Goal: Task Accomplishment & Management: Manage account settings

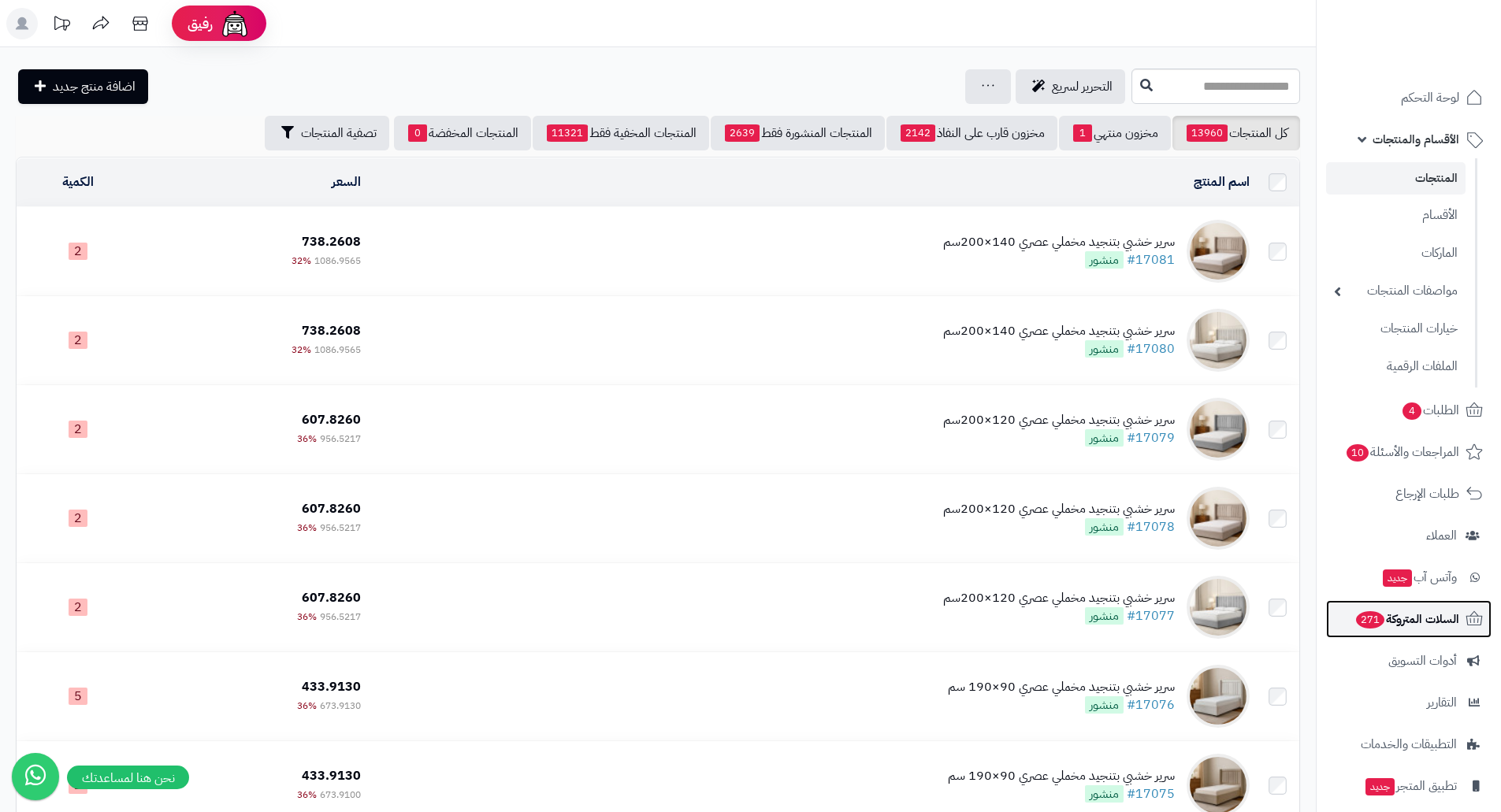
click at [1422, 615] on span "السلات المتروكة 271" at bounding box center [1406, 619] width 105 height 22
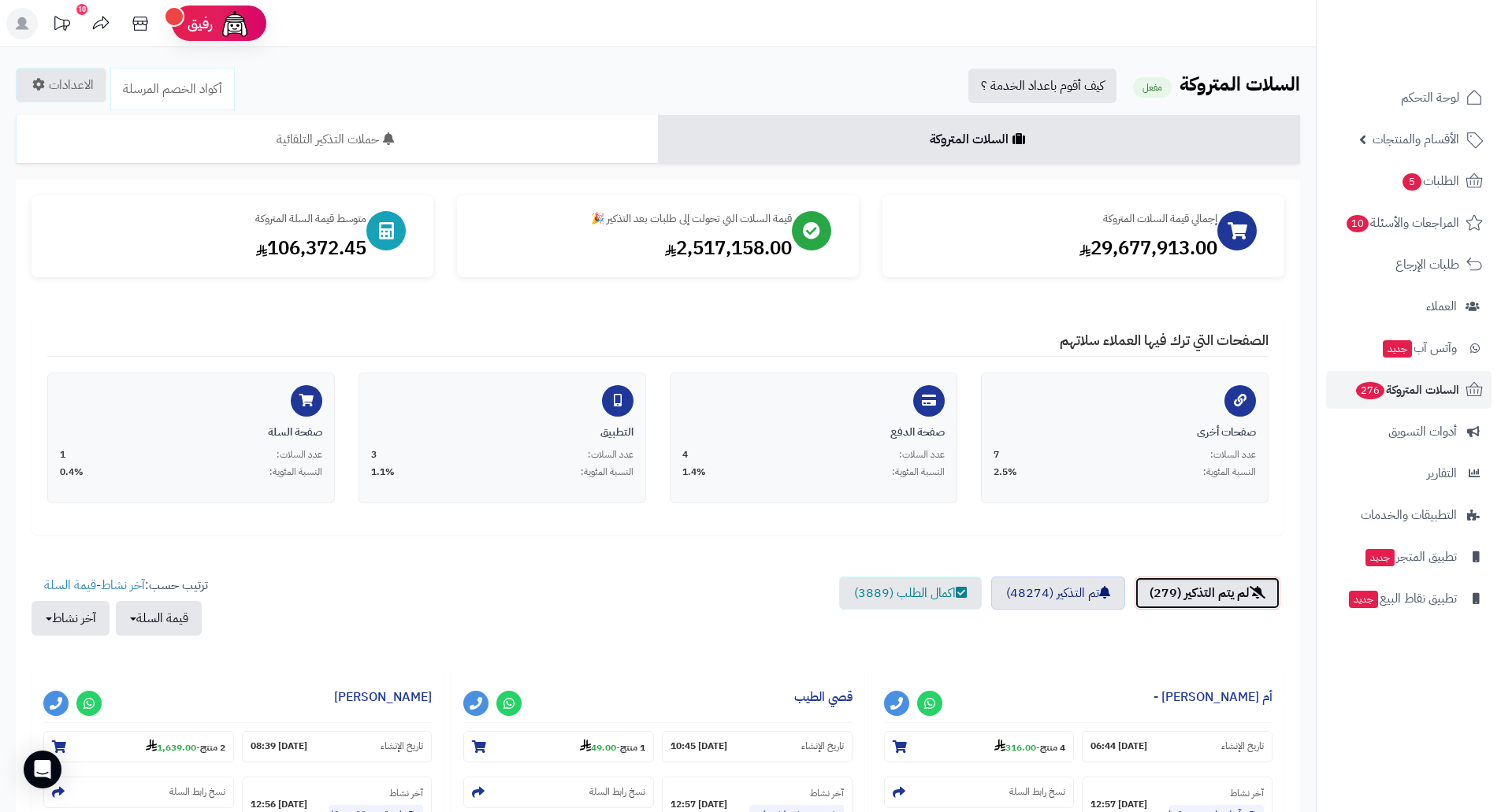
click at [1198, 591] on link "لم يتم التذكير (279)" at bounding box center [1208, 593] width 146 height 33
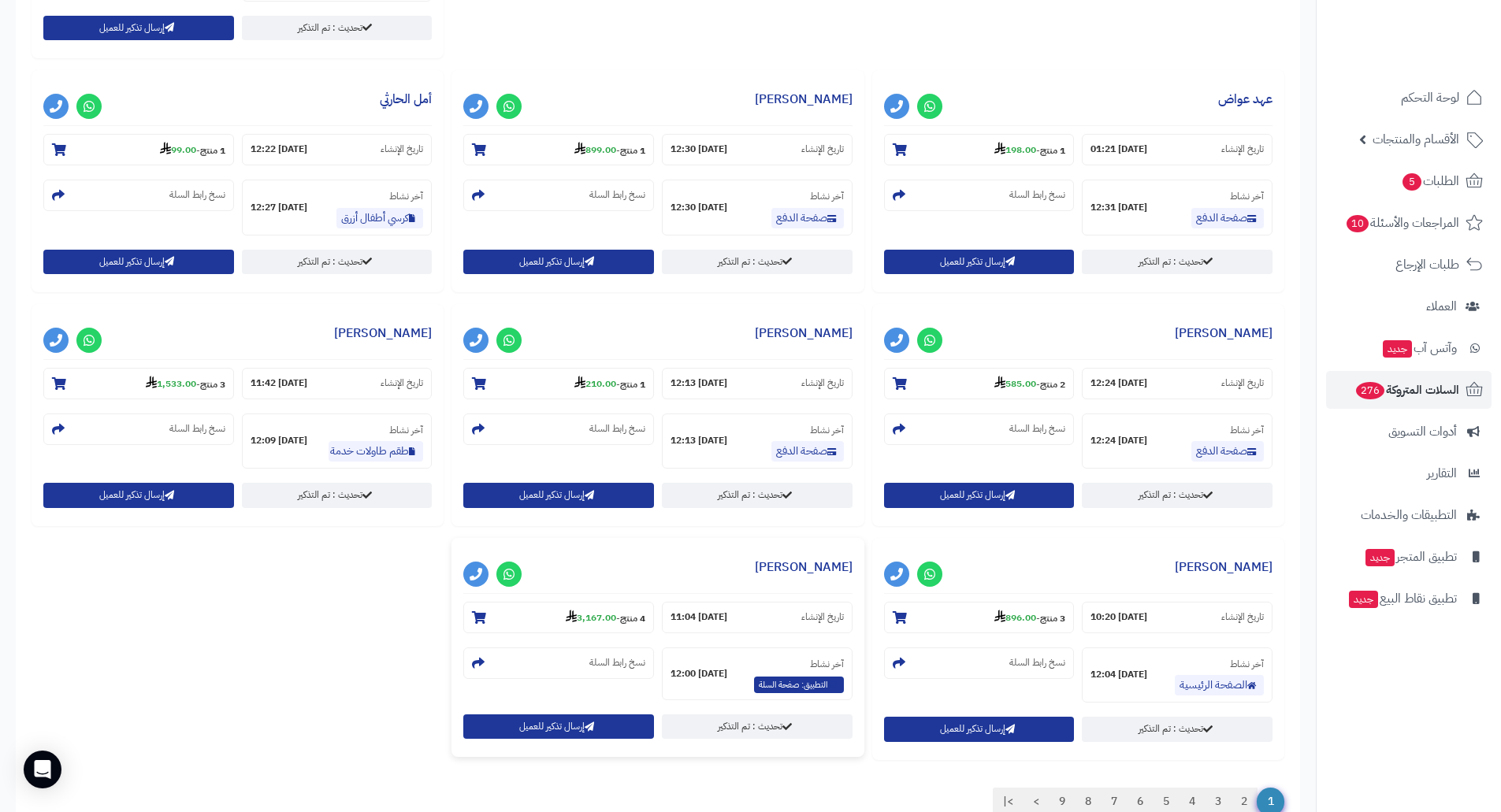
scroll to position [1438, 0]
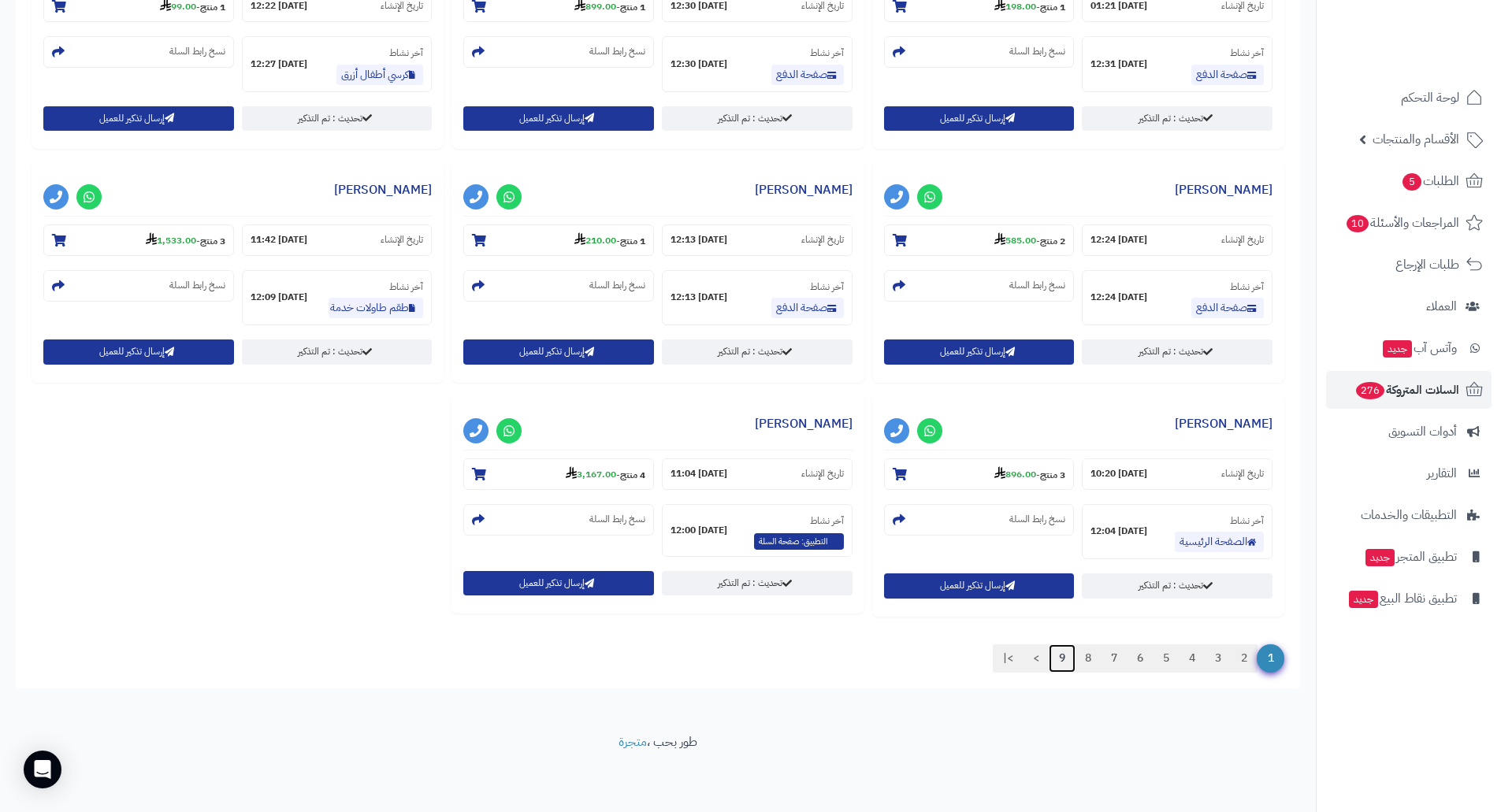
click at [1063, 658] on link "9" at bounding box center [1062, 658] width 26 height 28
click at [1063, 657] on link "9" at bounding box center [1062, 658] width 26 height 28
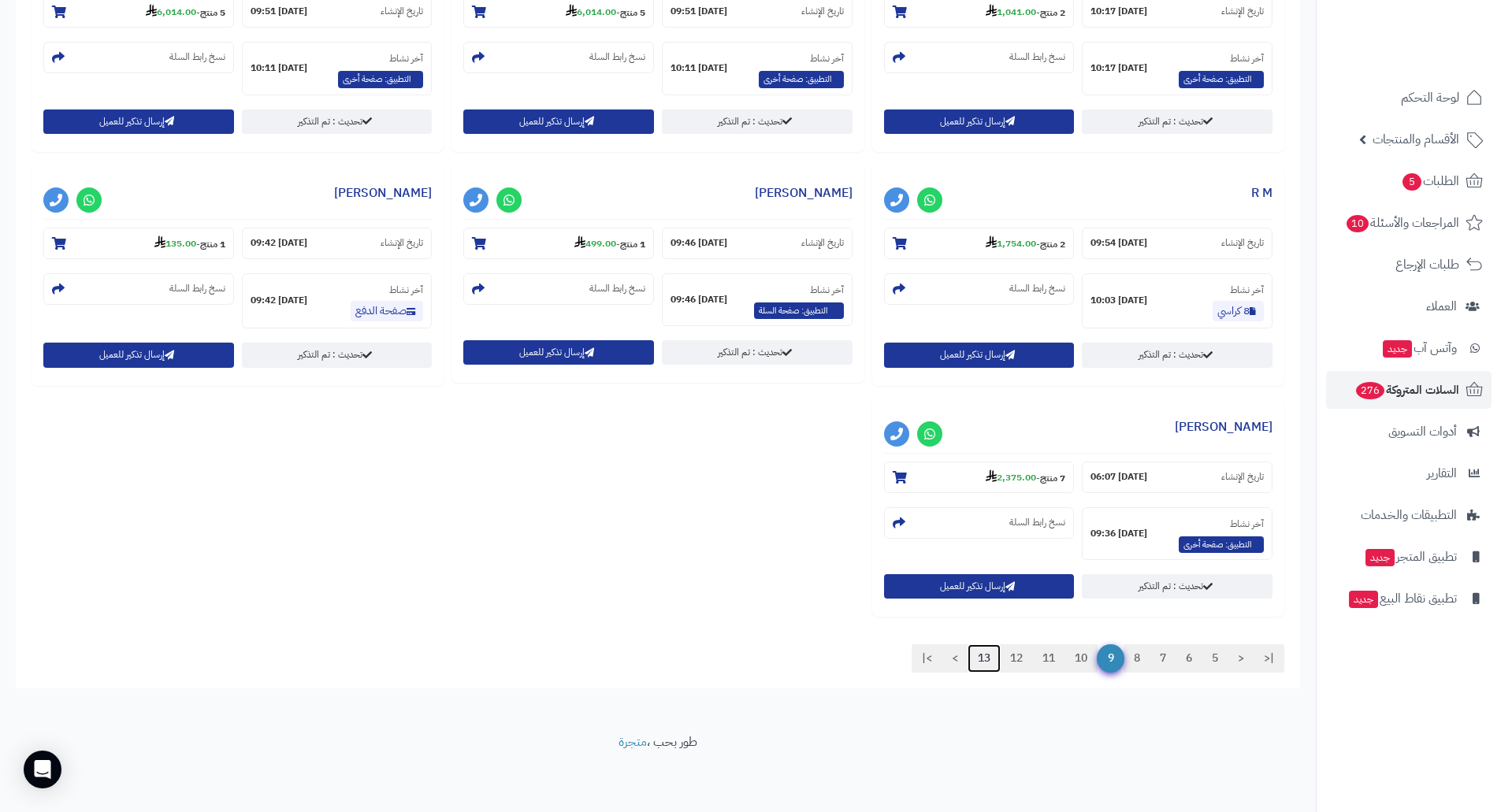
click at [975, 657] on link "13" at bounding box center [984, 658] width 33 height 28
click at [982, 656] on link "13" at bounding box center [984, 658] width 33 height 28
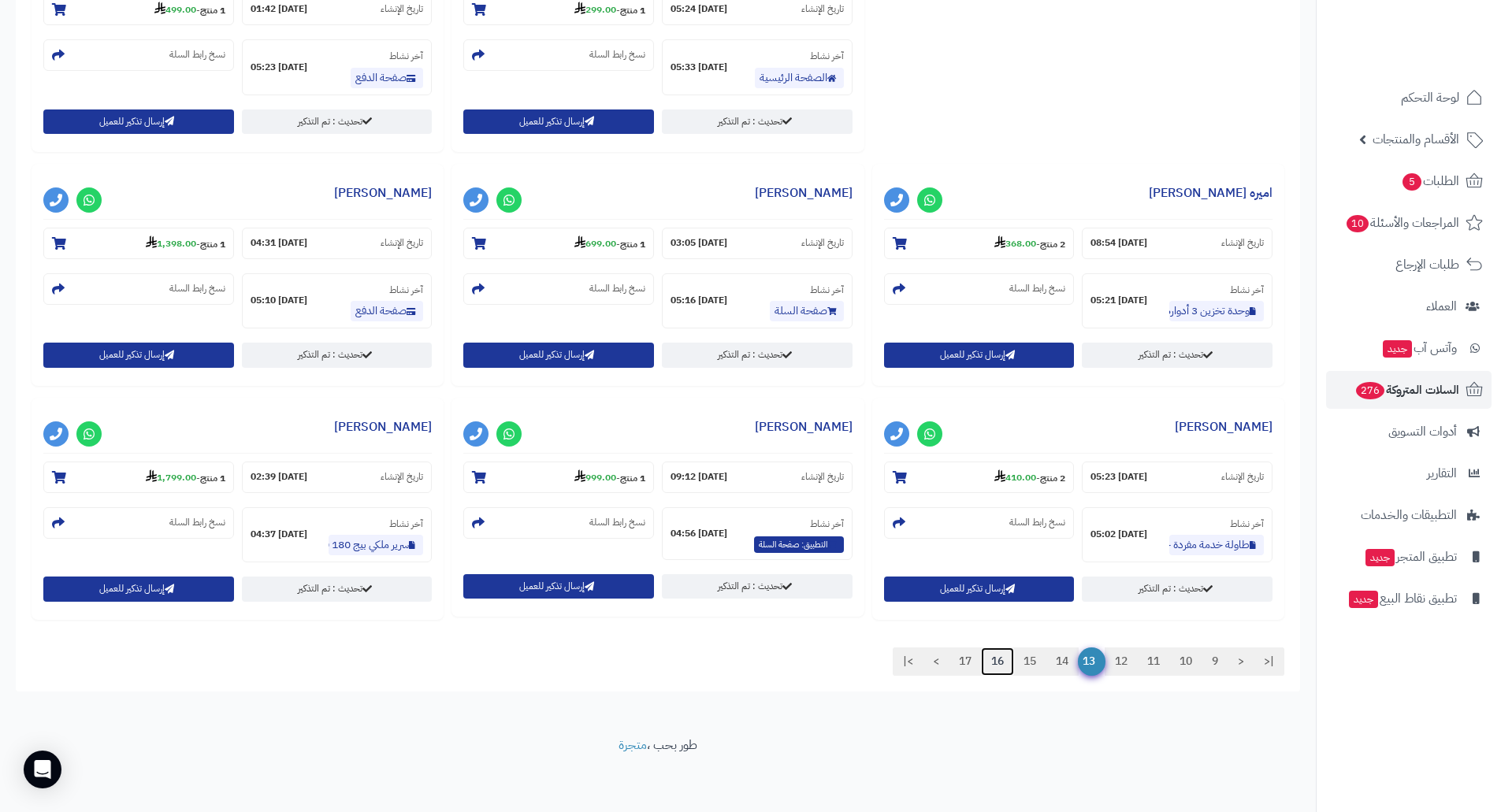
click at [982, 656] on link "16" at bounding box center [997, 662] width 33 height 28
click at [963, 663] on link "17" at bounding box center [965, 662] width 33 height 28
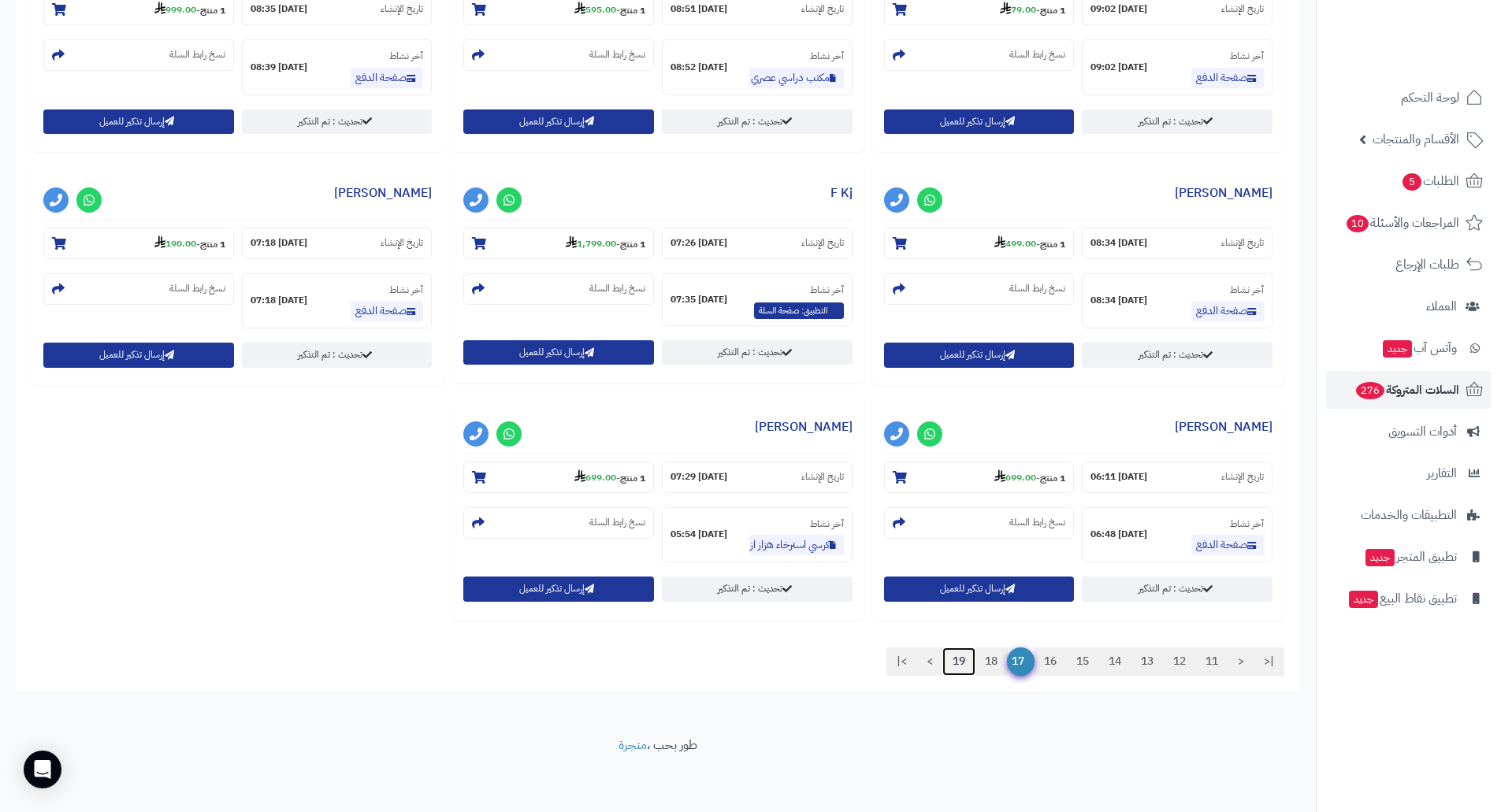
click at [952, 653] on link "19" at bounding box center [959, 662] width 33 height 28
click at [957, 656] on link "19" at bounding box center [959, 662] width 33 height 28
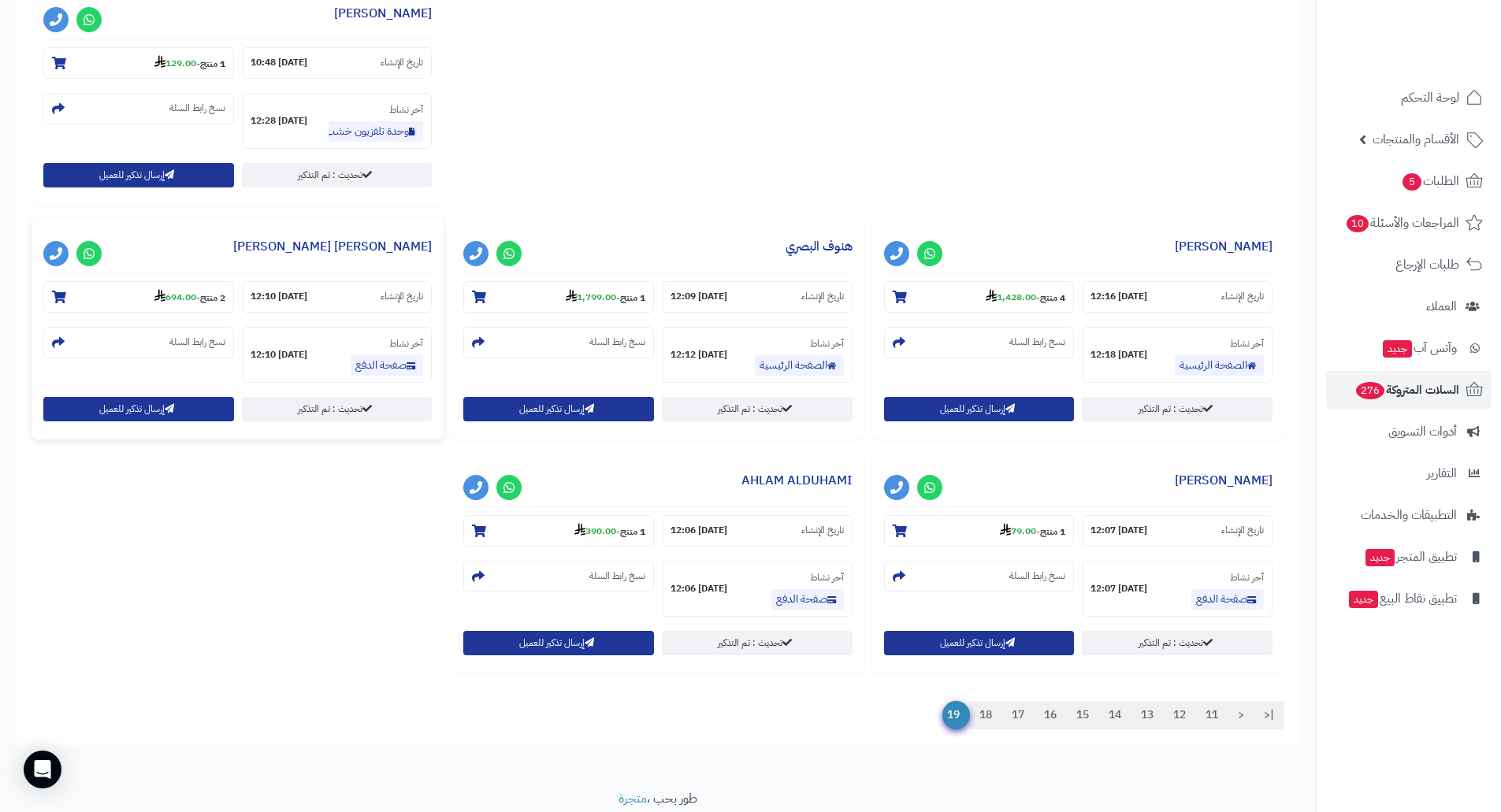
scroll to position [1356, 0]
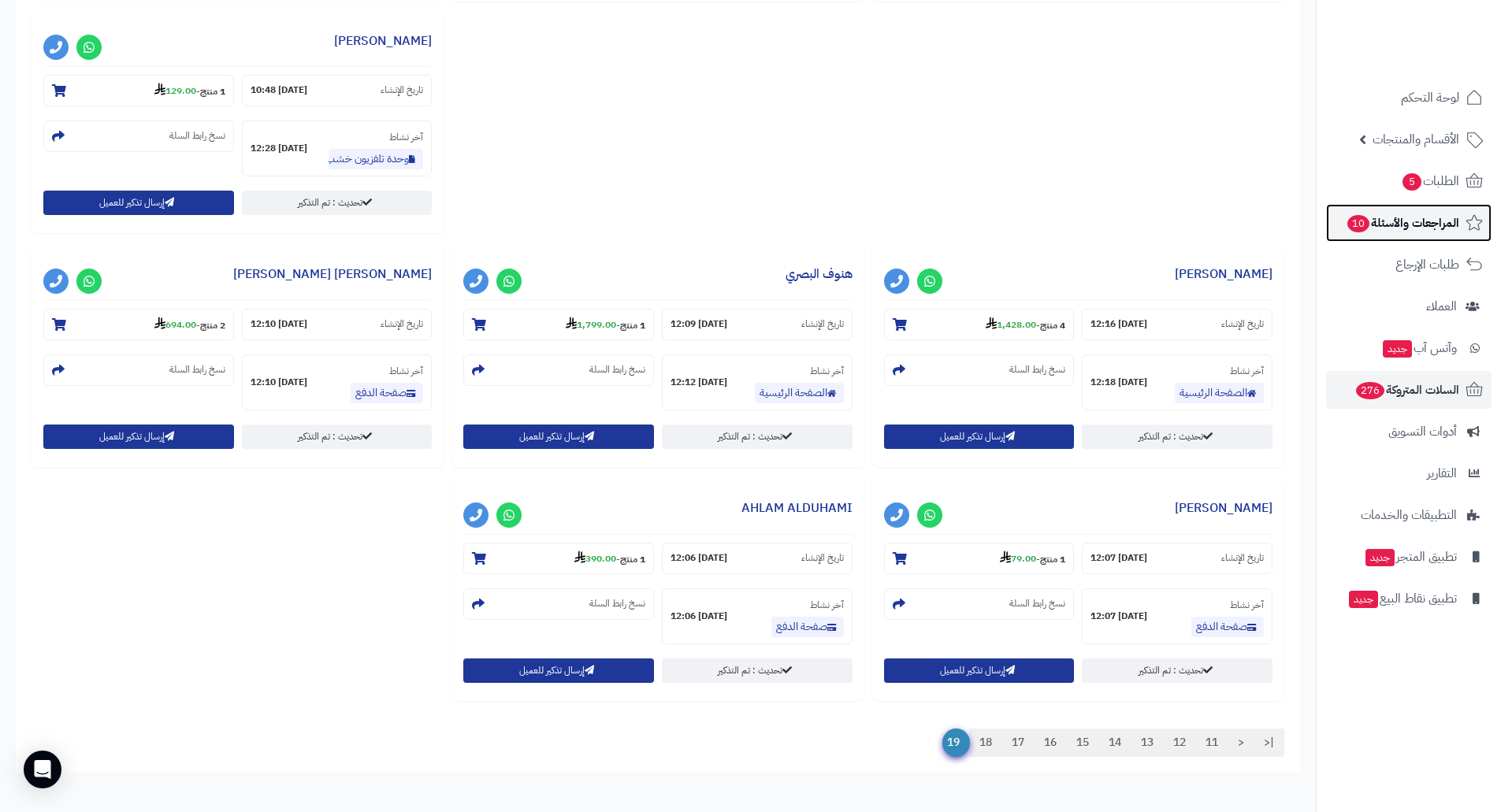
click at [1440, 214] on span "المراجعات والأسئلة 10" at bounding box center [1403, 223] width 114 height 22
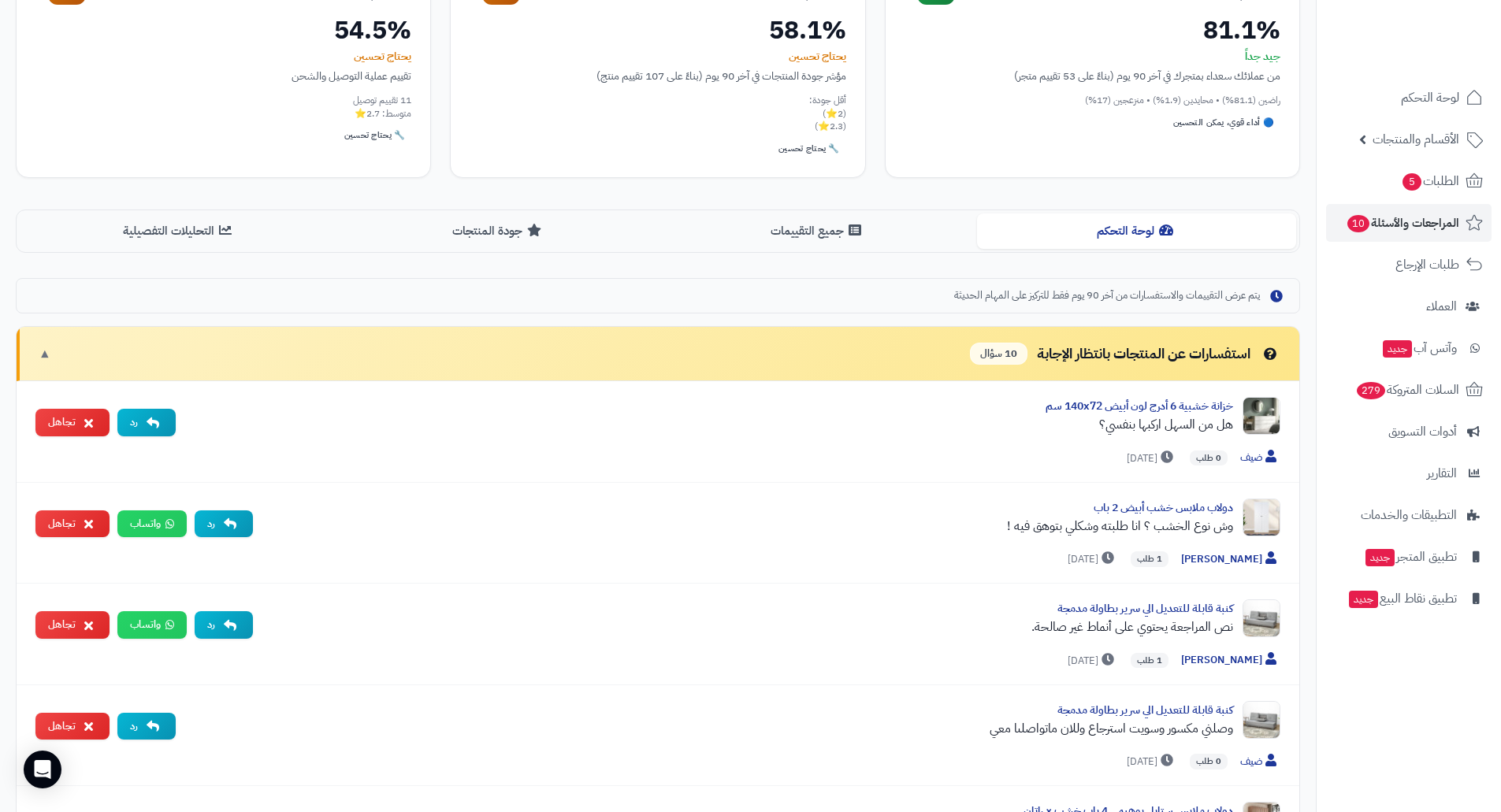
scroll to position [271, 0]
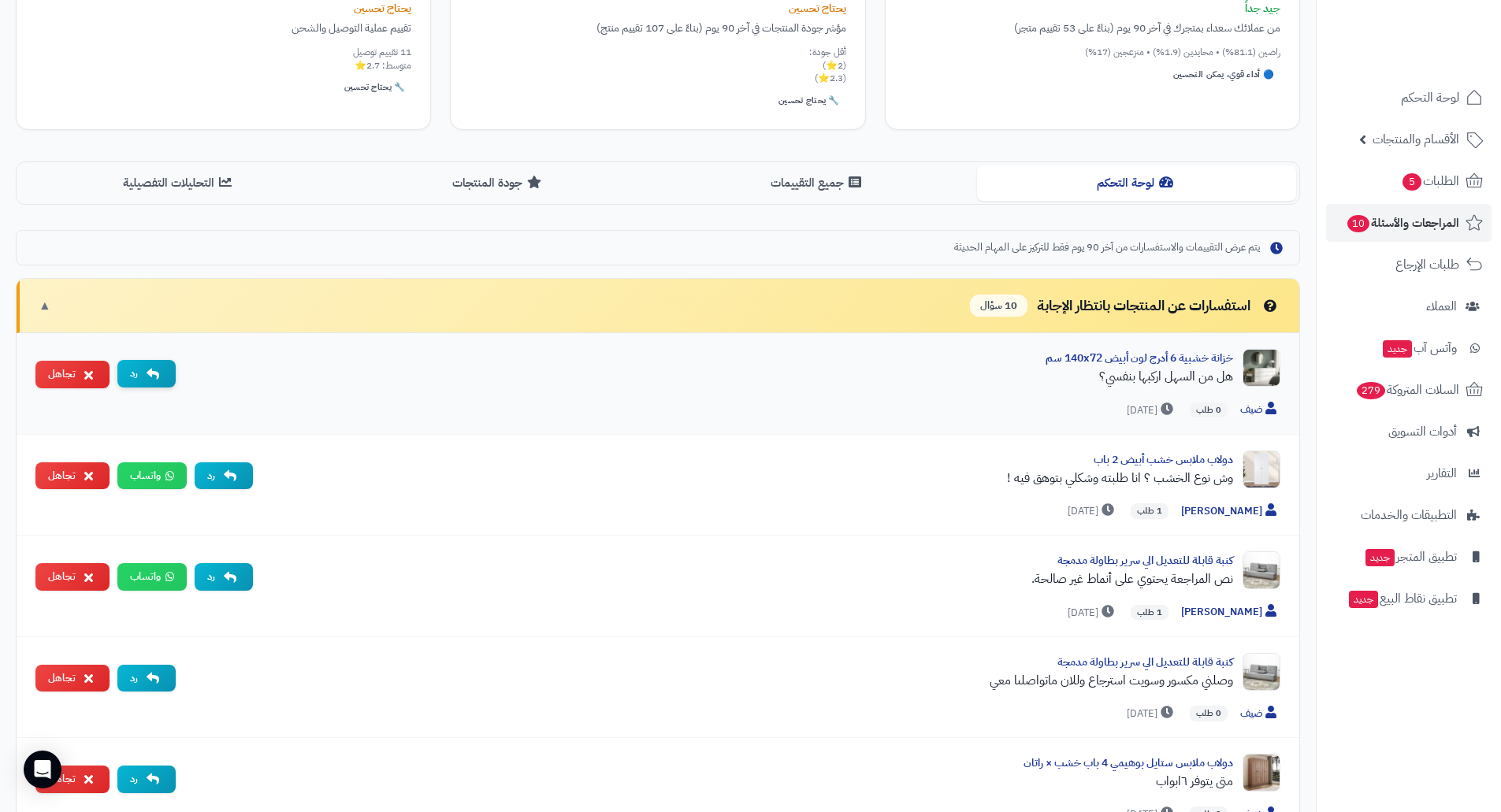
click at [160, 375] on button "رد" at bounding box center [147, 374] width 58 height 27
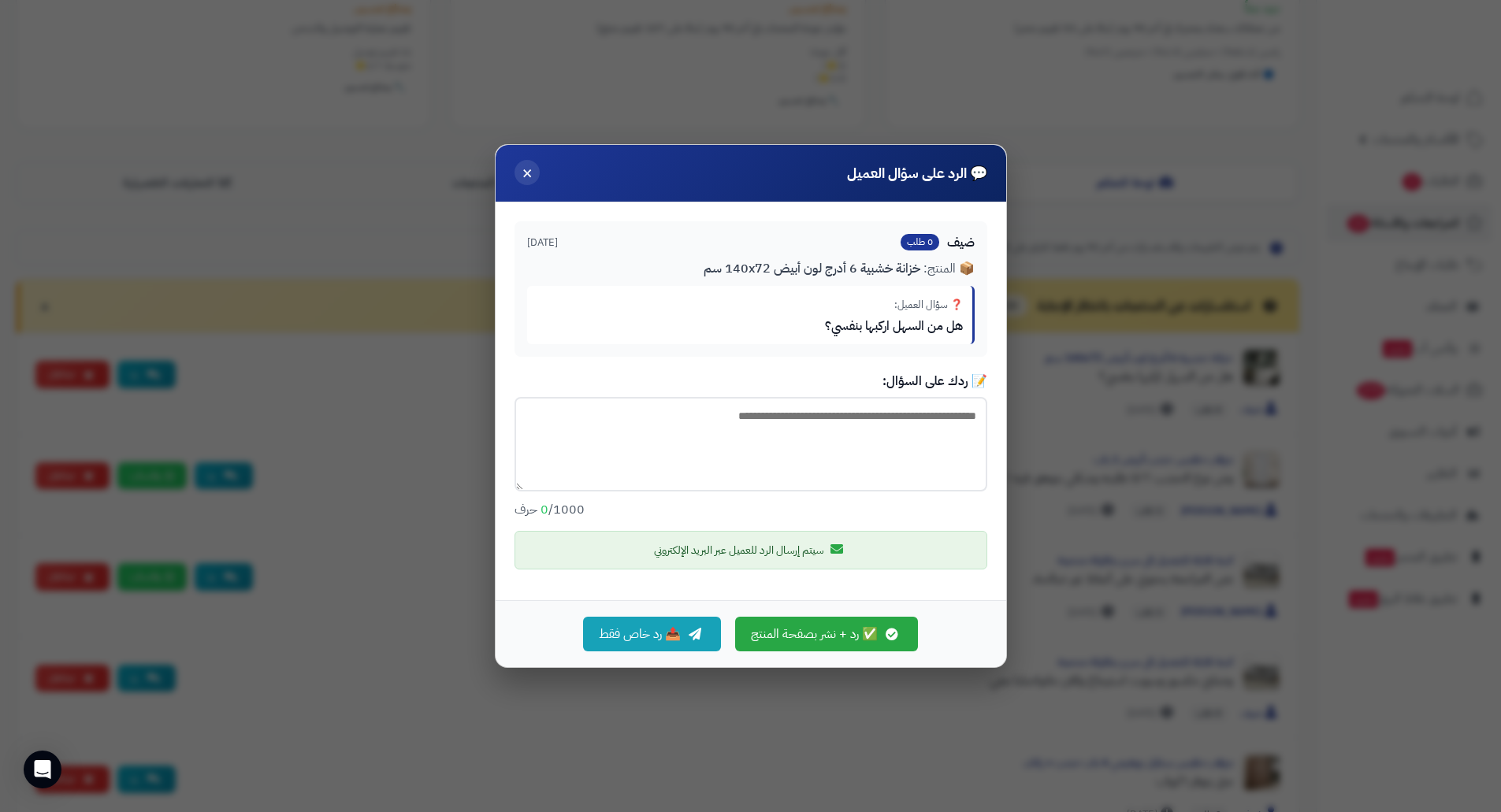
click at [528, 186] on span "×" at bounding box center [527, 172] width 11 height 26
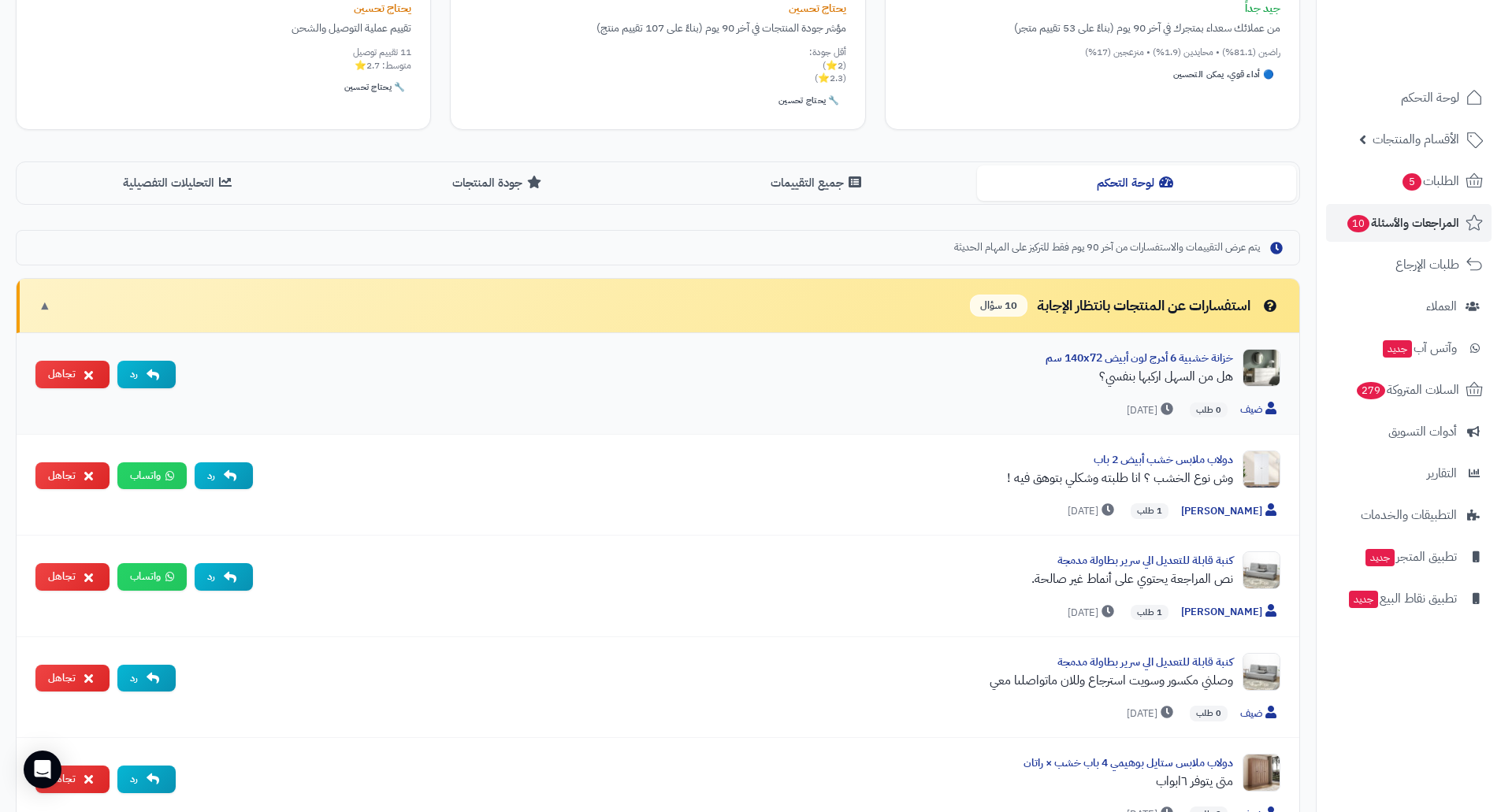
click at [1255, 365] on img at bounding box center [1261, 368] width 38 height 38
click at [1213, 358] on link "خزانة خشبية 6 أدرج لون أبيض 140x72 سم" at bounding box center [1139, 358] width 188 height 16
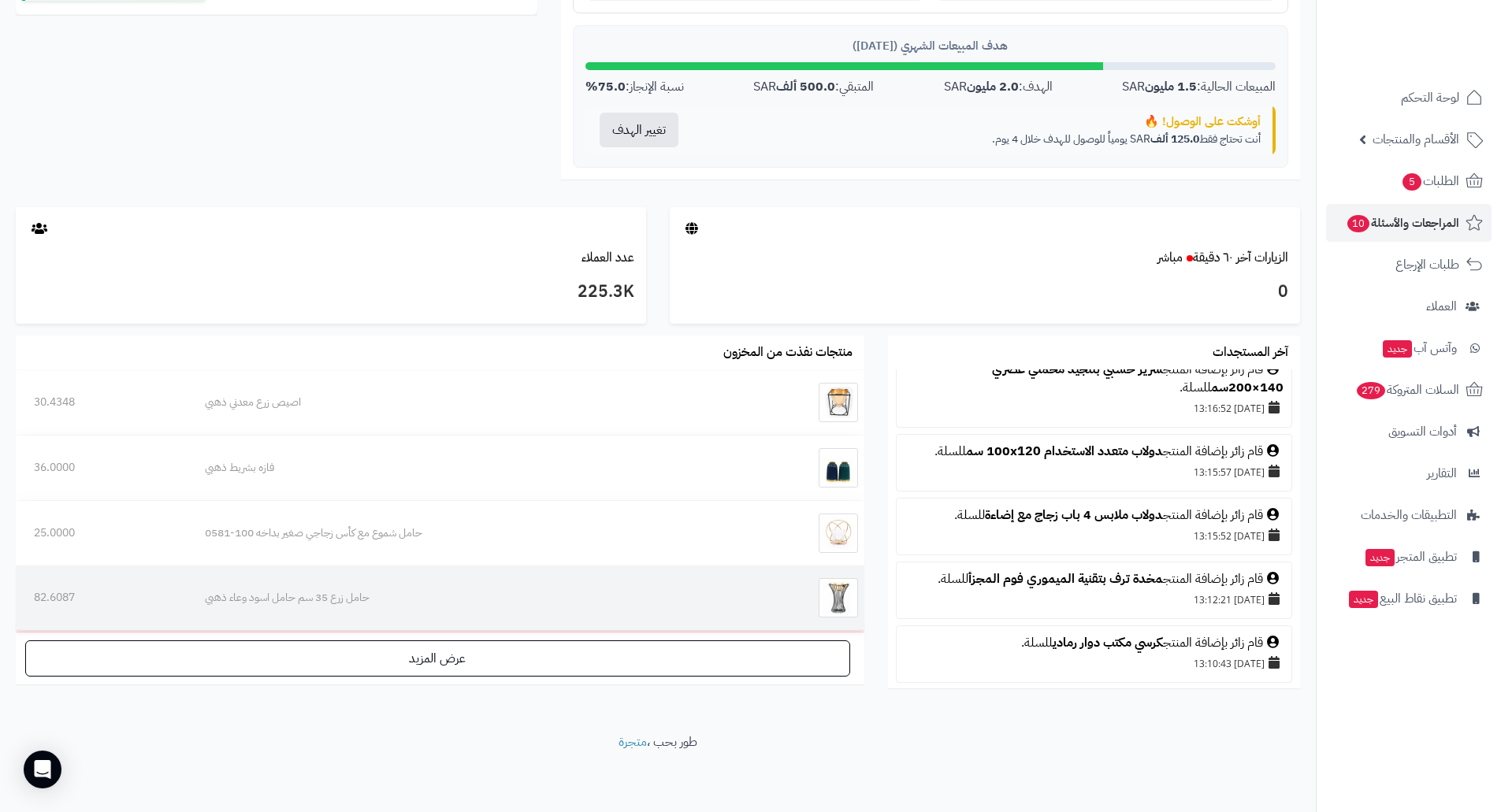
scroll to position [664, 0]
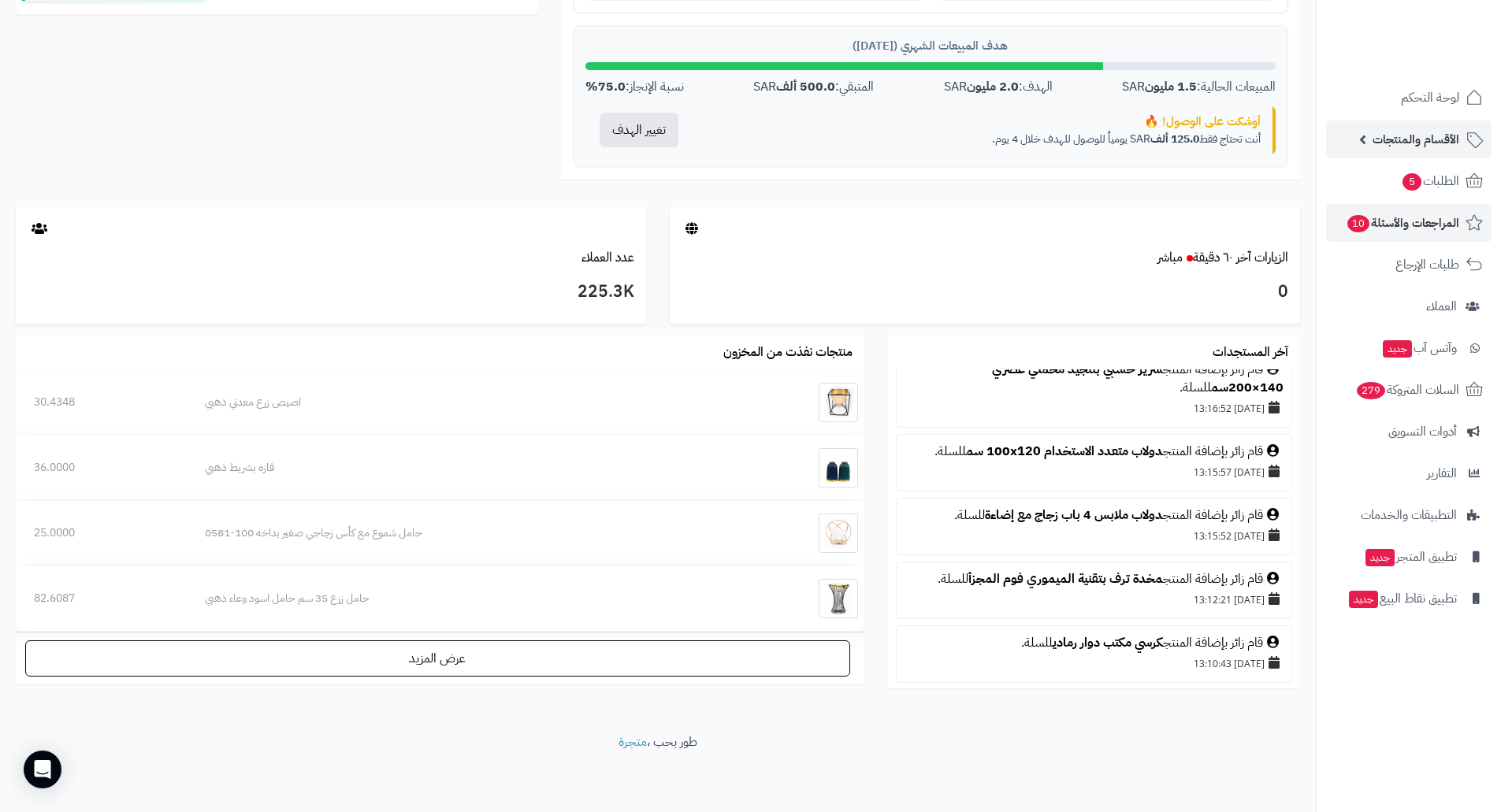
click at [1429, 147] on span "الأقسام والمنتجات" at bounding box center [1415, 139] width 87 height 22
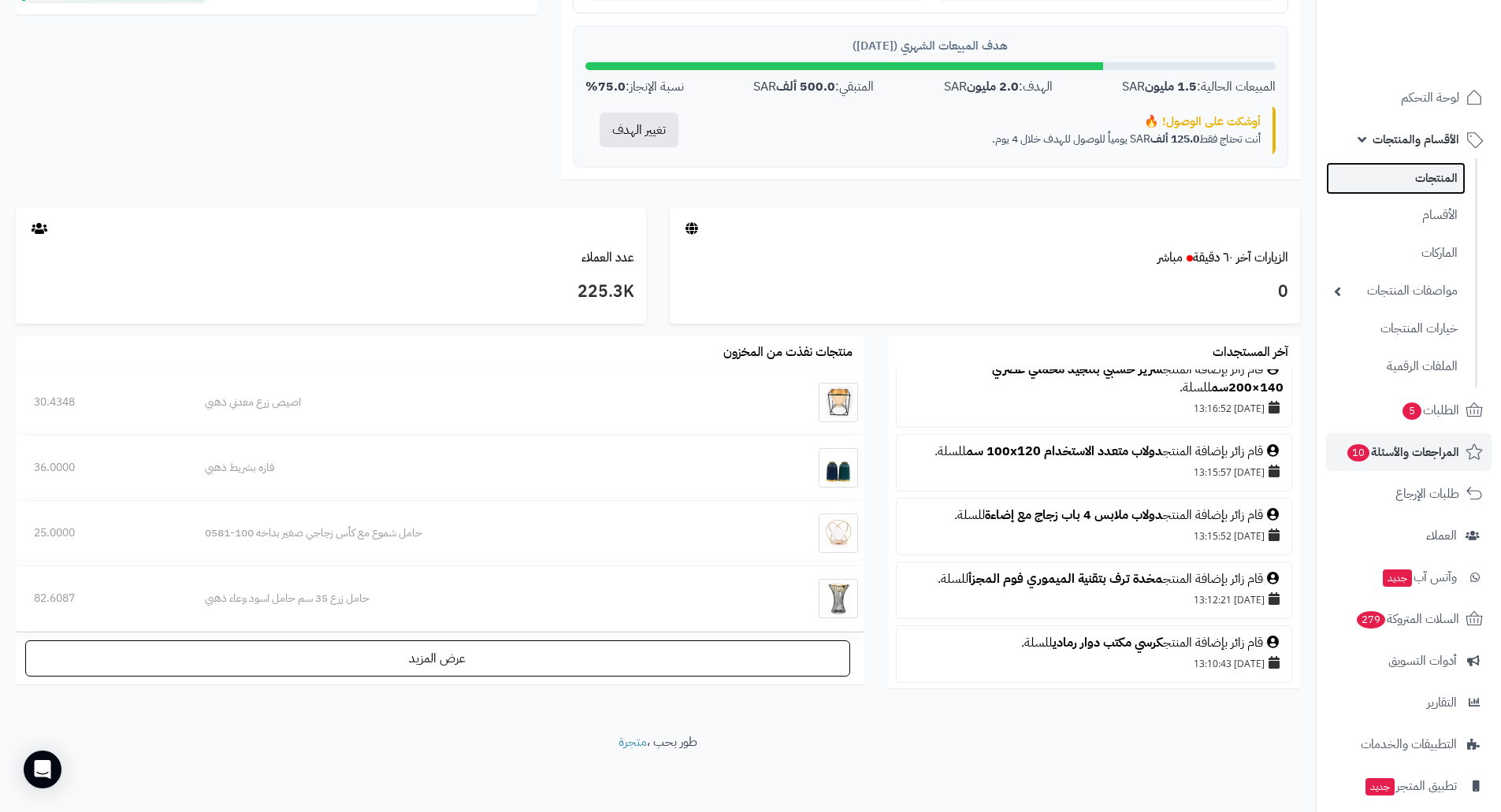
click at [1446, 180] on link "المنتجات" at bounding box center [1395, 178] width 139 height 32
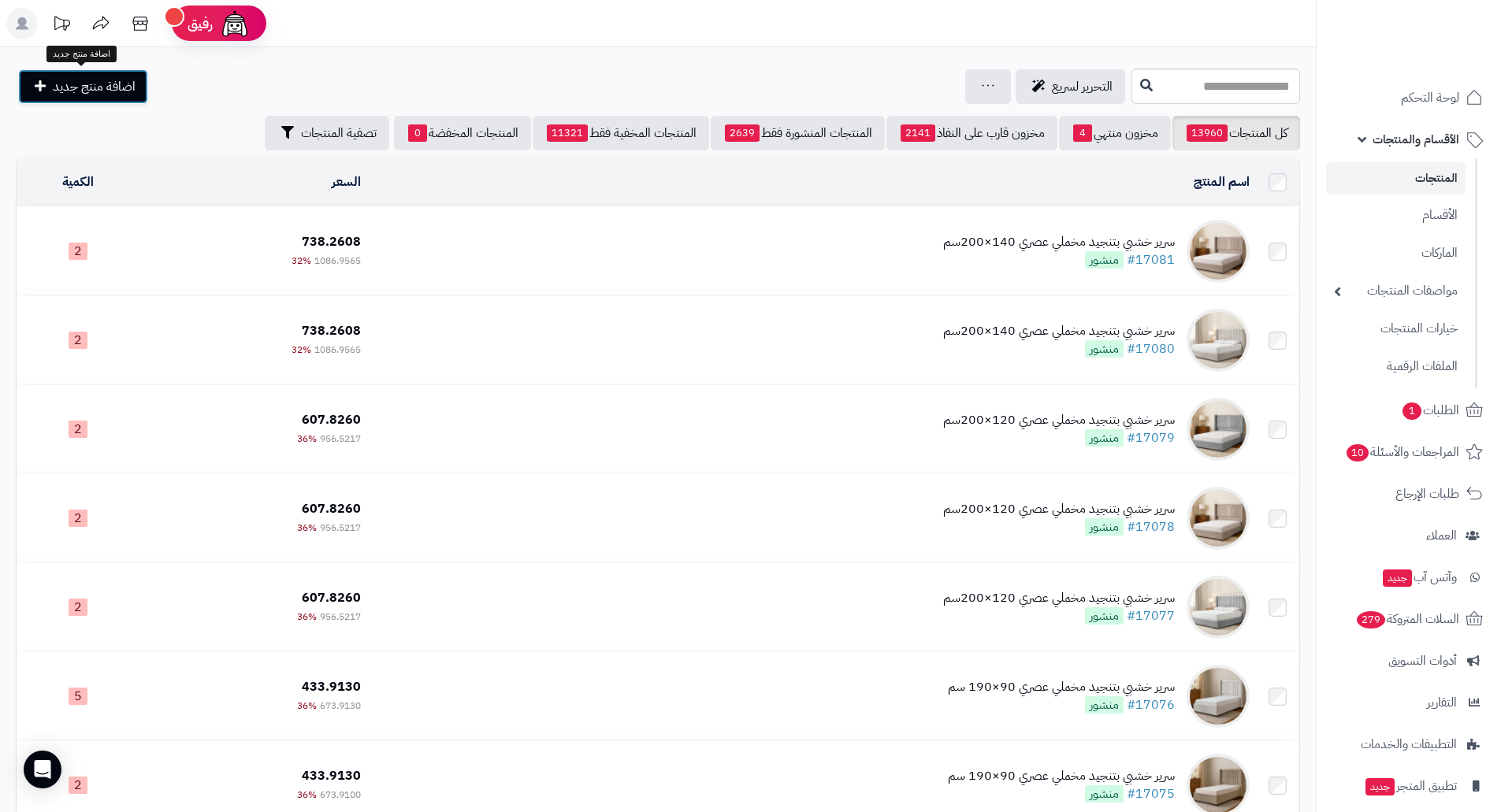
click at [102, 88] on span "اضافة منتج جديد" at bounding box center [94, 87] width 83 height 19
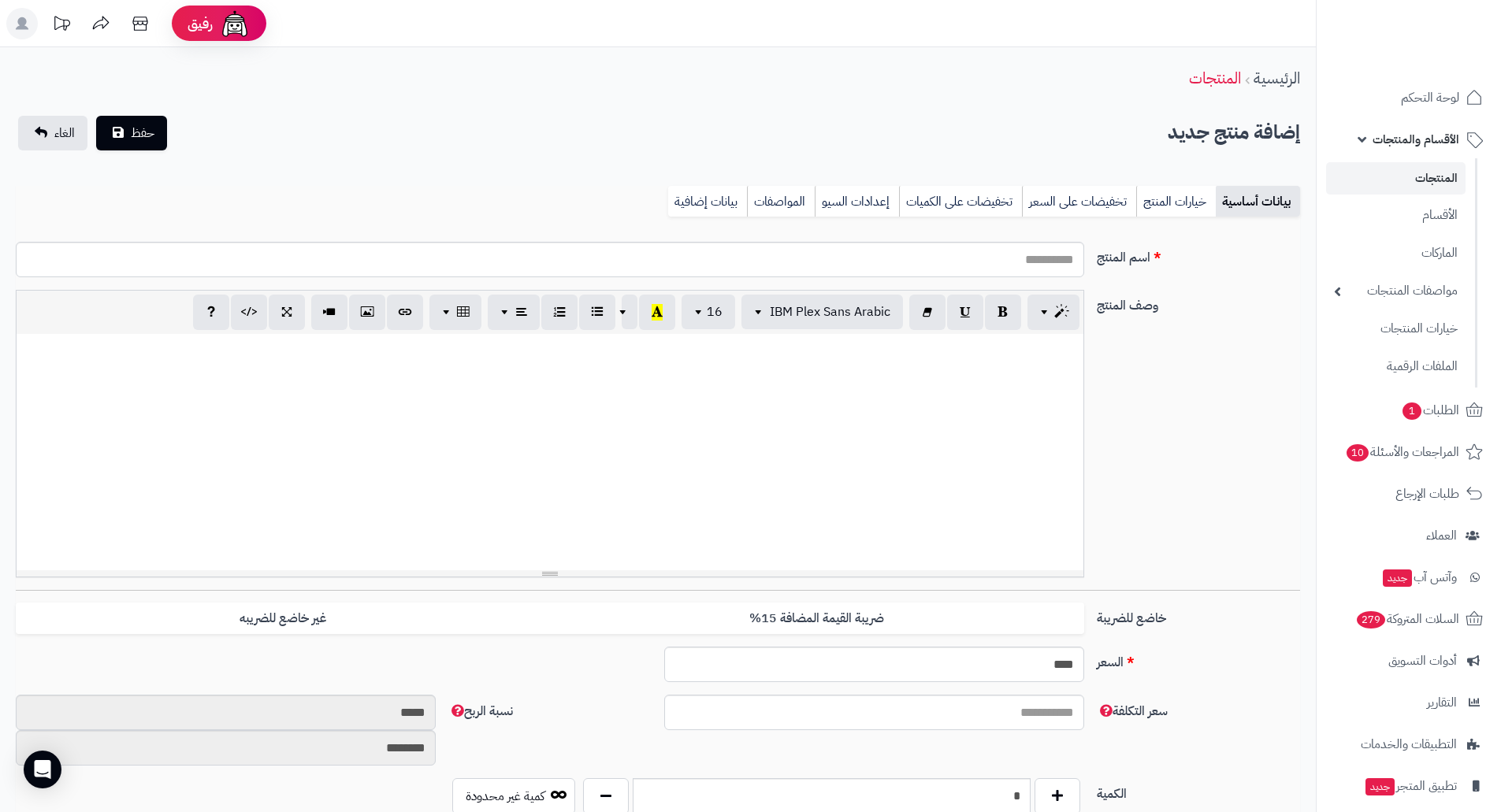
select select
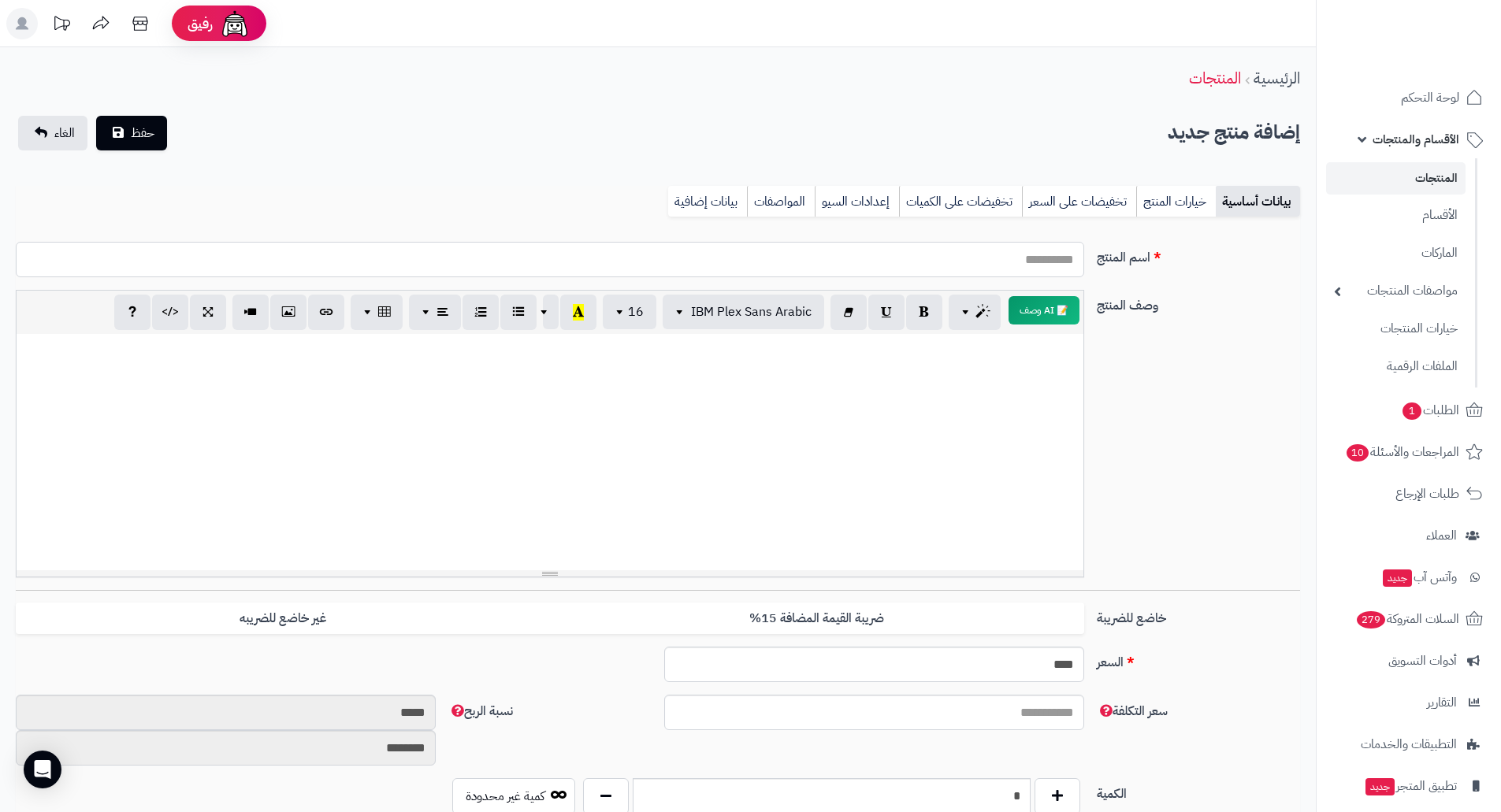
click at [1047, 259] on input "اسم المنتج" at bounding box center [550, 259] width 1068 height 36
drag, startPoint x: 1149, startPoint y: 396, endPoint x: 1178, endPoint y: 366, distance: 41.7
click at [1152, 396] on div "وصف المنتج 📝 AI وصف p blockquote pre h1 h2 h3 h4 h5 h6 IBM Plex Sans Arabic Ari…" at bounding box center [657, 439] width 1297 height 300
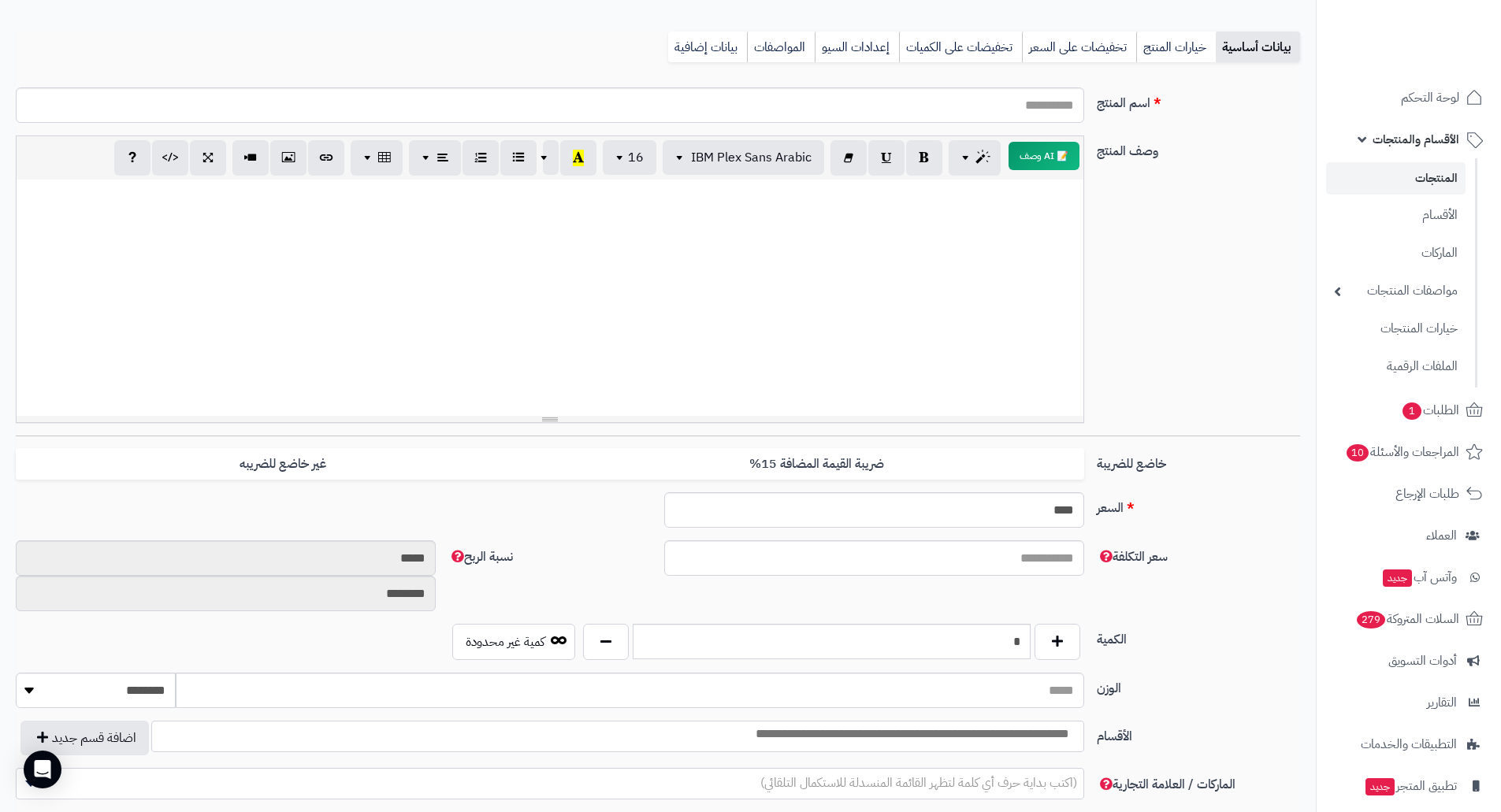
scroll to position [158, 0]
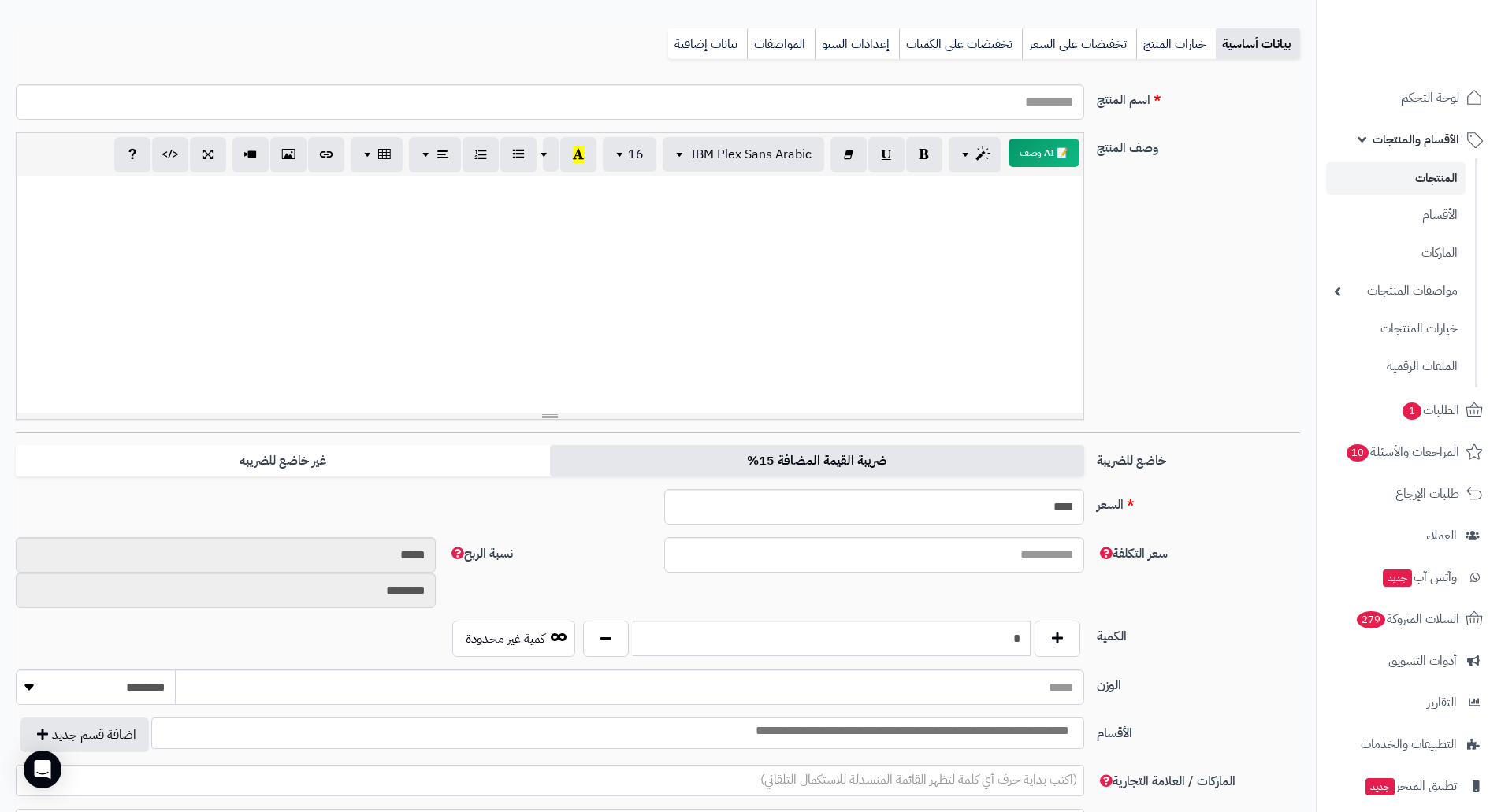
click at [688, 460] on label "ضريبة القيمة المضافة 15%" at bounding box center [817, 460] width 534 height 32
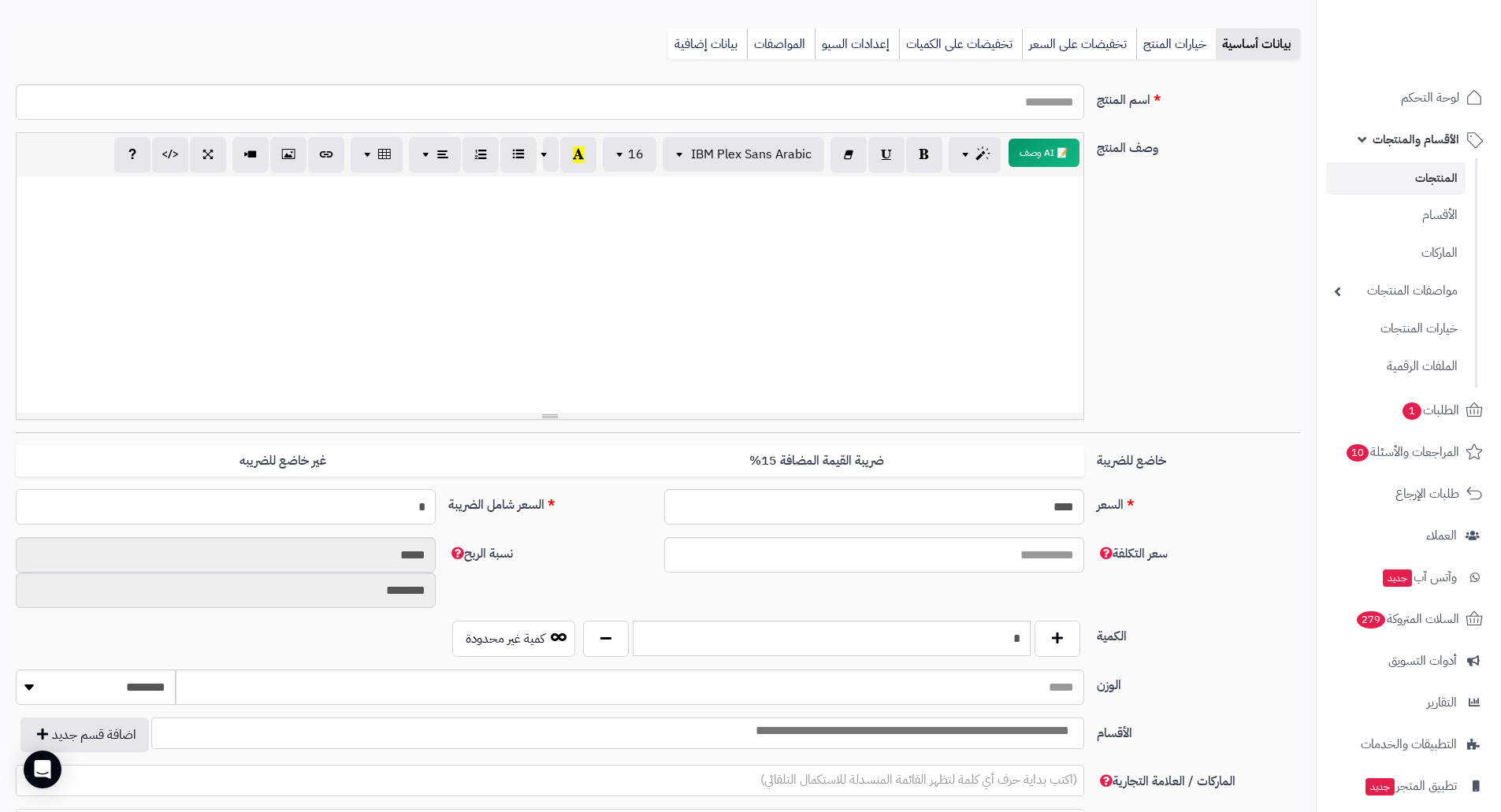
click at [347, 514] on input "*" at bounding box center [225, 507] width 420 height 36
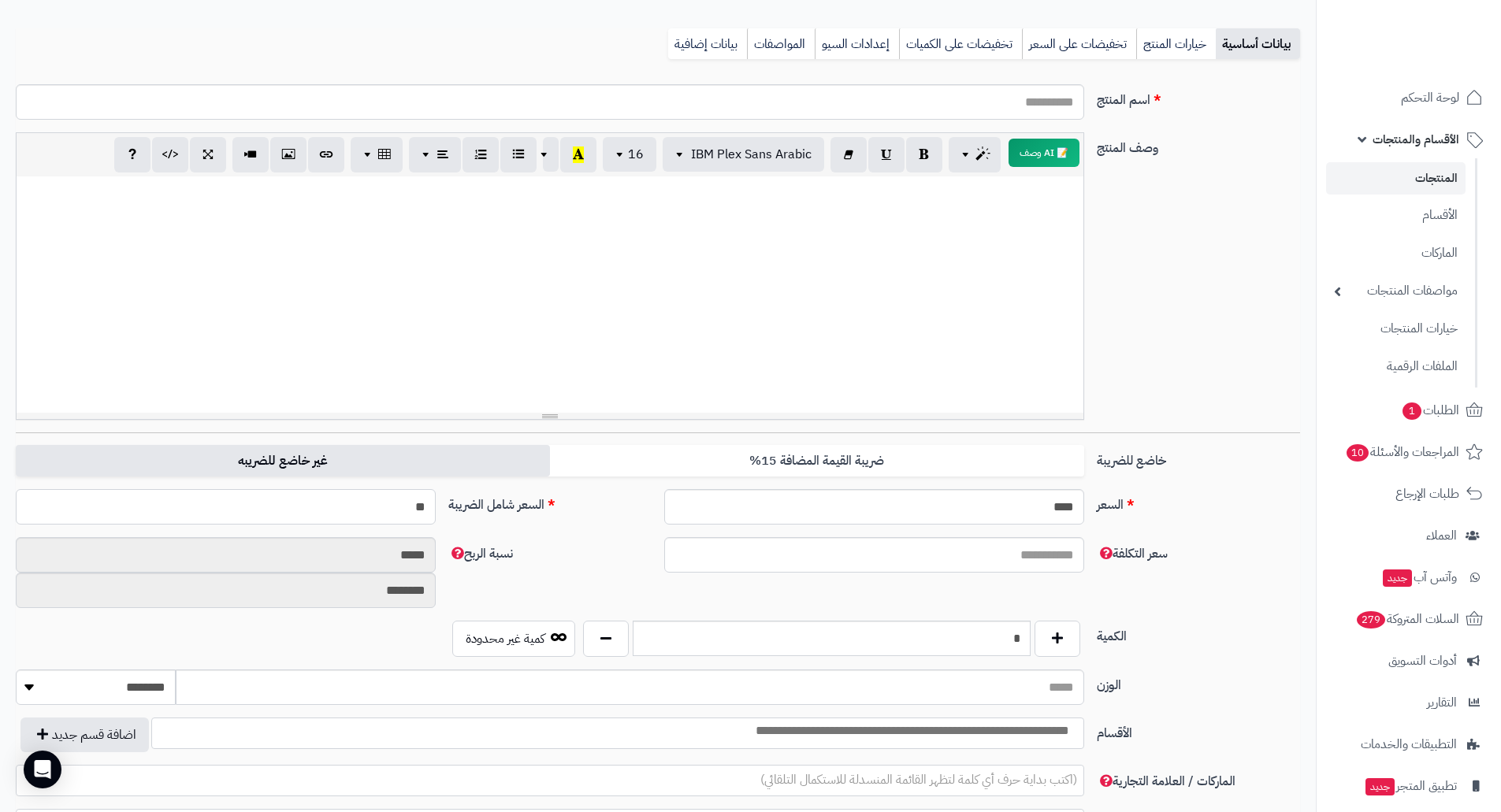
type input "***"
type input "**********"
type input "*"
type input "***"
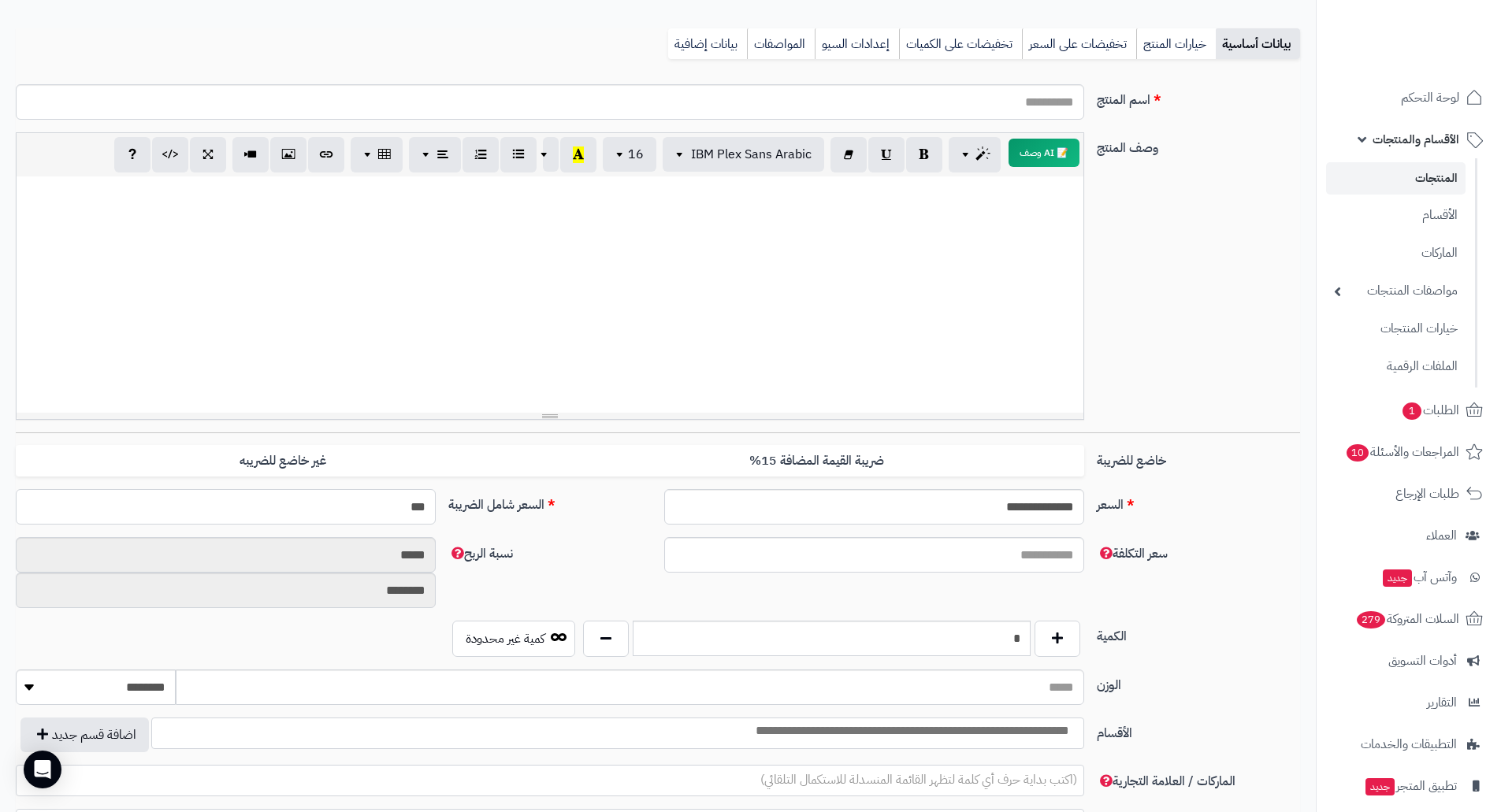
type input "**********"
drag, startPoint x: 346, startPoint y: 509, endPoint x: 523, endPoint y: 509, distance: 177.0
click at [523, 509] on div "**********" at bounding box center [657, 513] width 1297 height 48
type input "*"
click at [812, 548] on input "سعر التكلفة" at bounding box center [874, 555] width 420 height 36
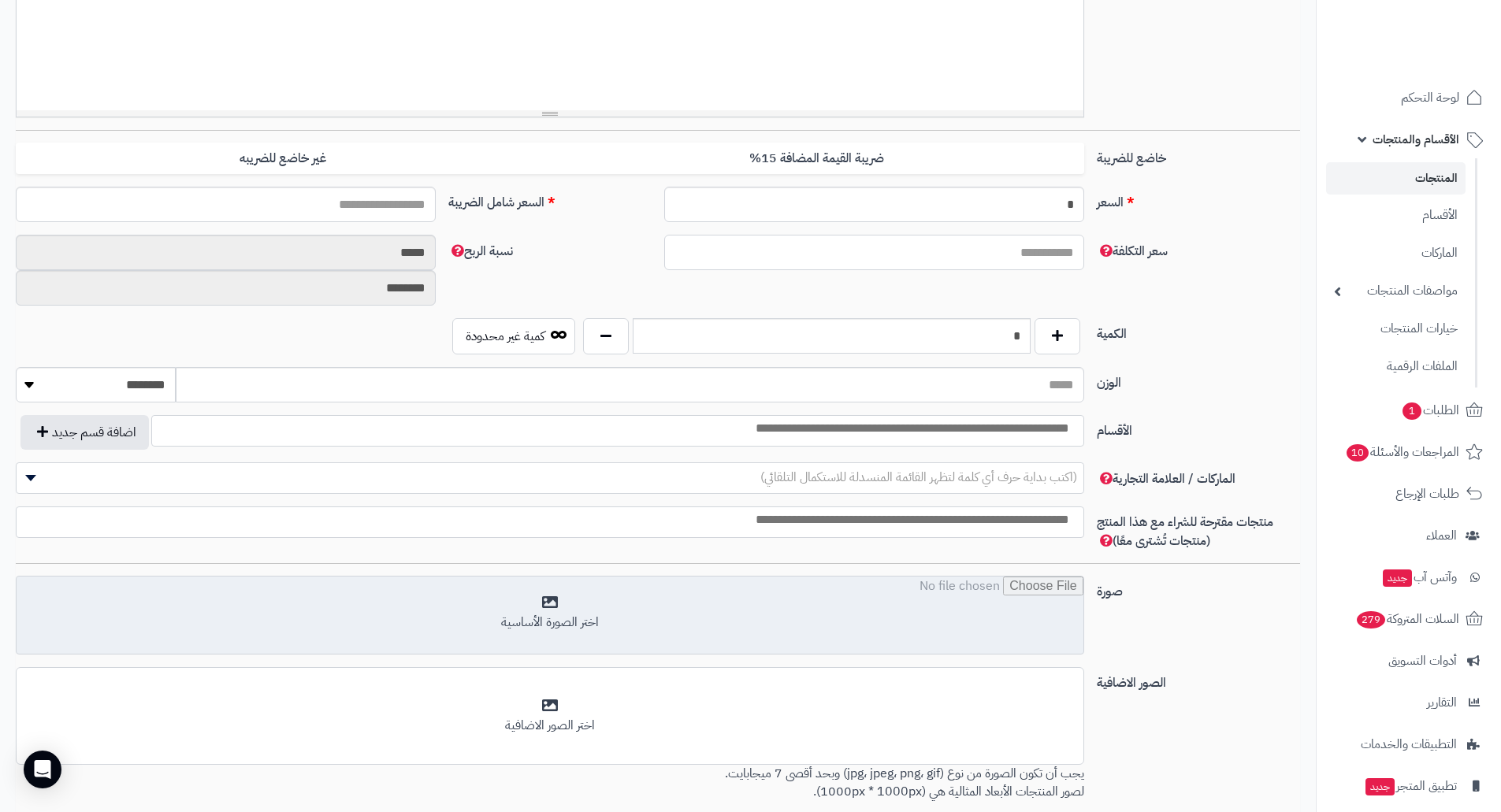
scroll to position [473, 0]
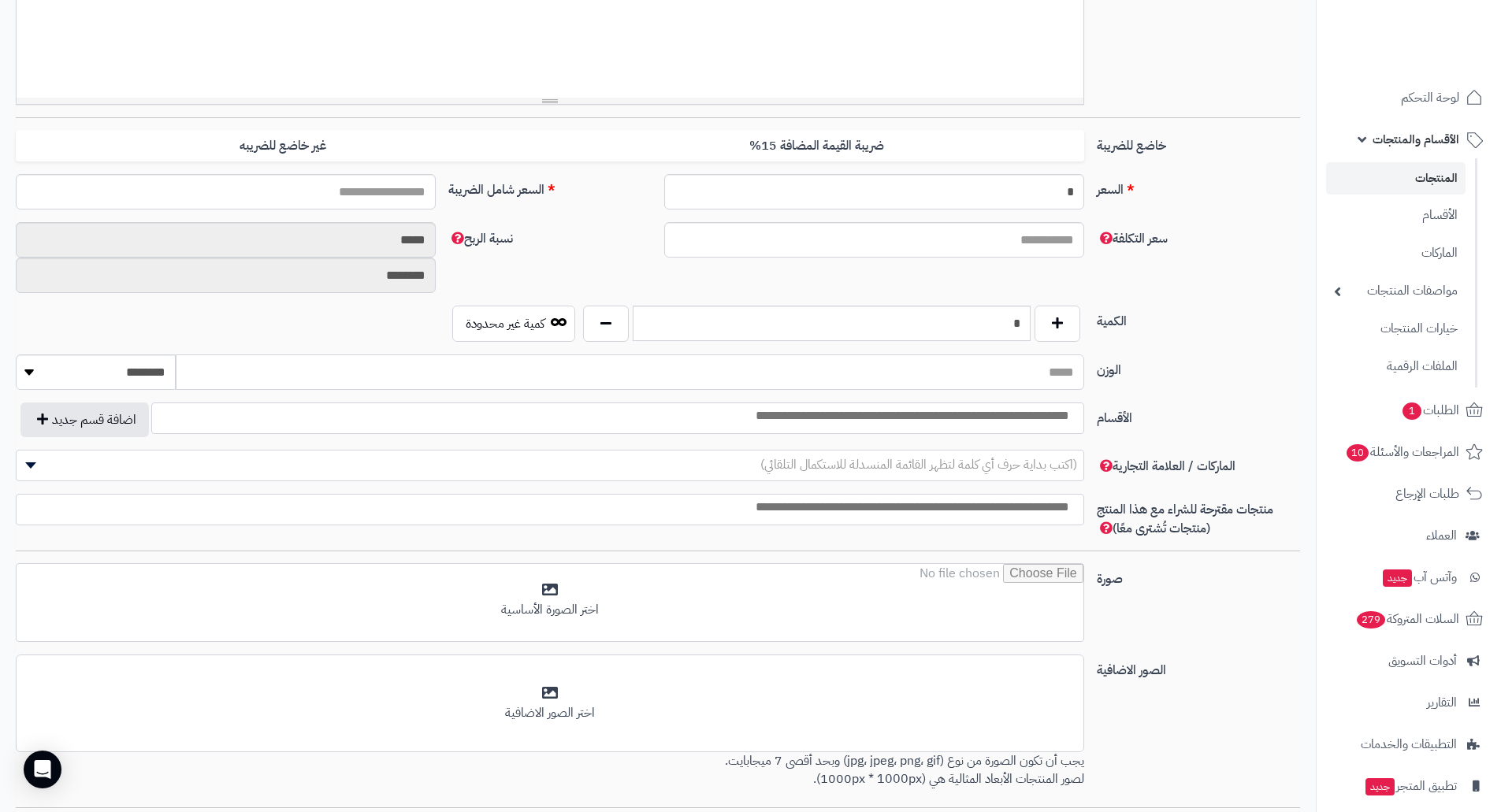
click at [910, 388] on input "الوزن" at bounding box center [630, 372] width 908 height 36
click at [579, 391] on div "الوزن ******** **** ***** *****" at bounding box center [657, 378] width 1297 height 48
click at [941, 412] on input "search" at bounding box center [867, 416] width 424 height 18
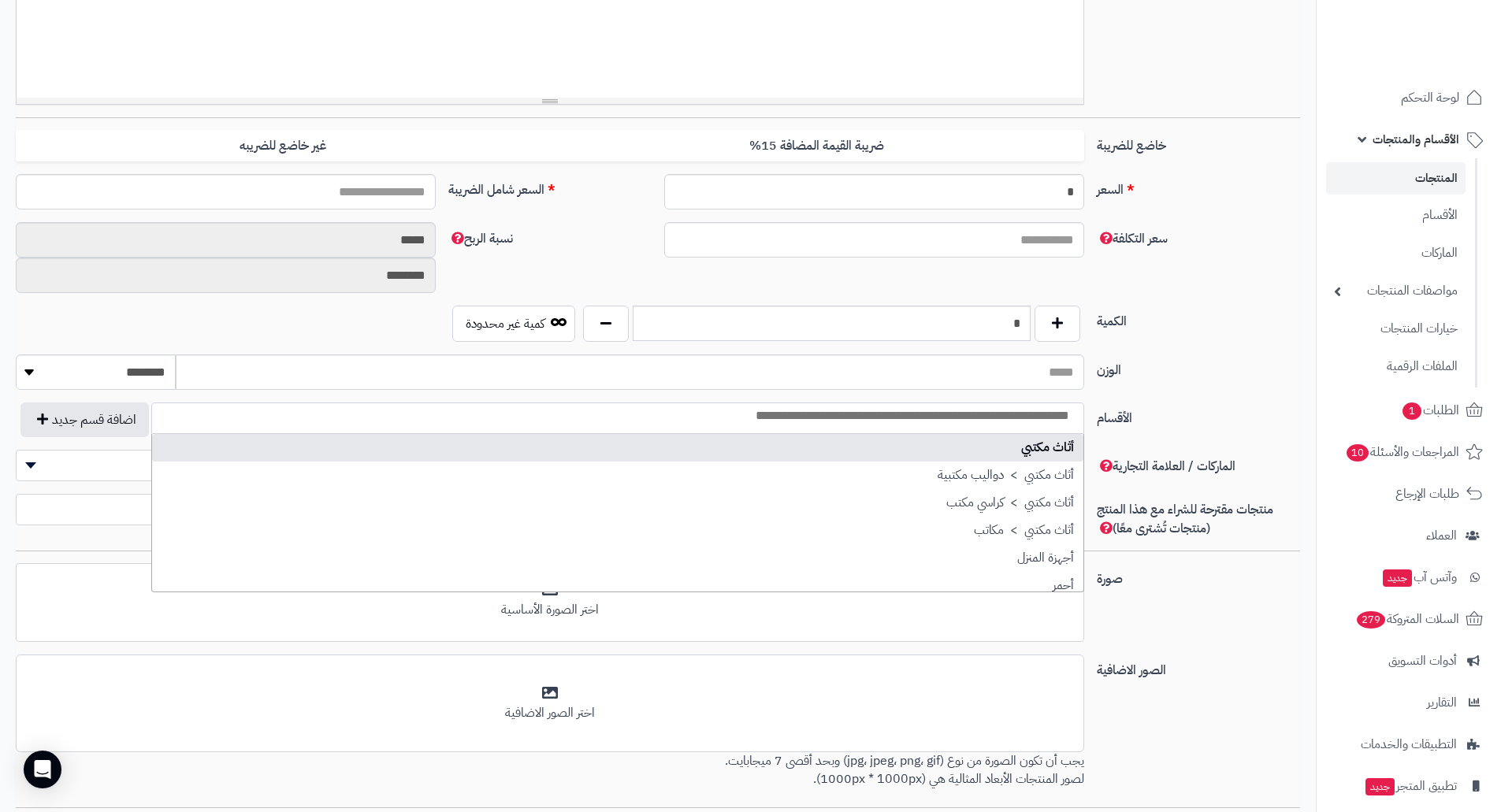
click at [921, 406] on li at bounding box center [867, 415] width 424 height 22
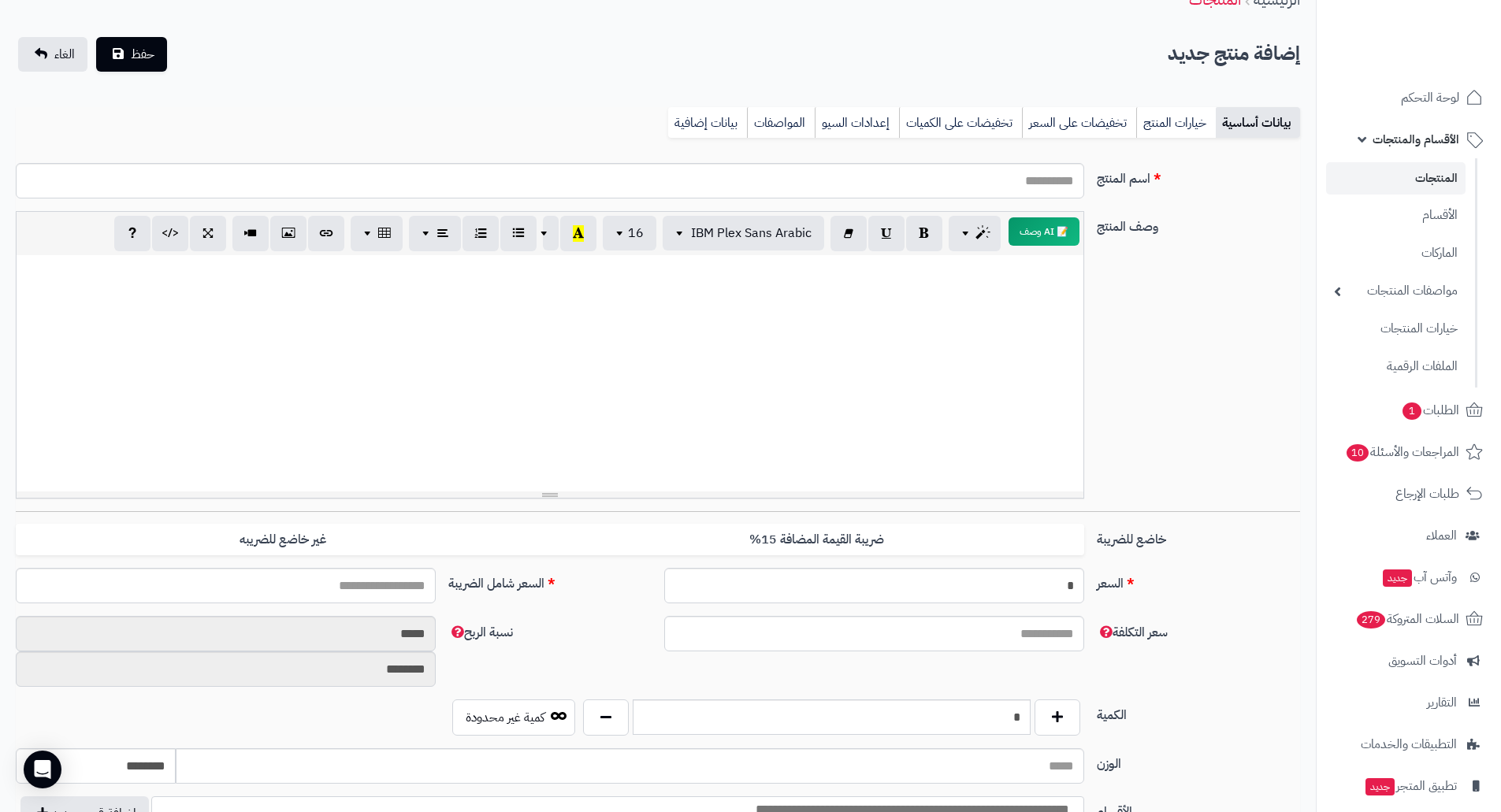
scroll to position [0, 0]
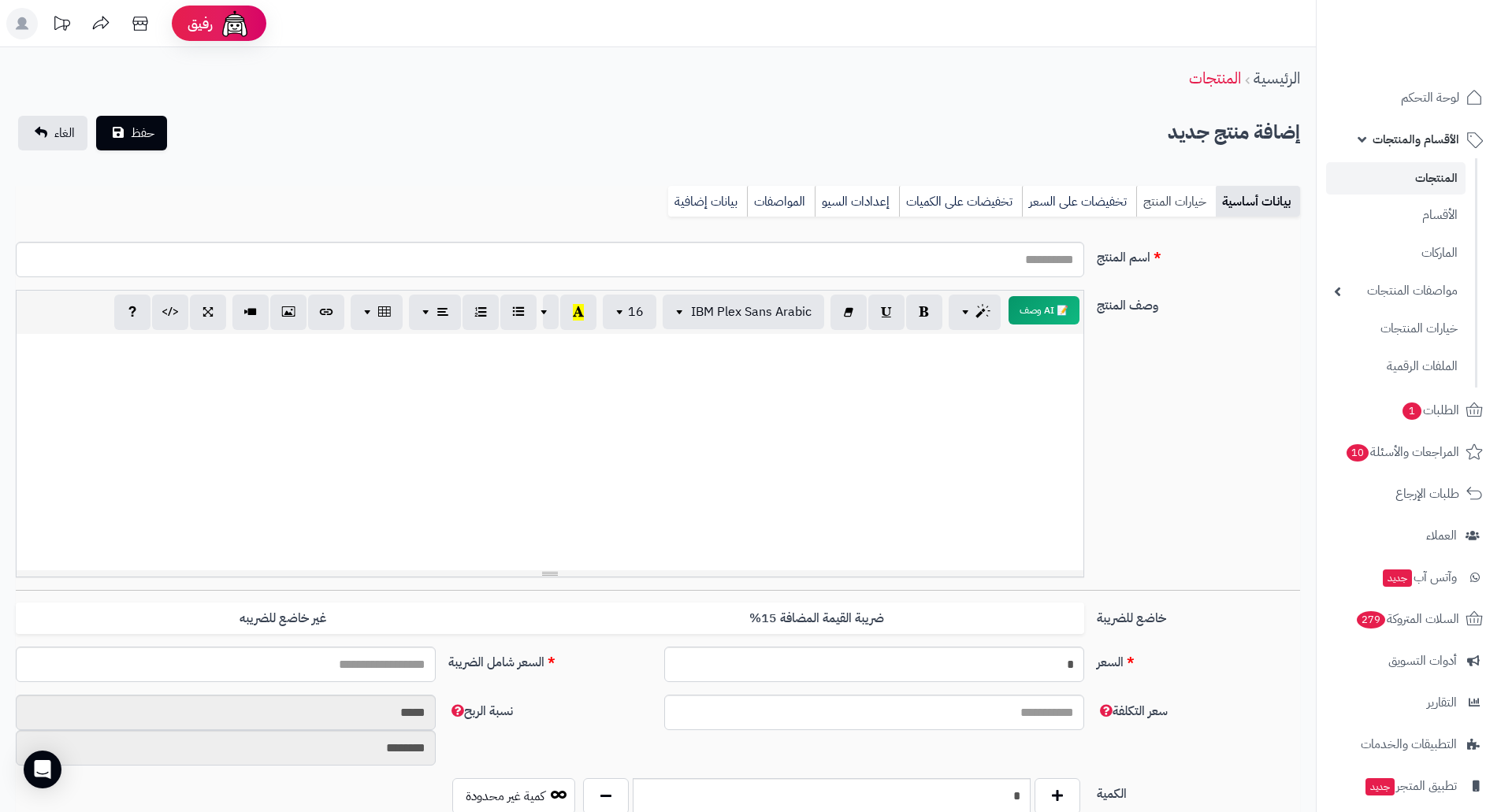
click at [1184, 208] on link "خيارات المنتج" at bounding box center [1176, 201] width 79 height 32
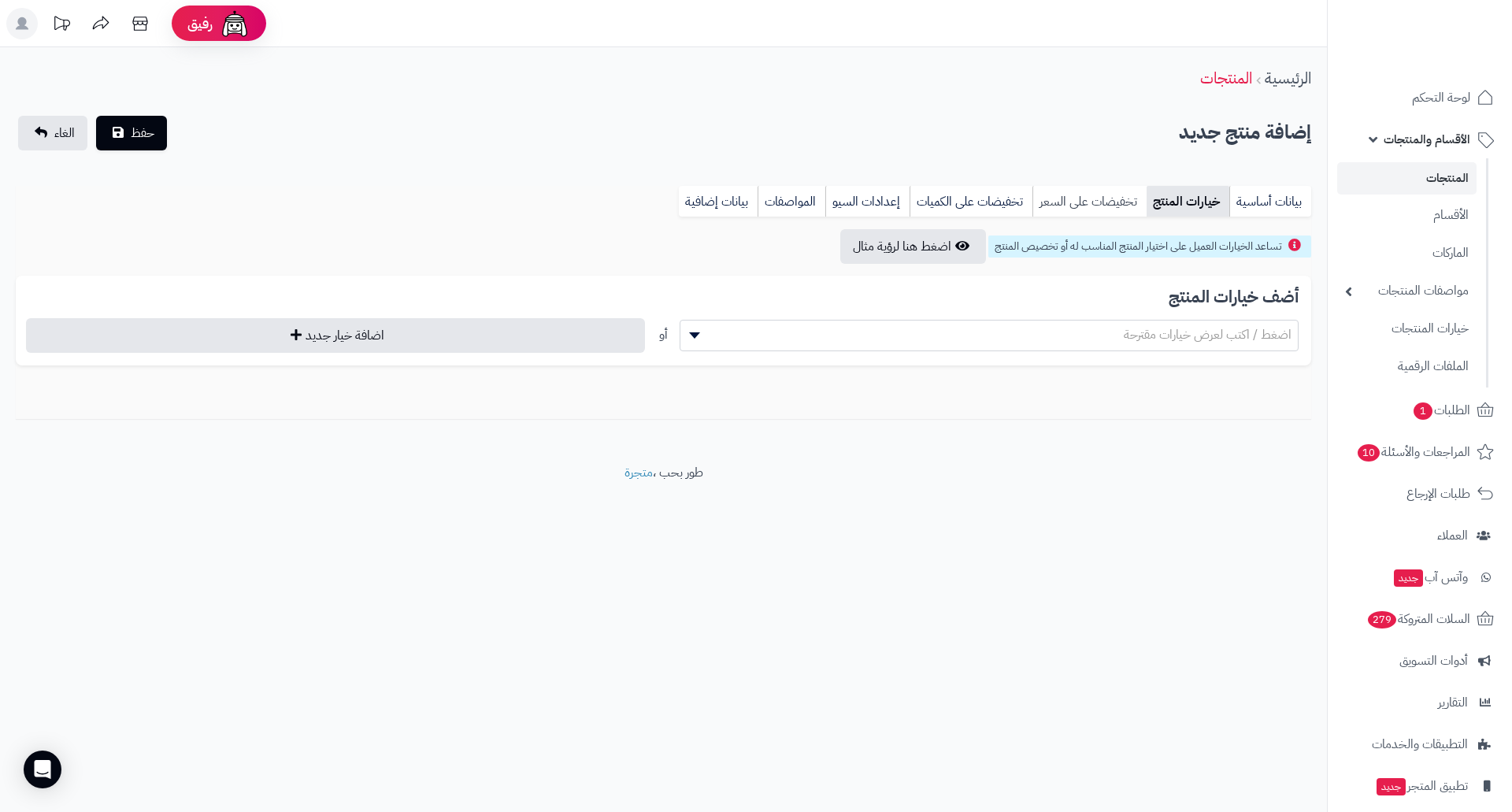
click at [1078, 201] on link "تخفيضات على السعر" at bounding box center [1088, 201] width 114 height 32
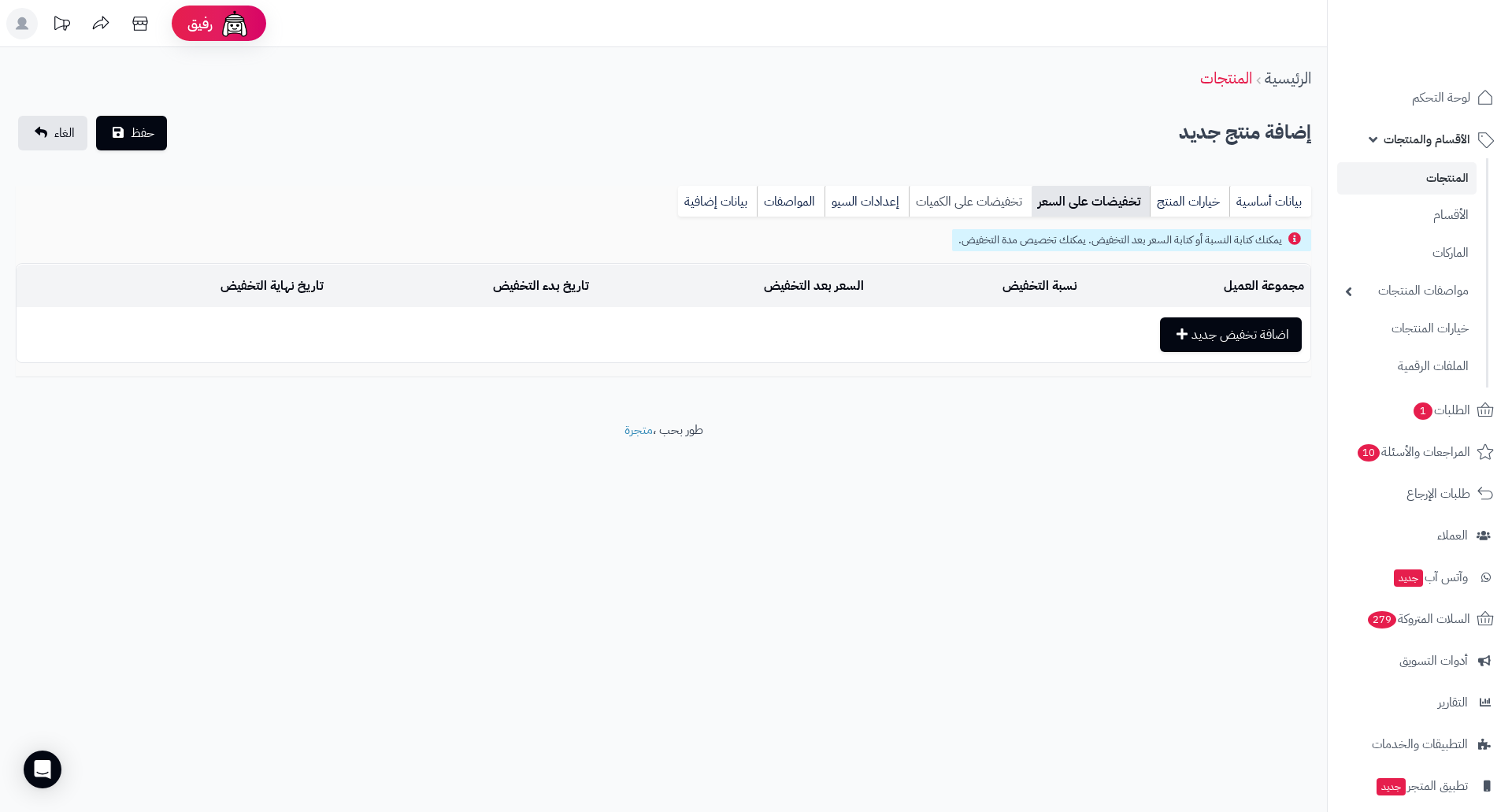
click at [976, 211] on link "تخفيضات على الكميات" at bounding box center [970, 201] width 123 height 32
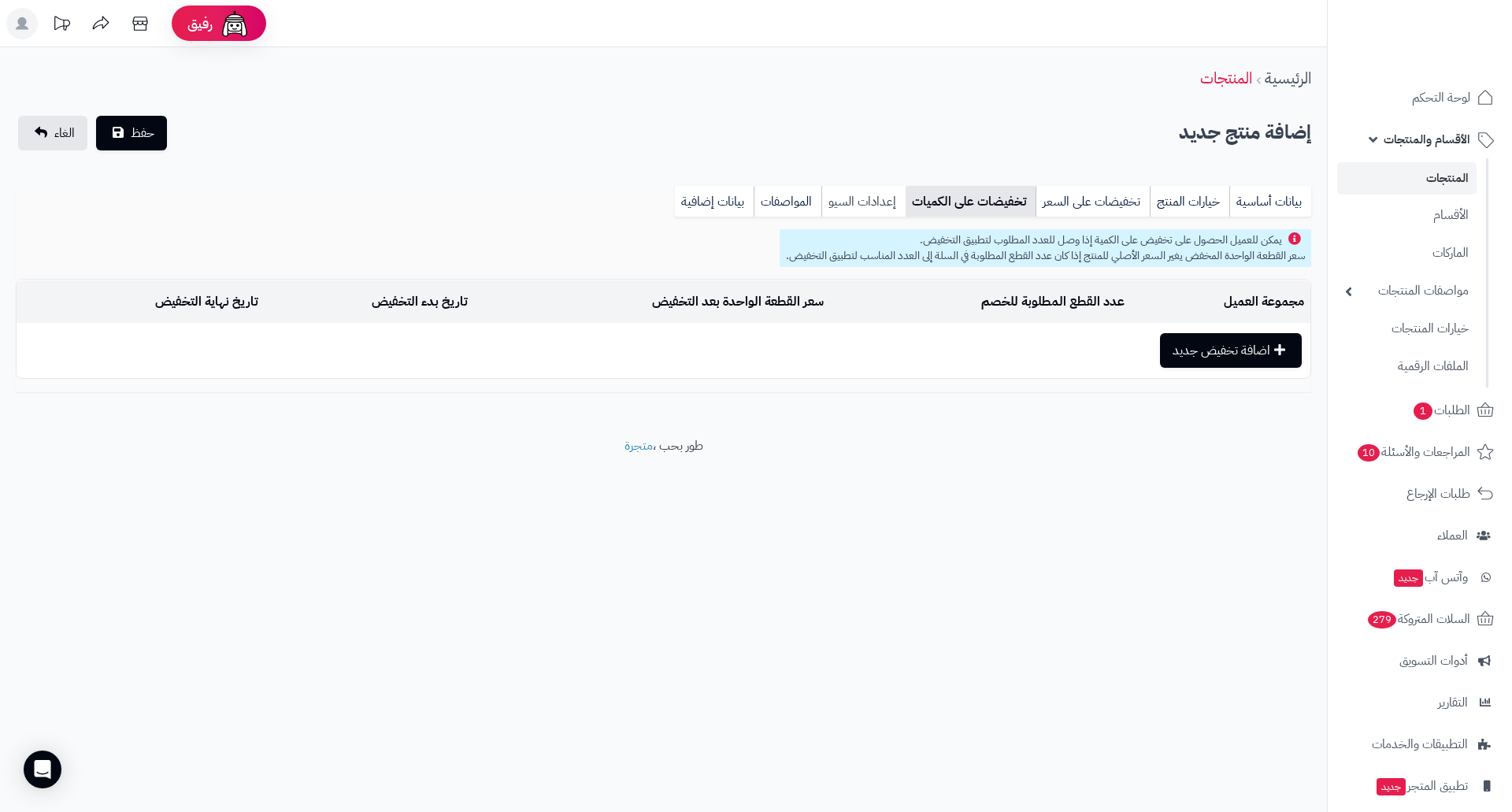
click at [881, 200] on link "إعدادات السيو" at bounding box center [863, 201] width 85 height 32
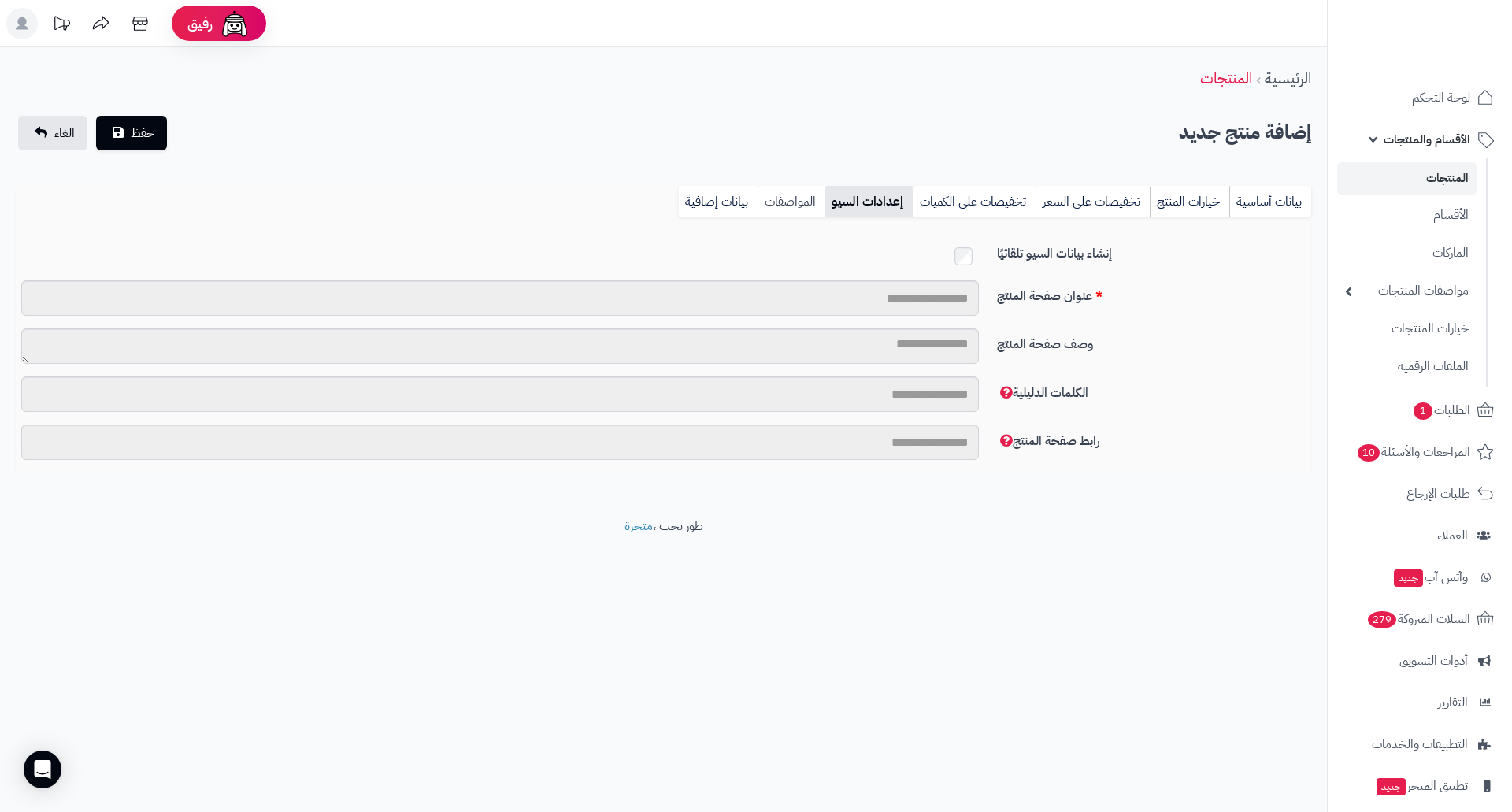
click at [788, 206] on link "المواصفات" at bounding box center [792, 201] width 67 height 32
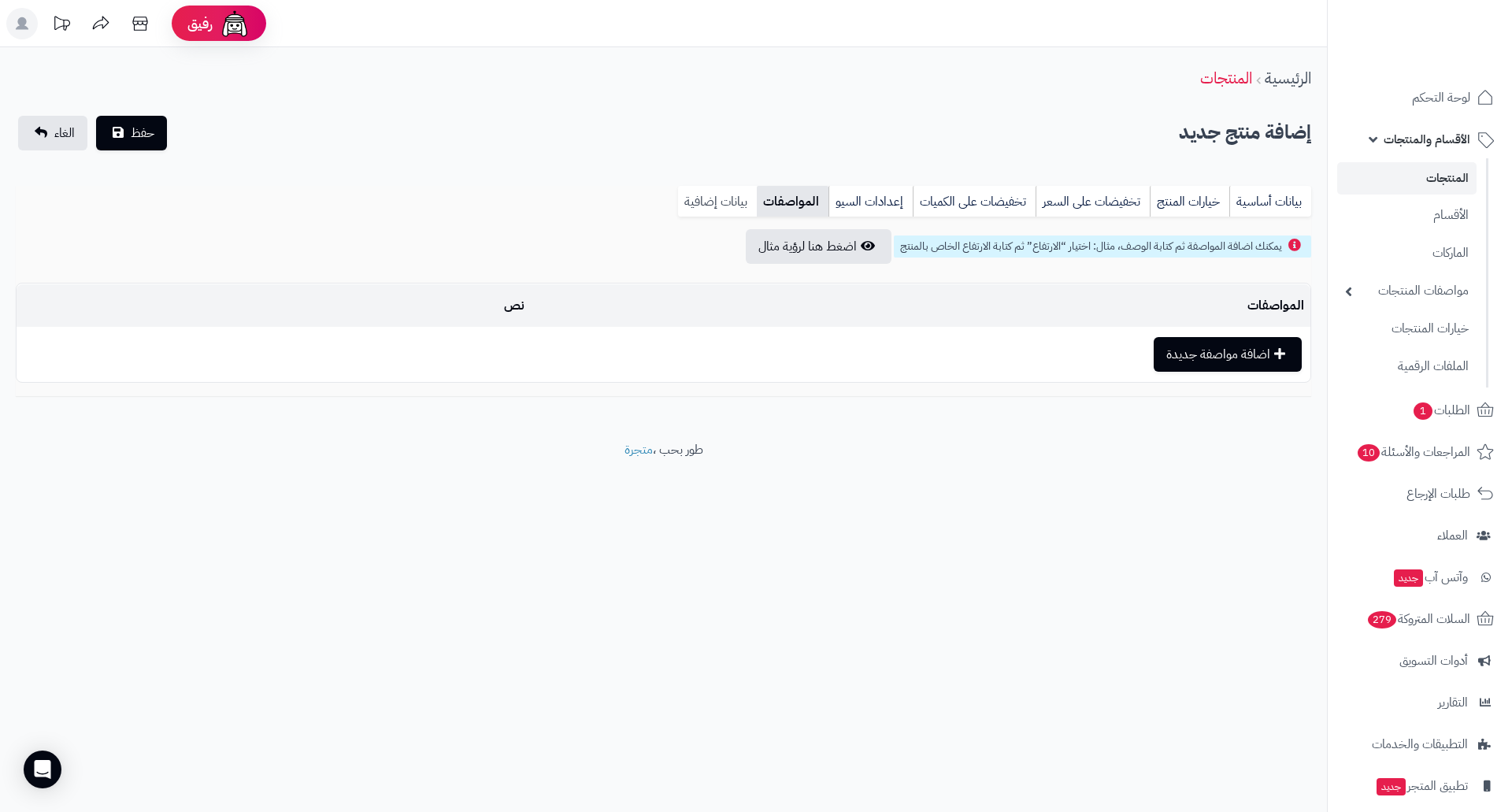
click at [744, 203] on link "بيانات إضافية" at bounding box center [717, 201] width 78 height 32
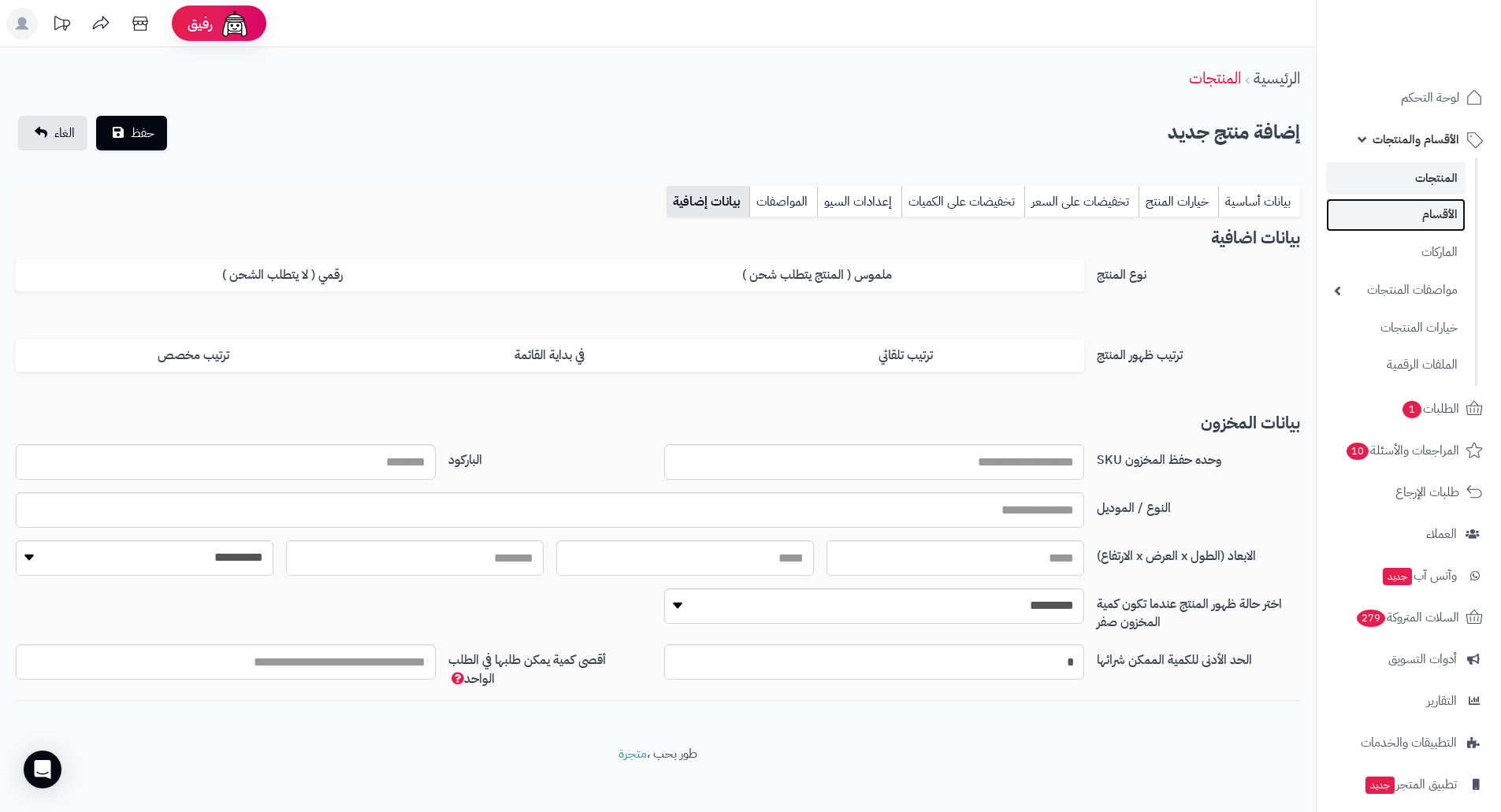
click at [1367, 215] on link "الأقسام" at bounding box center [1395, 214] width 139 height 32
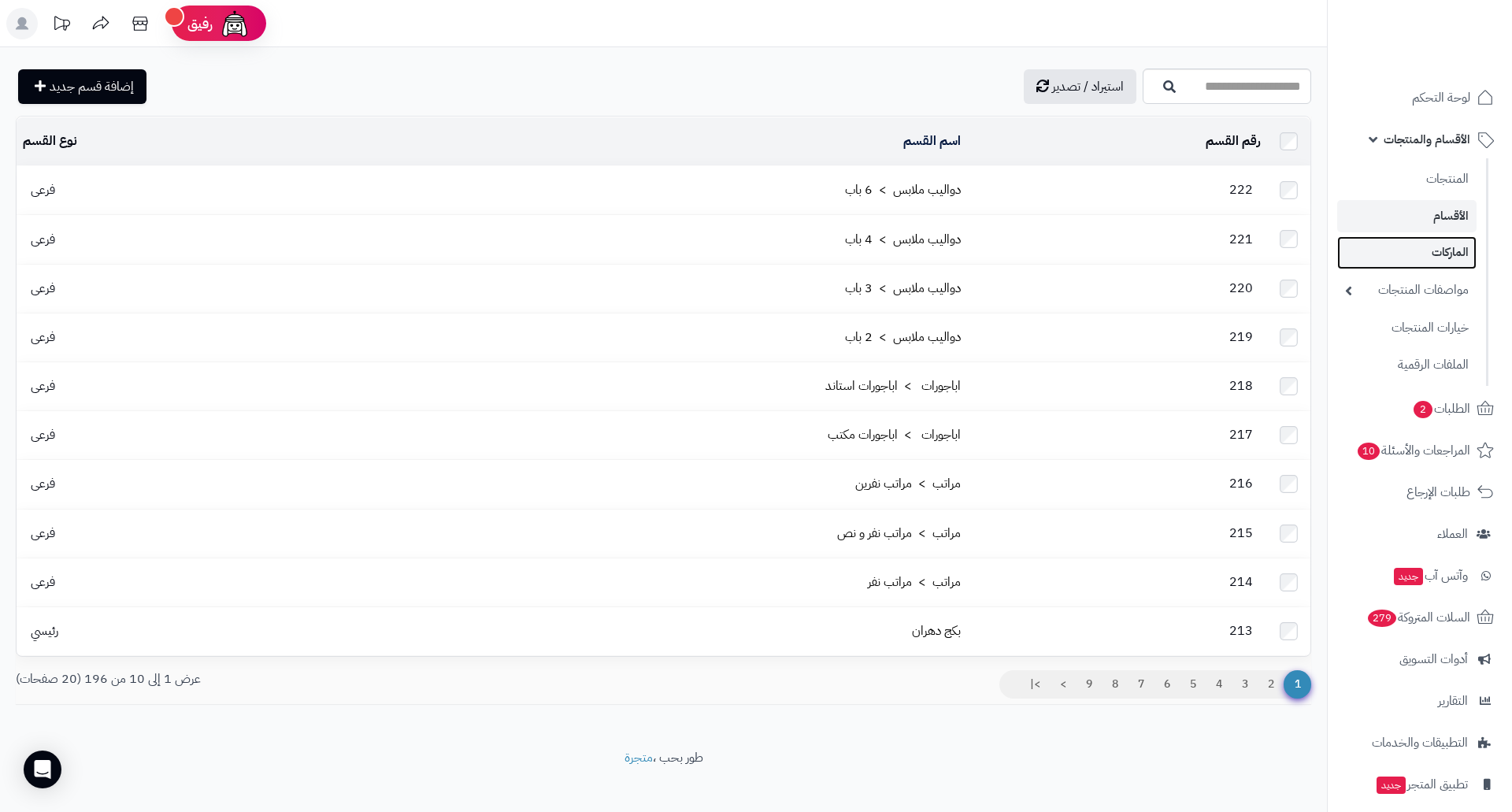
click at [1442, 254] on link "الماركات" at bounding box center [1406, 252] width 139 height 32
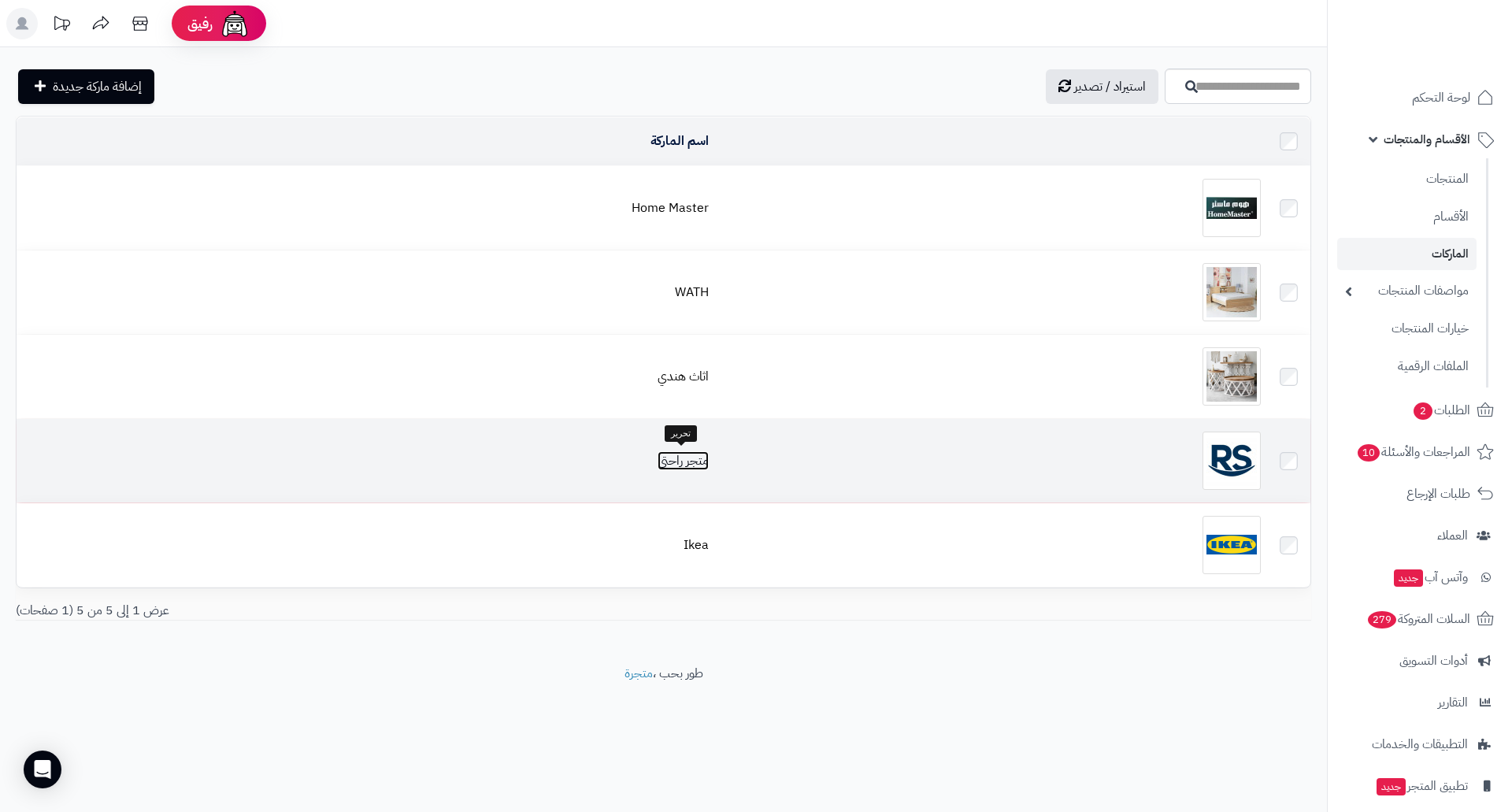
click at [688, 456] on link "متجر راحتي" at bounding box center [683, 460] width 51 height 19
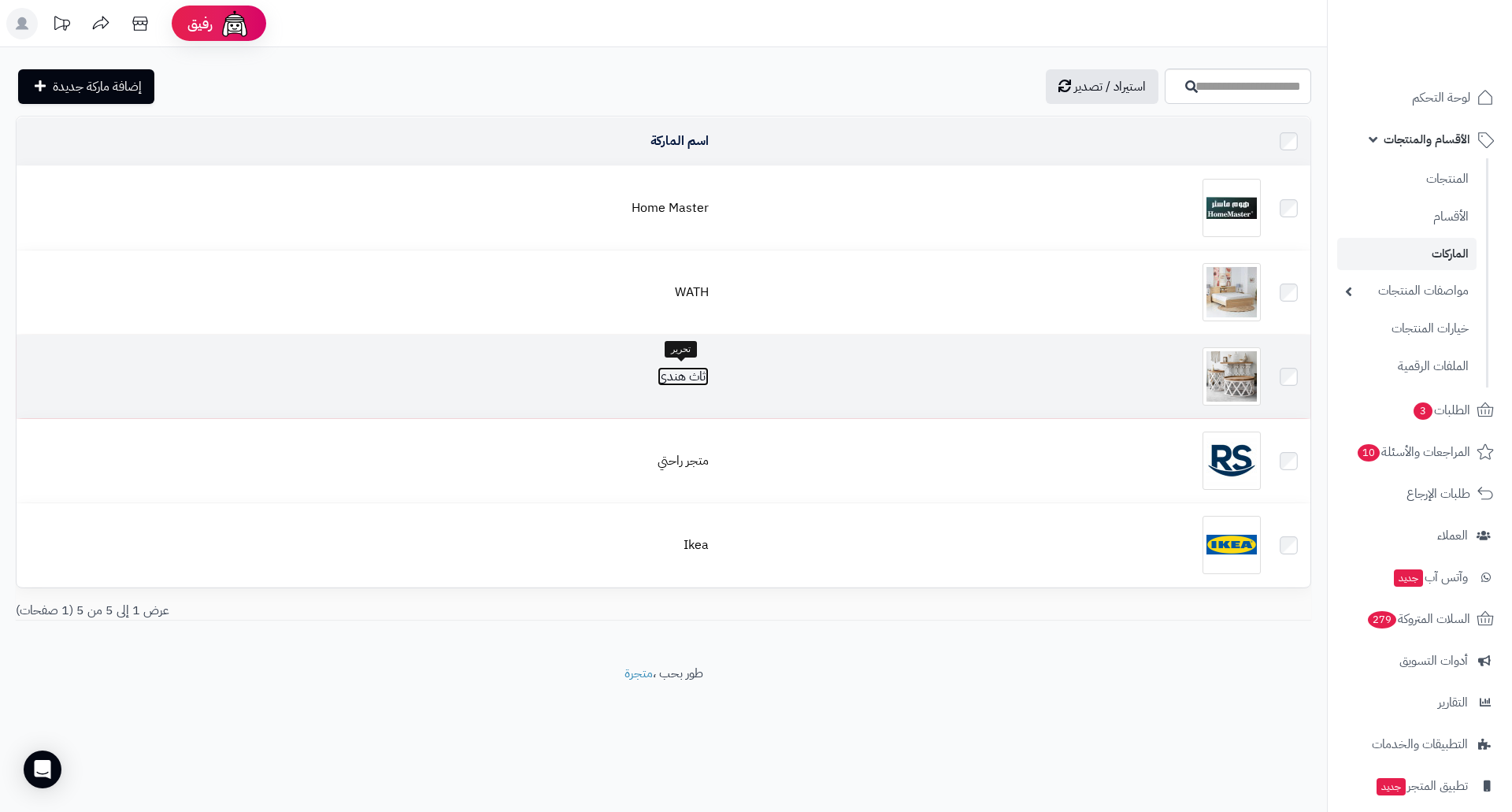
click at [666, 375] on link "اثاث هندي" at bounding box center [683, 376] width 51 height 19
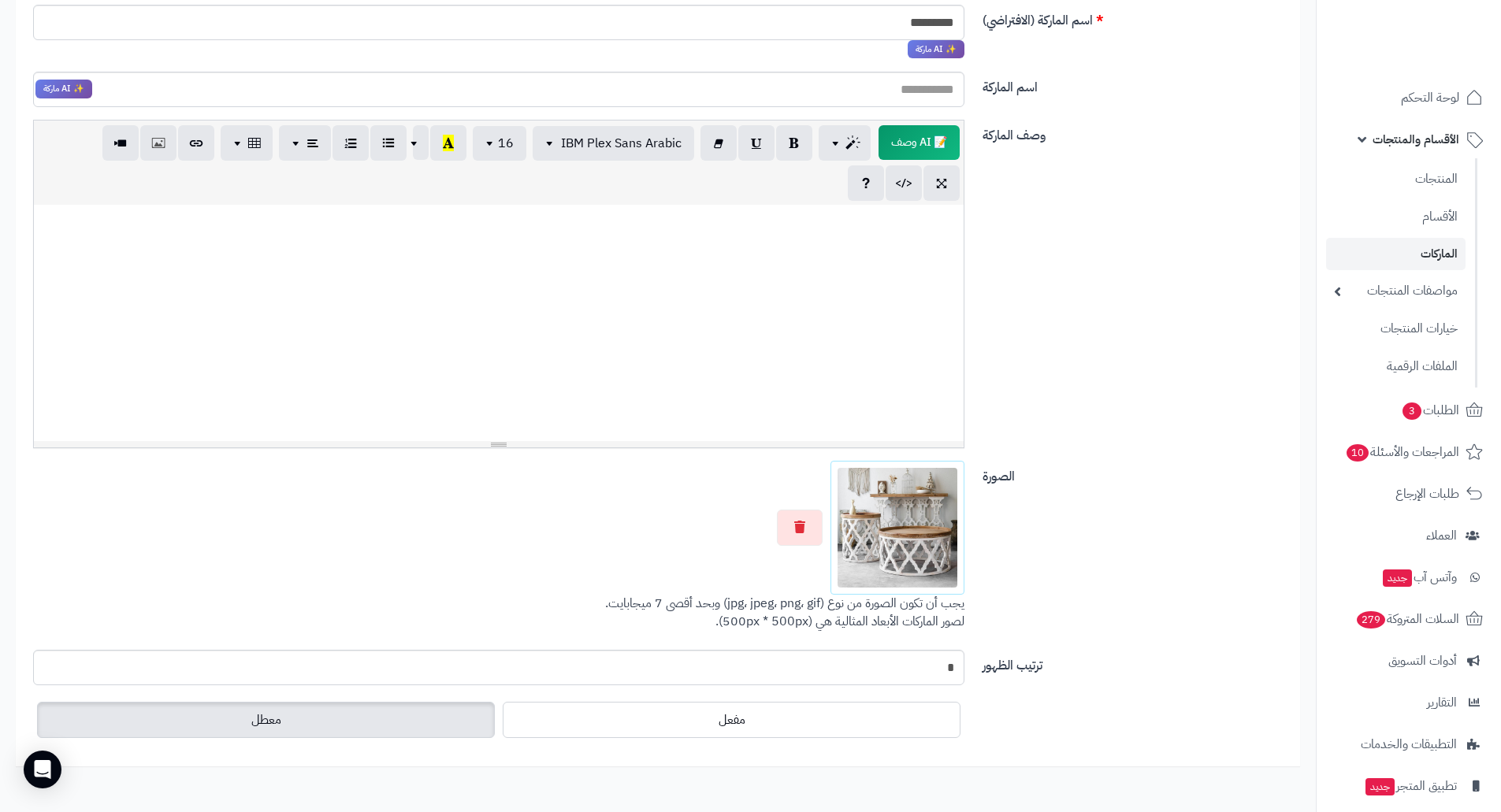
scroll to position [236, 0]
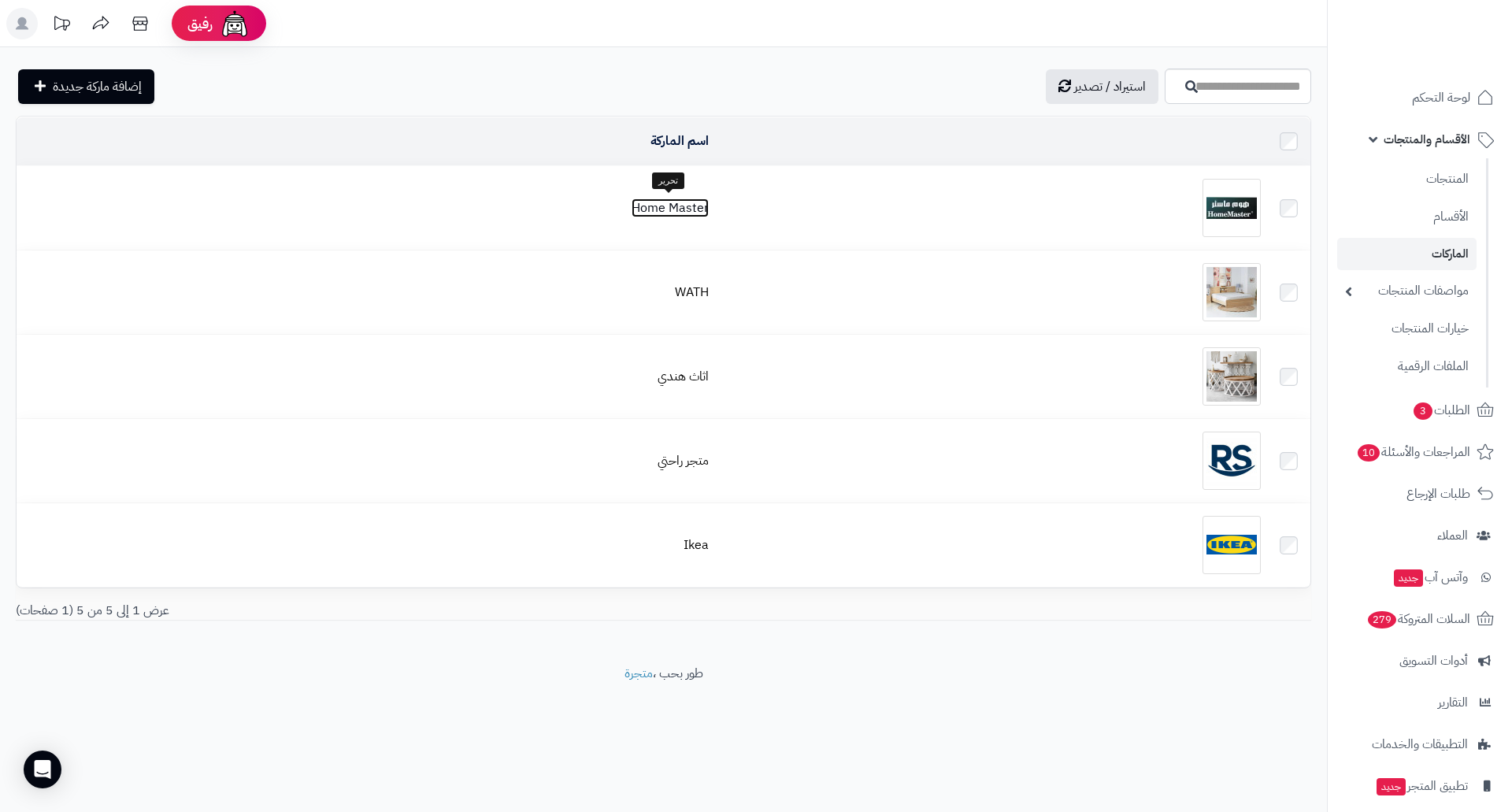
click at [681, 207] on link "Home Master" at bounding box center [669, 208] width 77 height 19
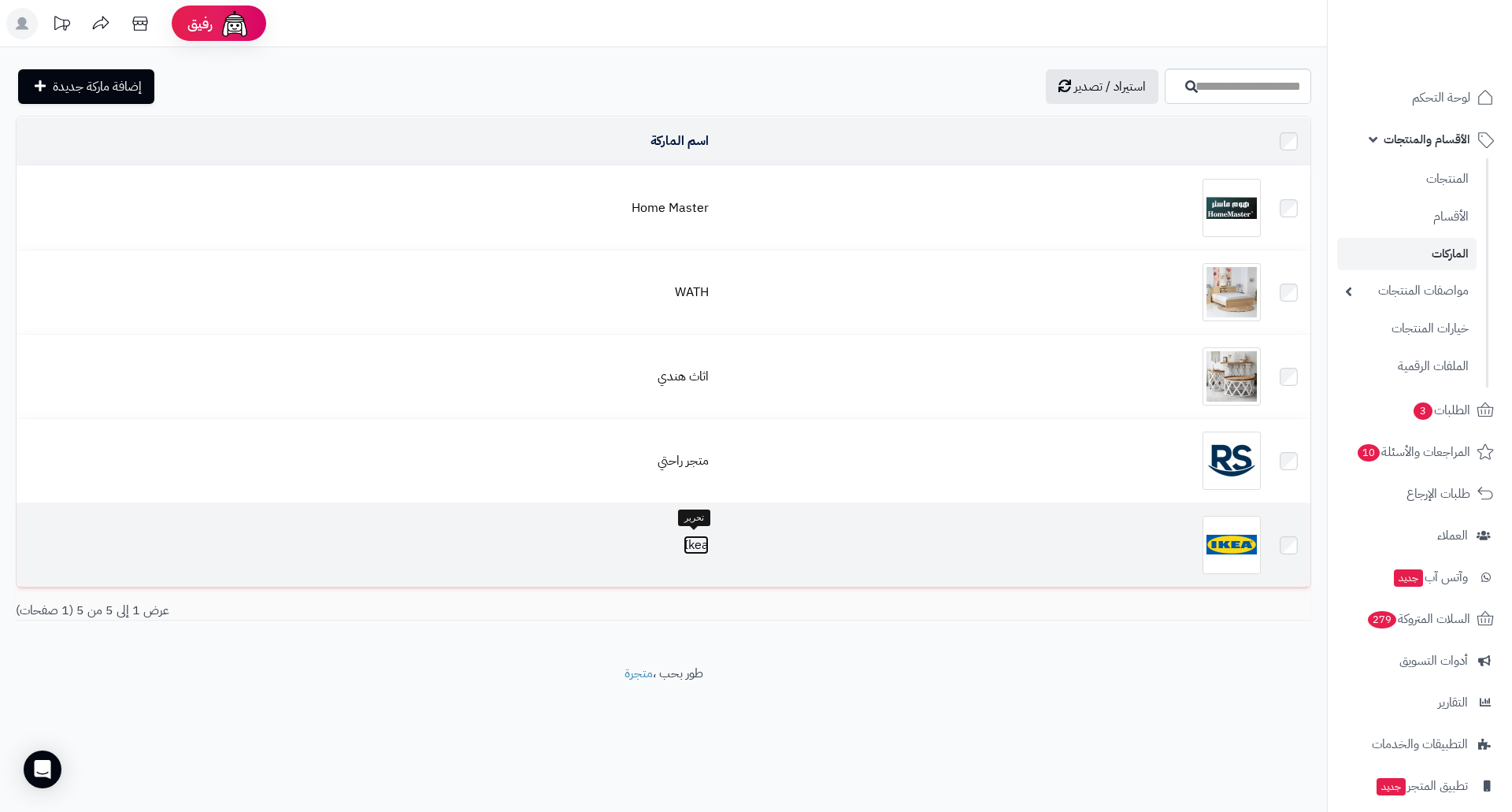
click at [693, 545] on link "Ikea" at bounding box center [696, 545] width 26 height 19
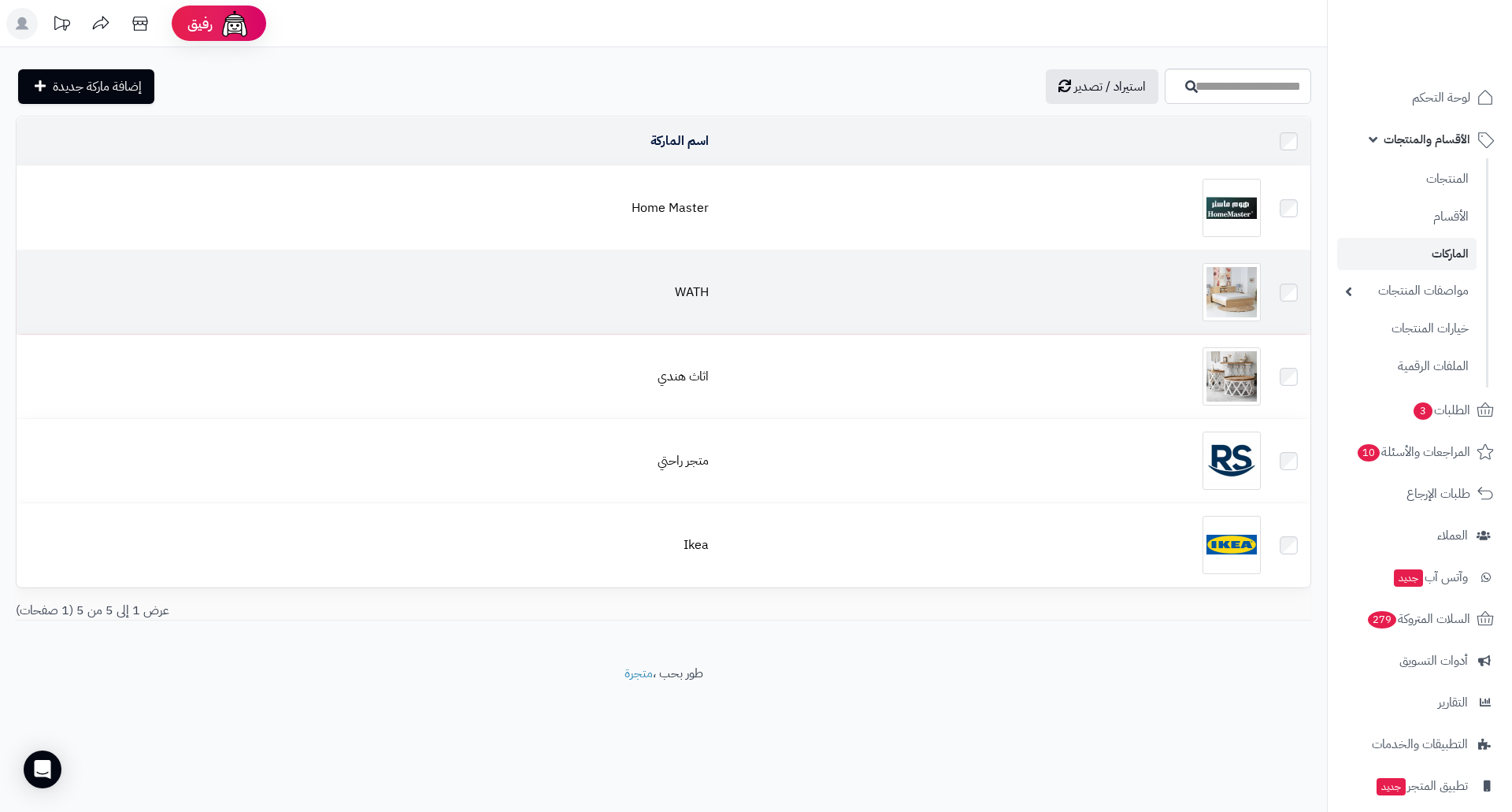
click at [731, 293] on div at bounding box center [991, 293] width 539 height 58
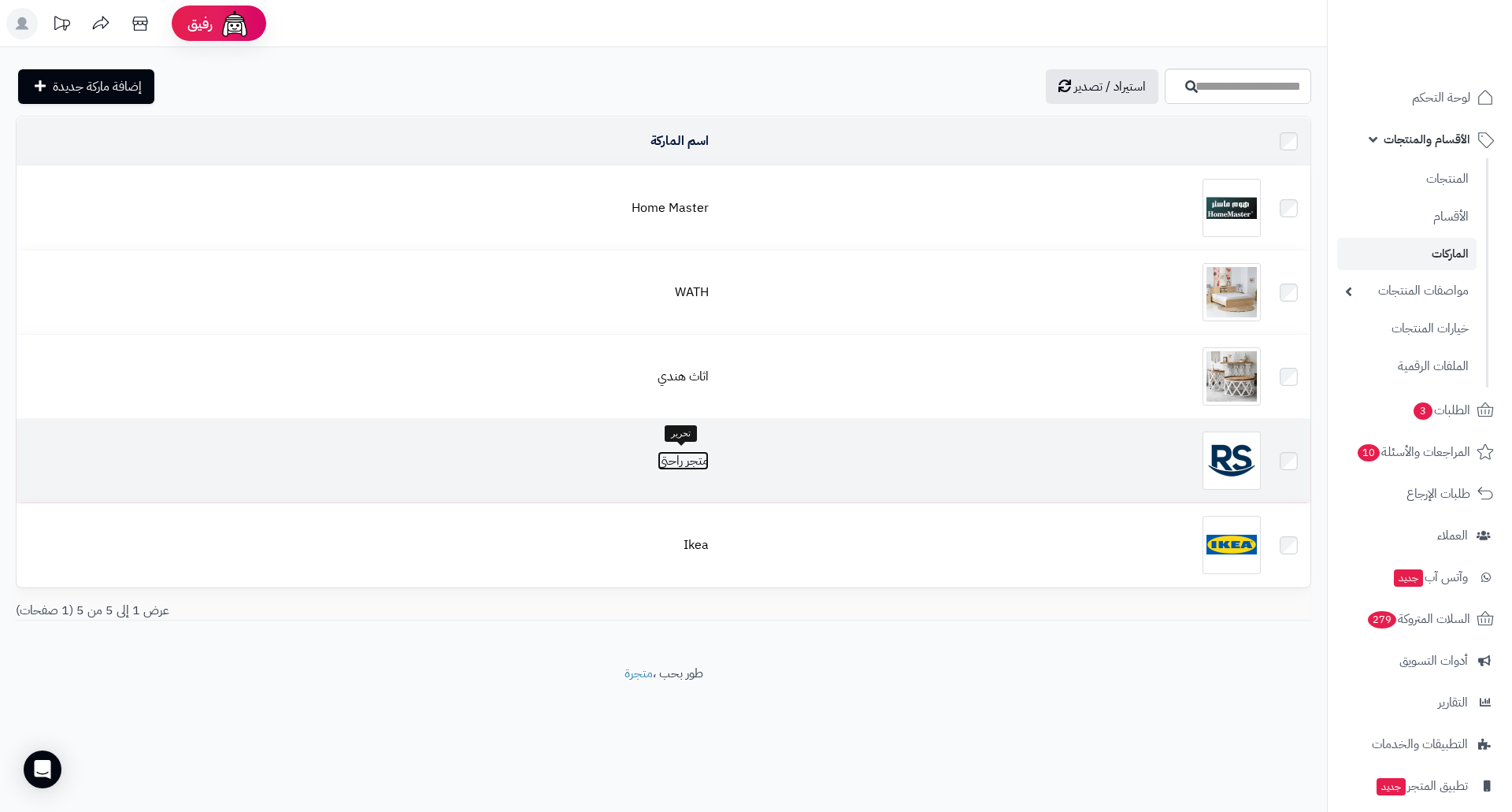
click at [683, 467] on link "متجر راحتي" at bounding box center [683, 460] width 51 height 19
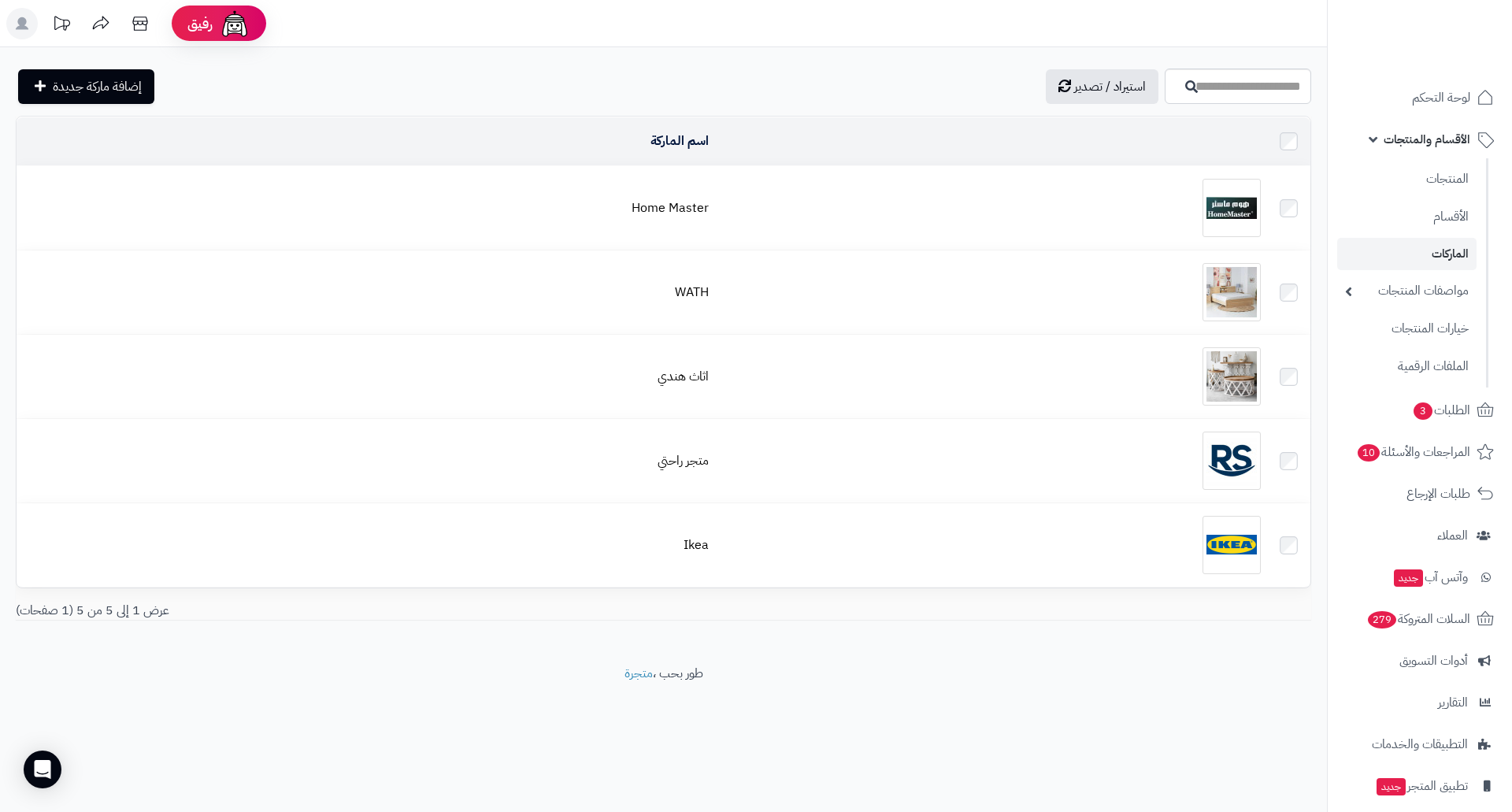
click at [106, 609] on div "عرض 1 إلى 5 من 5 (1 صفحات)" at bounding box center [333, 612] width 660 height 18
click at [62, 612] on div "عرض 1 إلى 5 من 5 (1 صفحات)" at bounding box center [333, 612] width 660 height 18
click at [218, 15] on div "رفيق" at bounding box center [220, 24] width 63 height 32
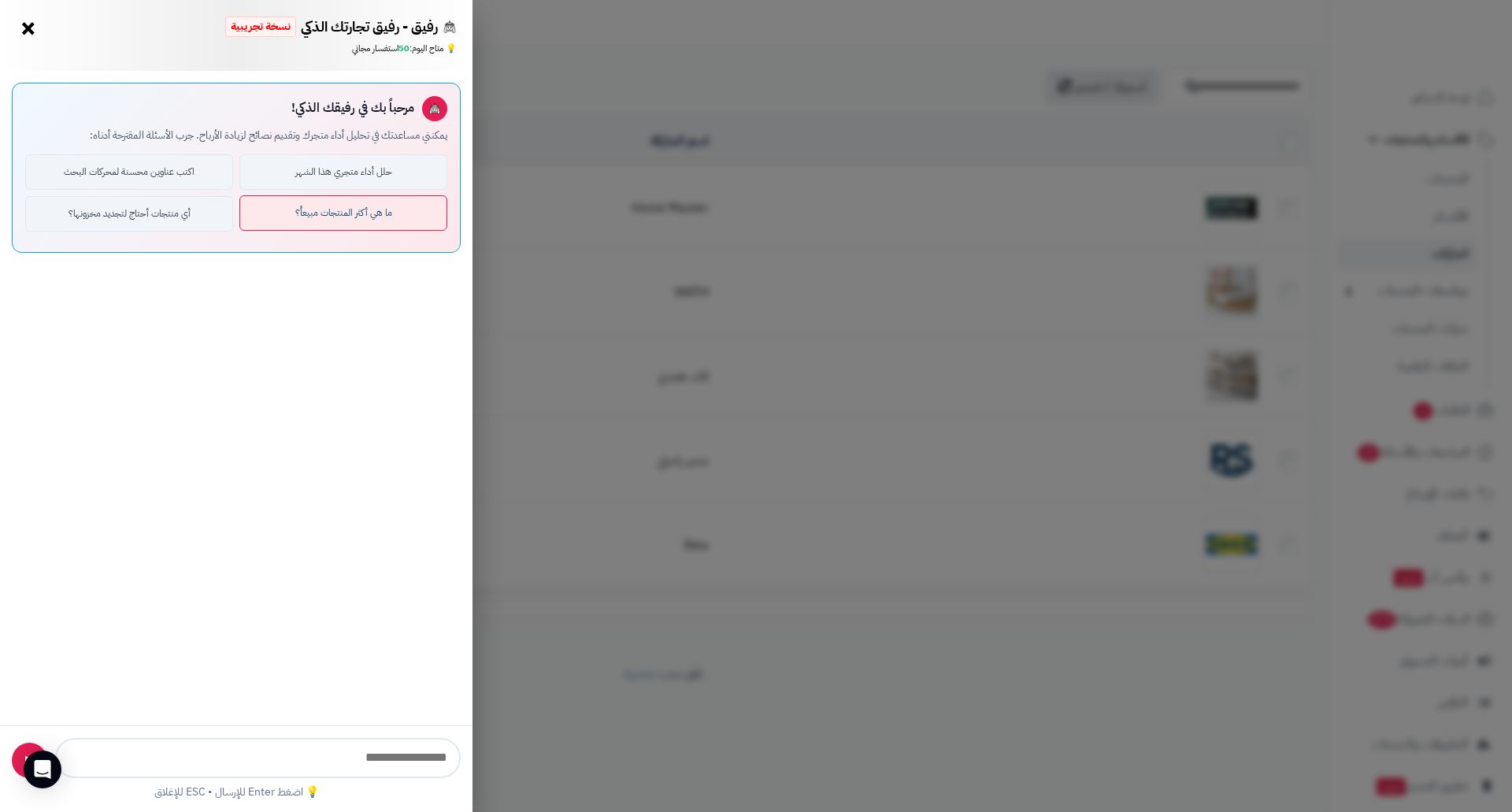
click at [314, 211] on button "ما هي أكثر المنتجات مبيعاً؟" at bounding box center [343, 212] width 208 height 36
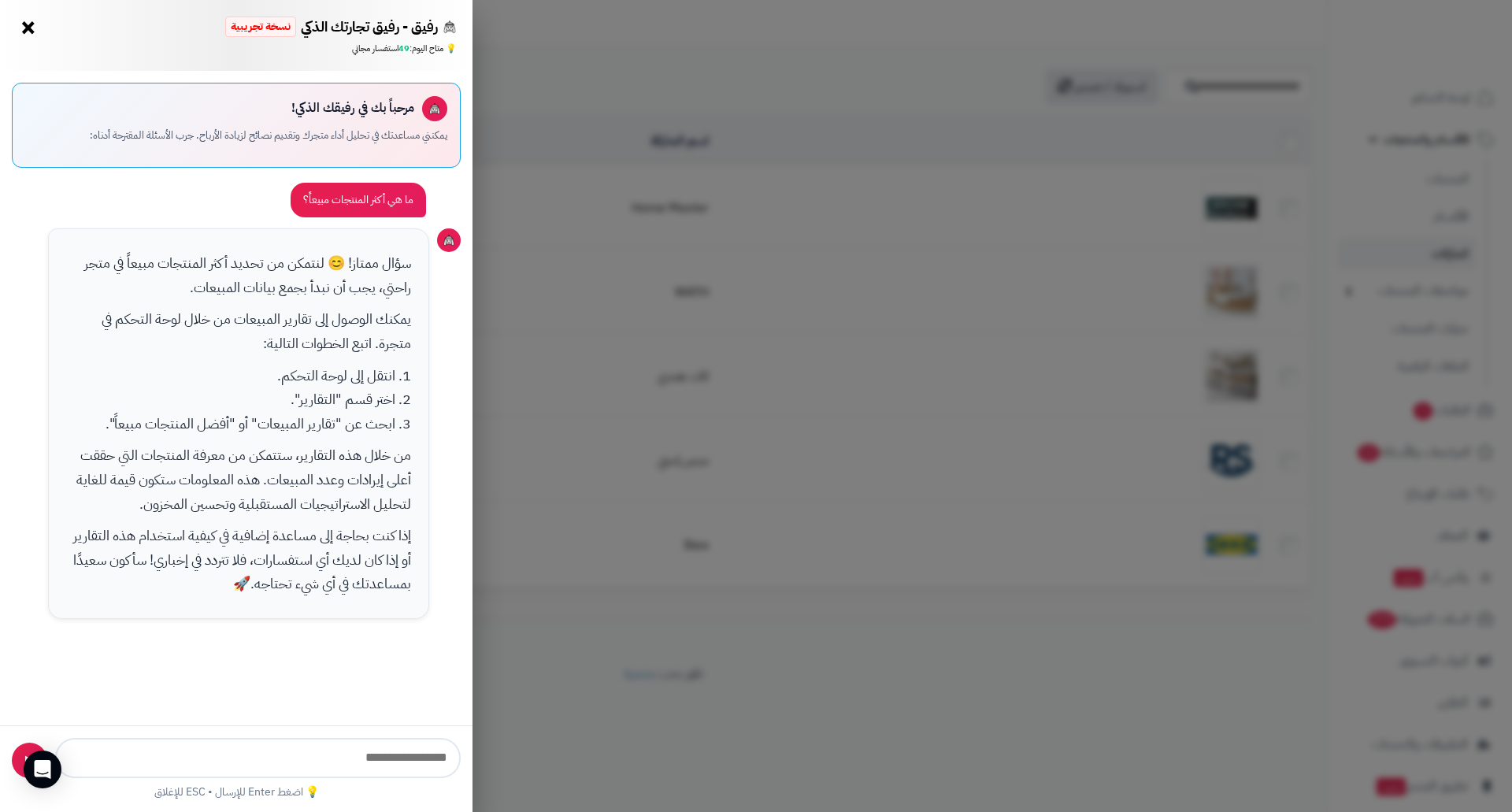
click at [35, 26] on button "×" at bounding box center [28, 27] width 26 height 26
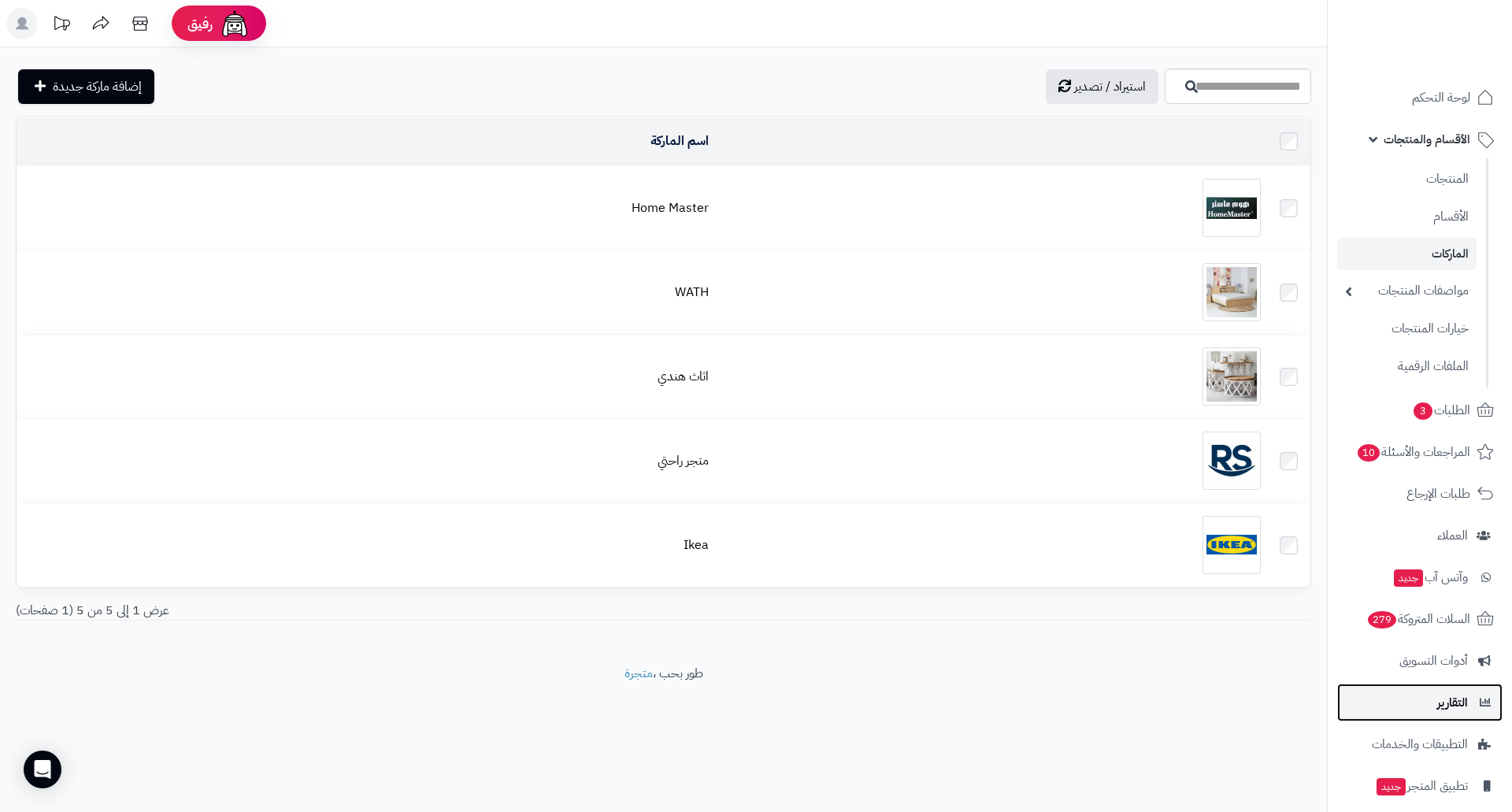
click at [1463, 704] on span "التقارير" at bounding box center [1453, 703] width 31 height 22
click at [1463, 699] on span "التقارير" at bounding box center [1453, 703] width 31 height 22
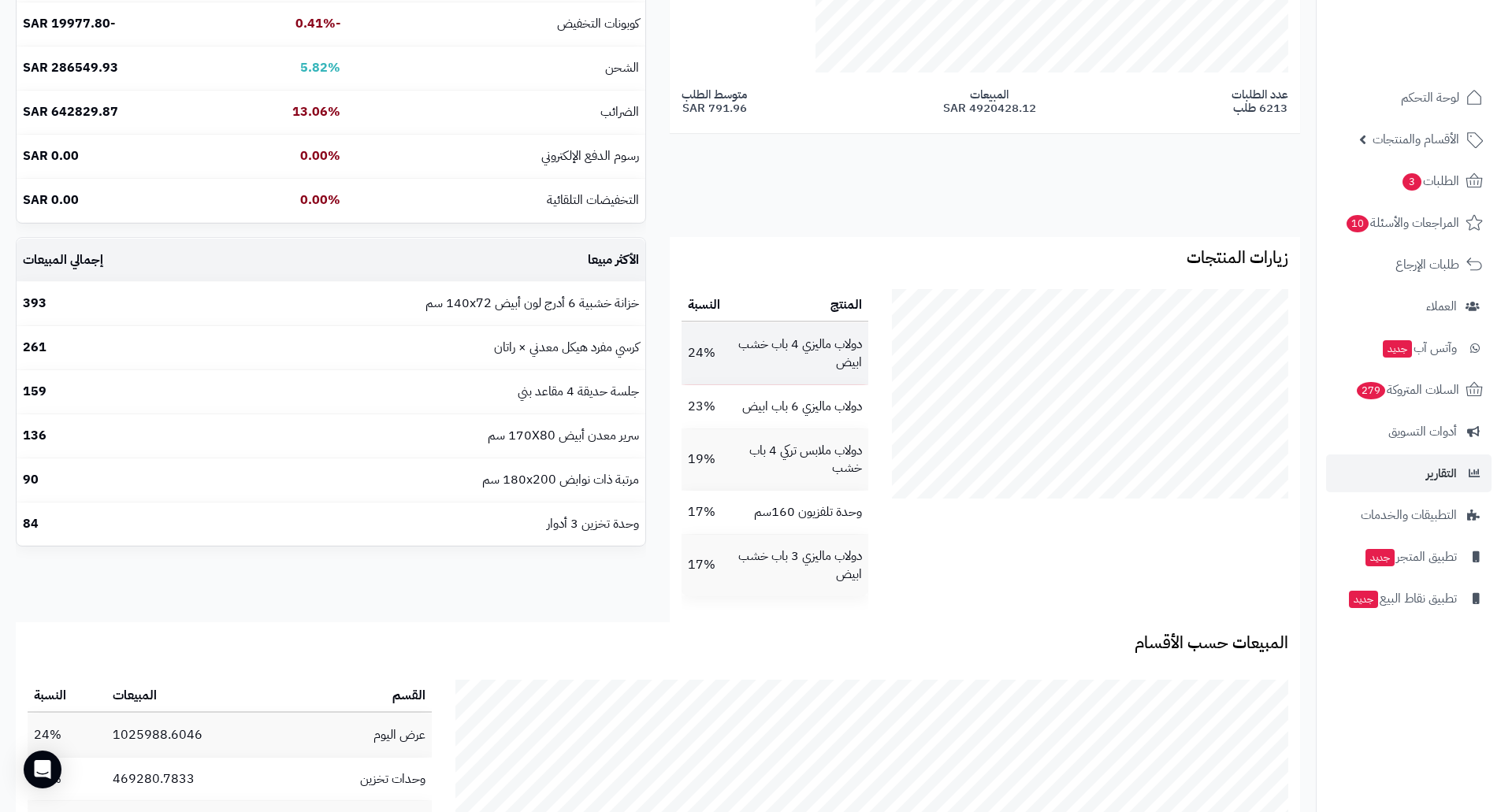
scroll to position [473, 0]
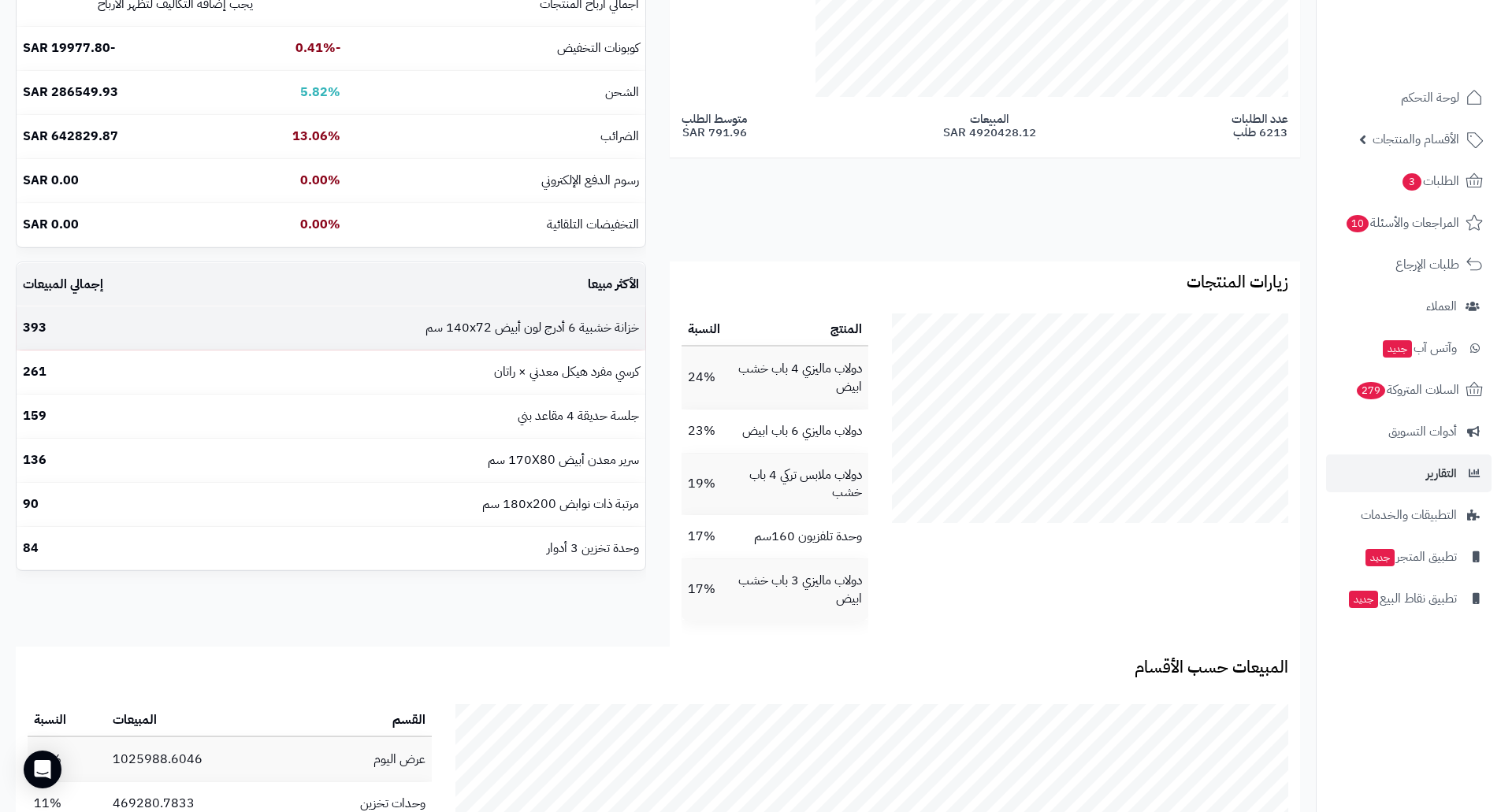
click at [571, 328] on td "خزانة خشبية 6 أدرج لون أبيض 140x72 سم" at bounding box center [423, 328] width 445 height 44
click at [579, 322] on td "خزانة خشبية 6 أدرج لون أبيض 140x72 سم" at bounding box center [423, 328] width 445 height 44
click at [581, 331] on td "خزانة خشبية 6 أدرج لون أبيض 140x72 سم" at bounding box center [423, 328] width 445 height 44
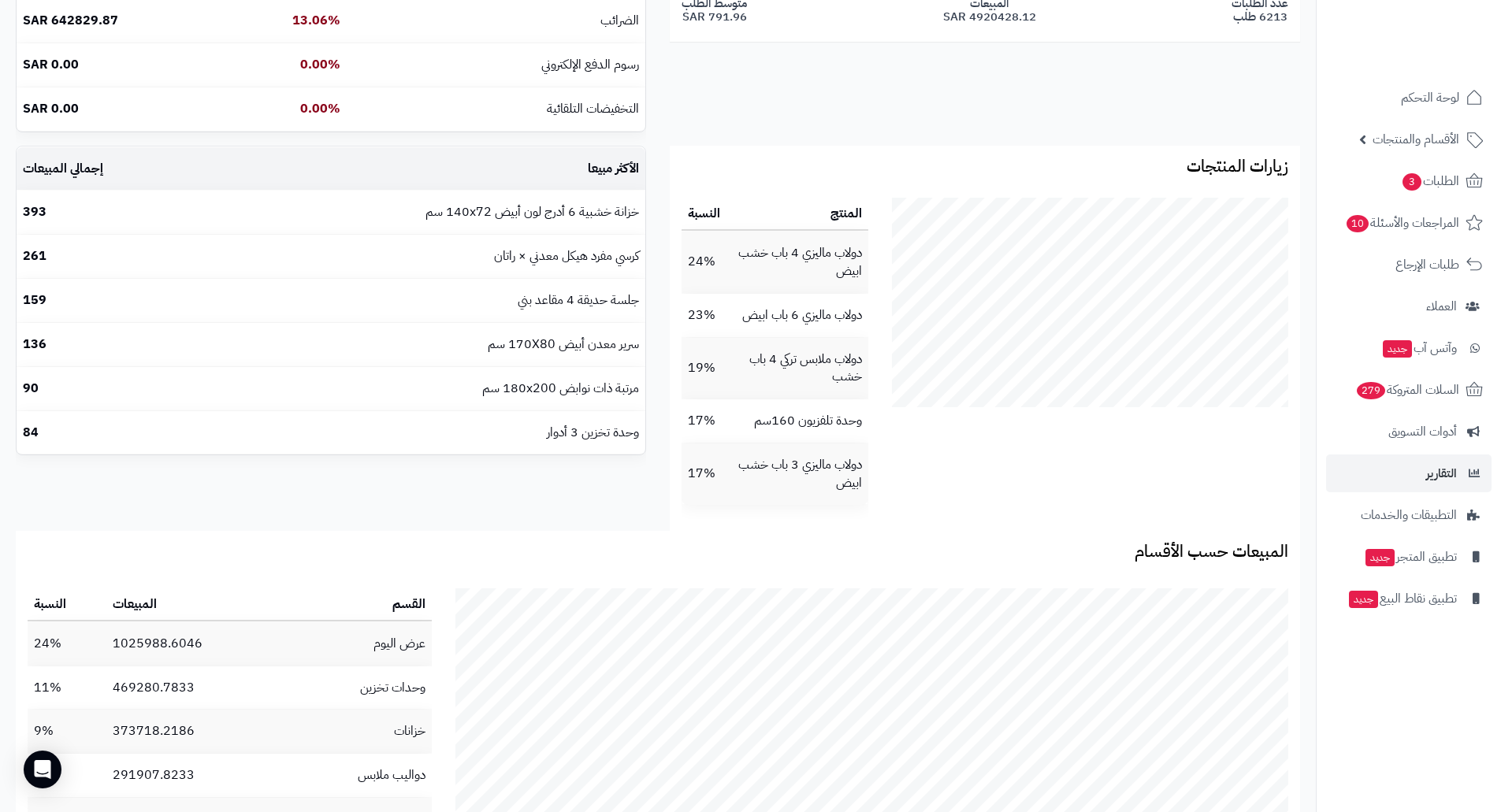
scroll to position [551, 0]
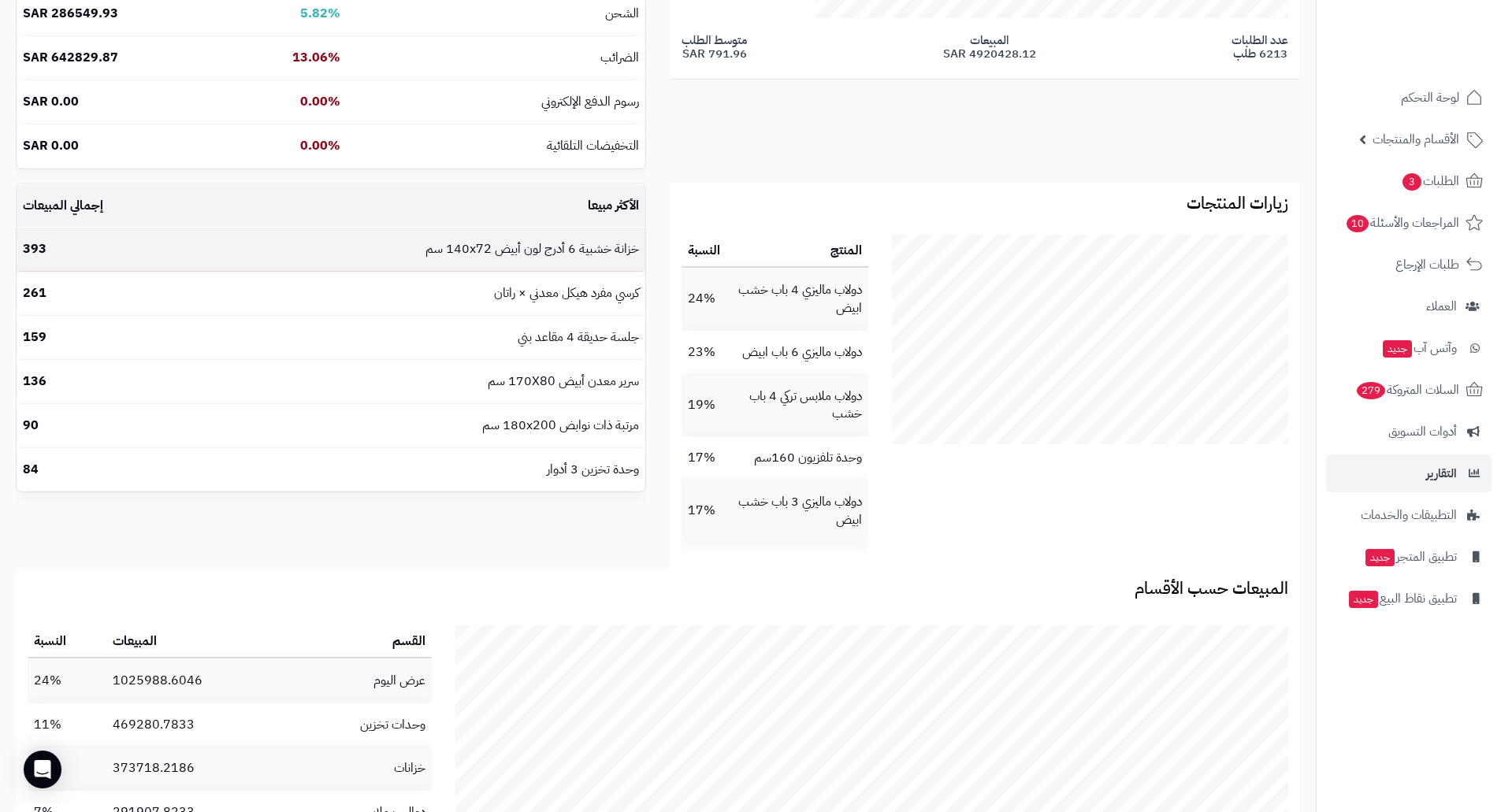
click at [601, 258] on td "خزانة خشبية 6 أدرج لون أبيض 140x72 سم" at bounding box center [423, 250] width 445 height 44
click at [605, 252] on td "خزانة خشبية 6 أدرج لون أبيض 140x72 سم" at bounding box center [423, 250] width 445 height 44
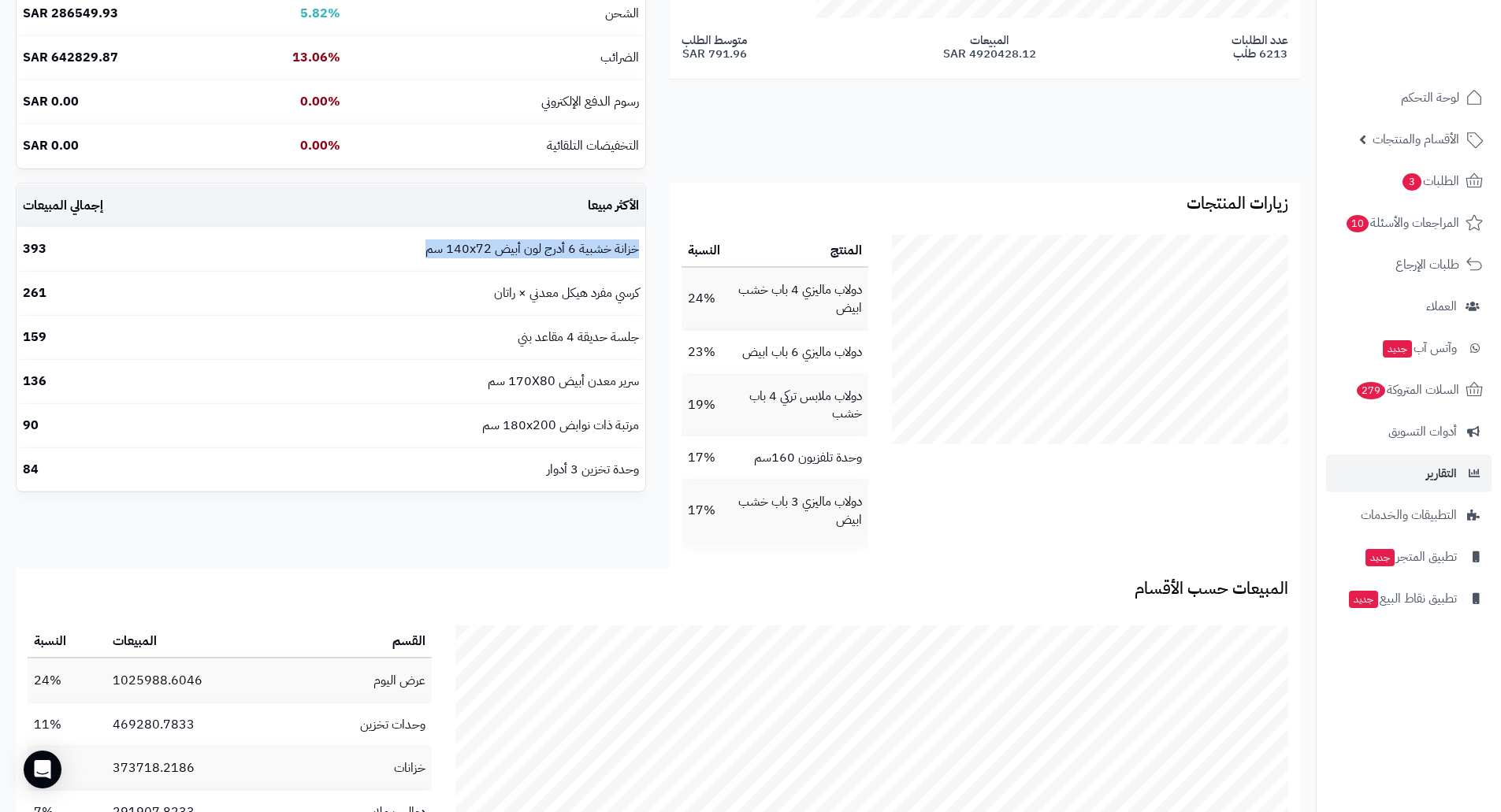
copy td "خزانة خشبية 6 أدرج لون أبيض 140x72 سم"
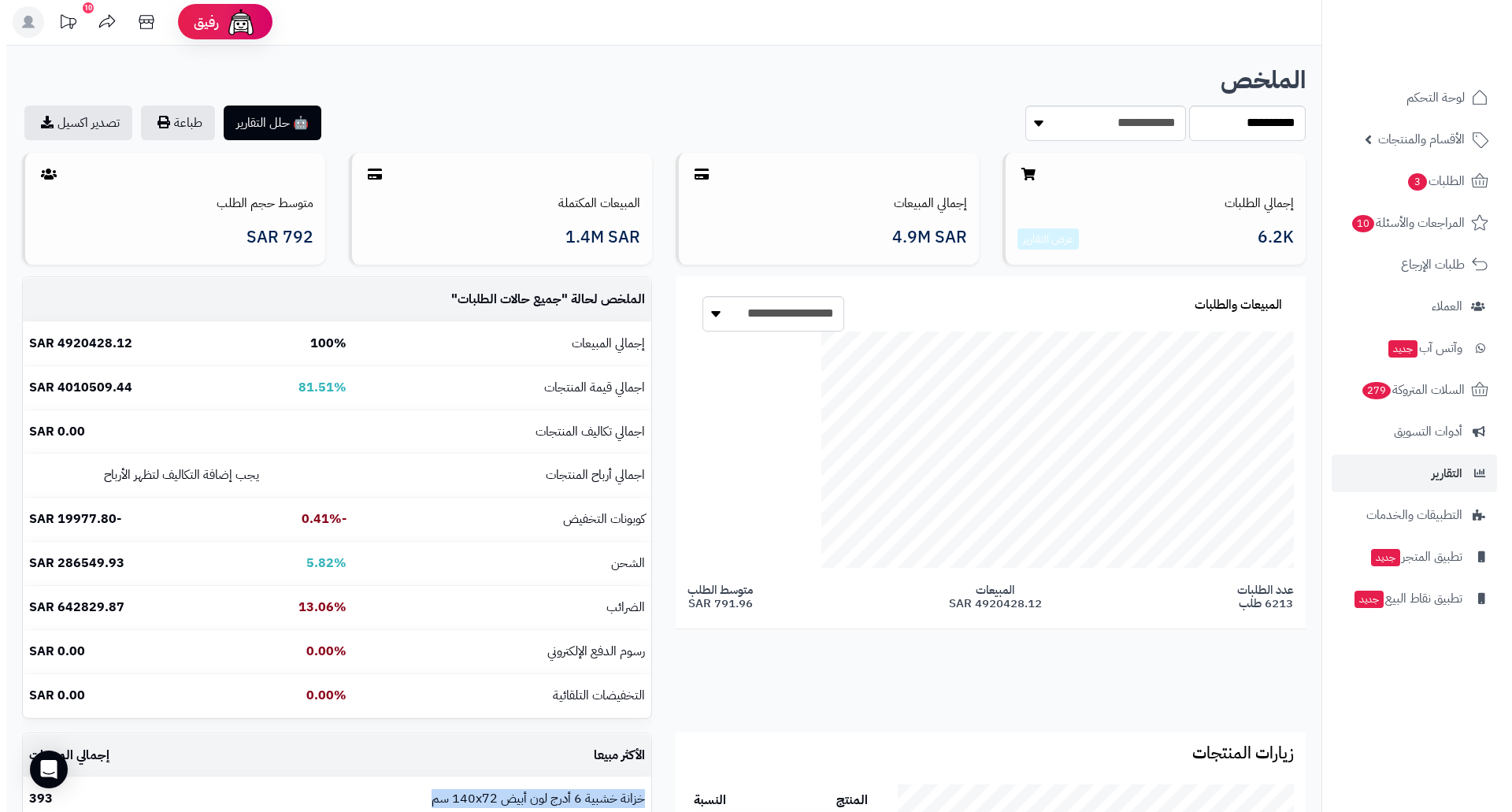
scroll to position [0, 0]
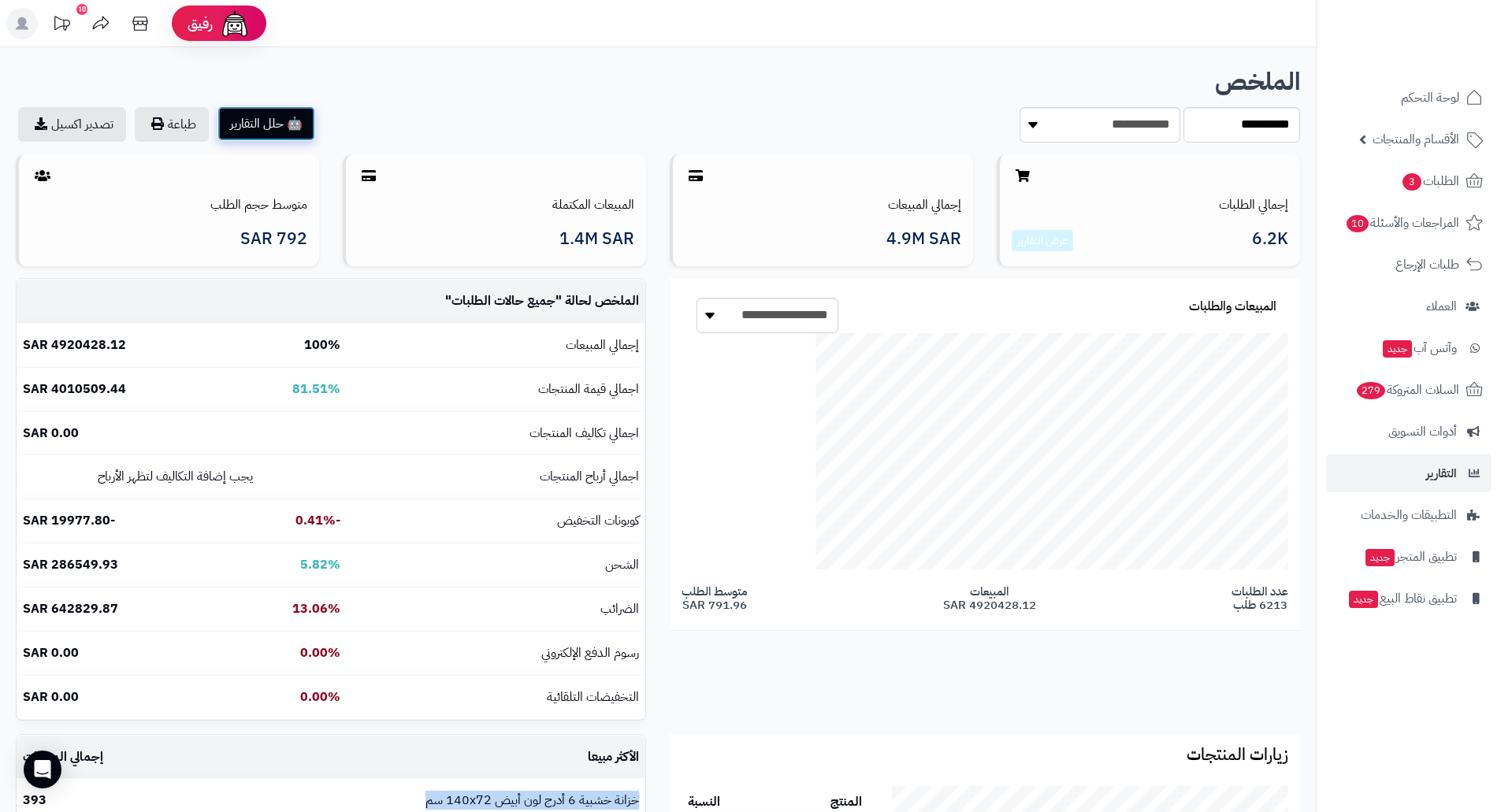
click at [283, 119] on button "🤖 حلل التقارير" at bounding box center [266, 124] width 98 height 35
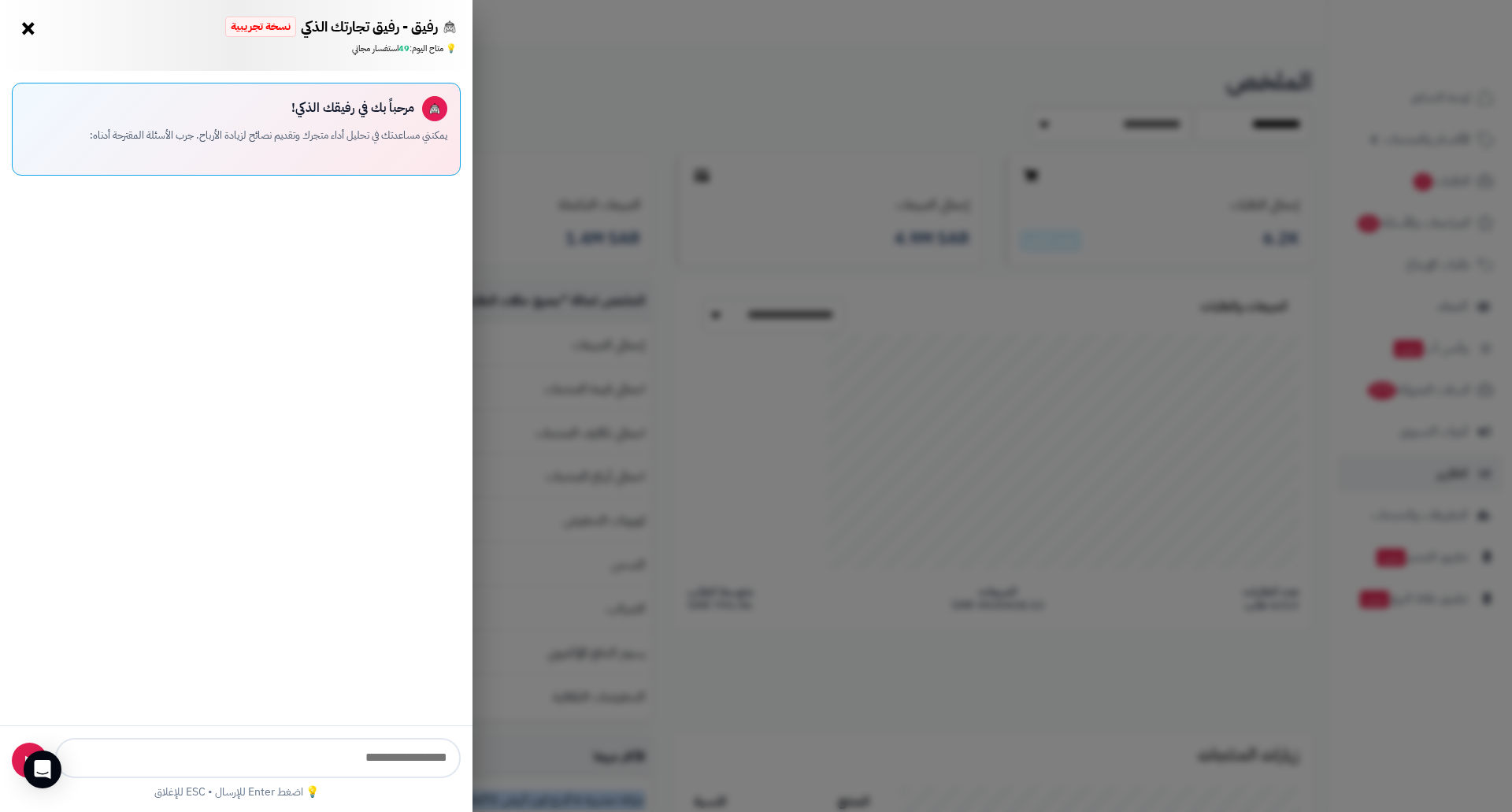
scroll to position [436, 863]
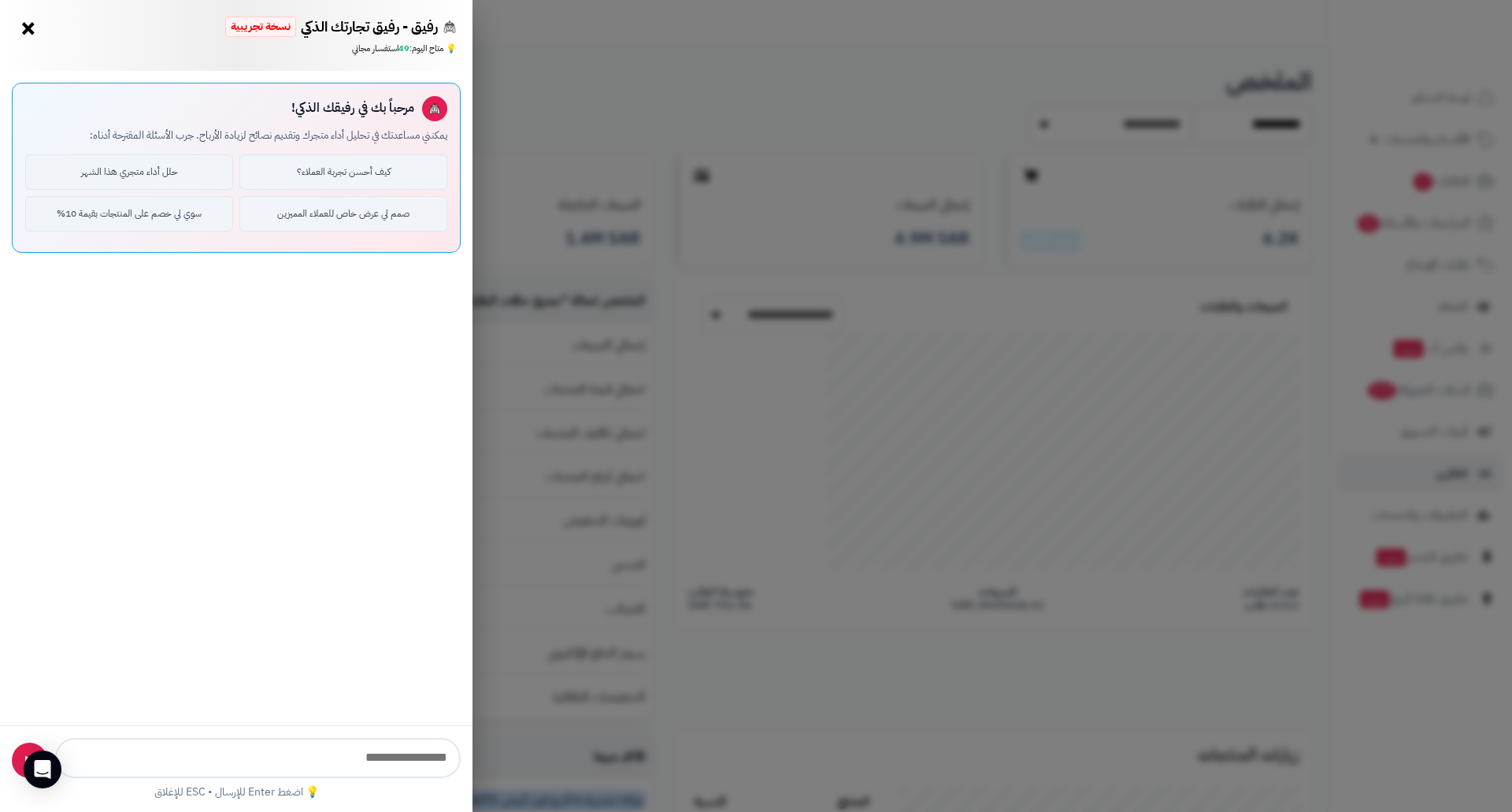
type input "**********"
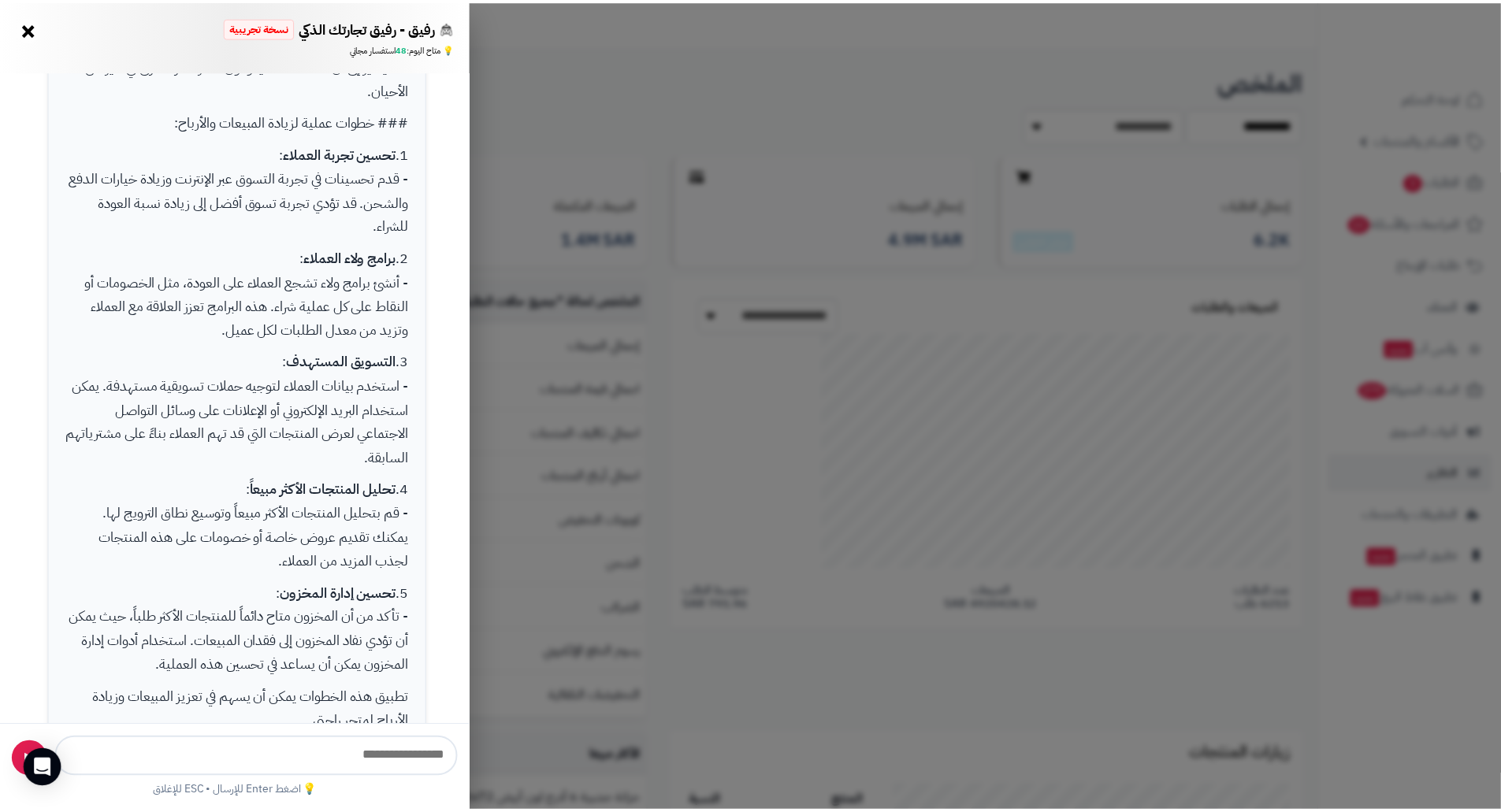
scroll to position [946, 0]
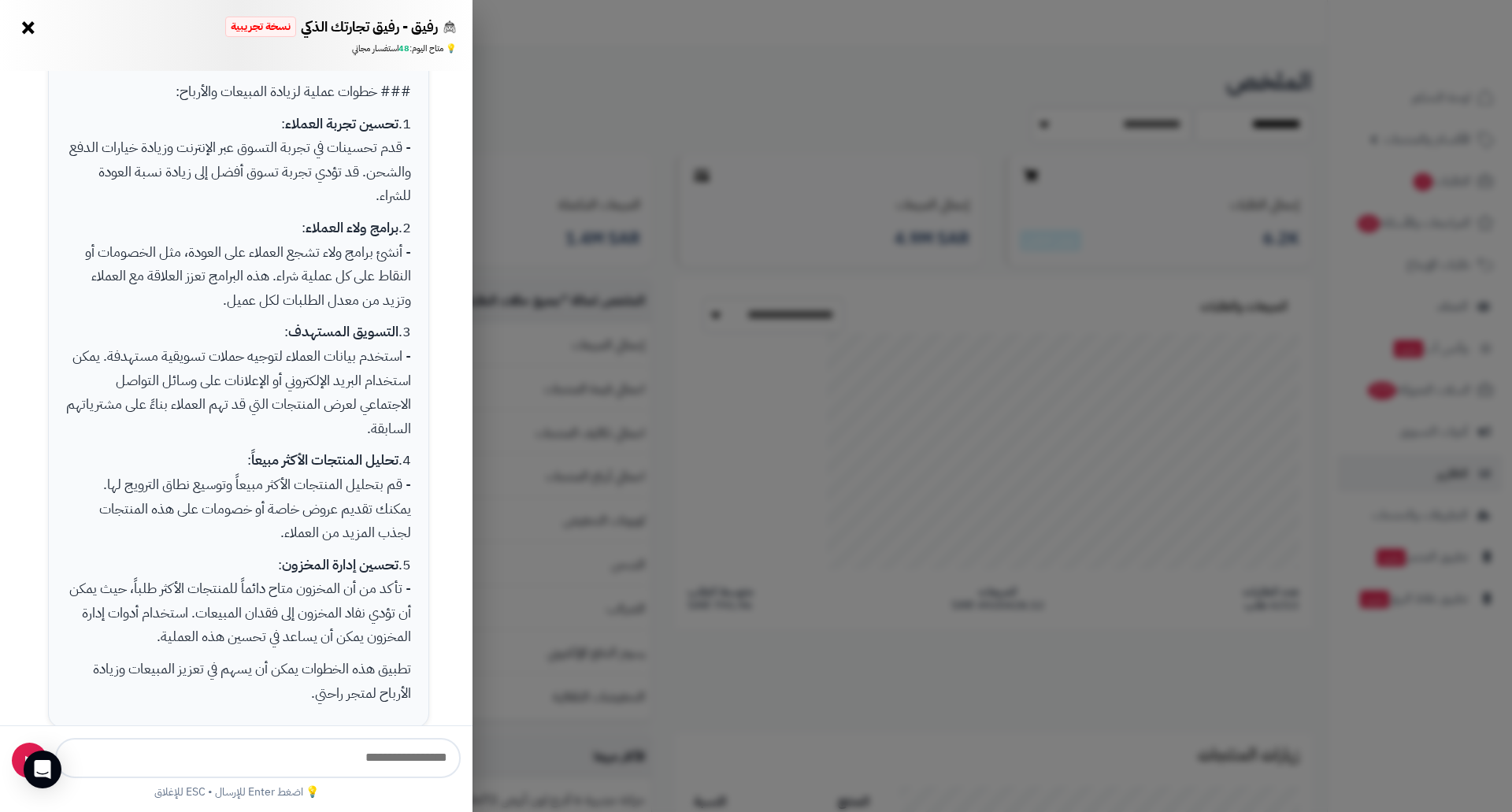
click at [38, 29] on button "×" at bounding box center [28, 27] width 26 height 26
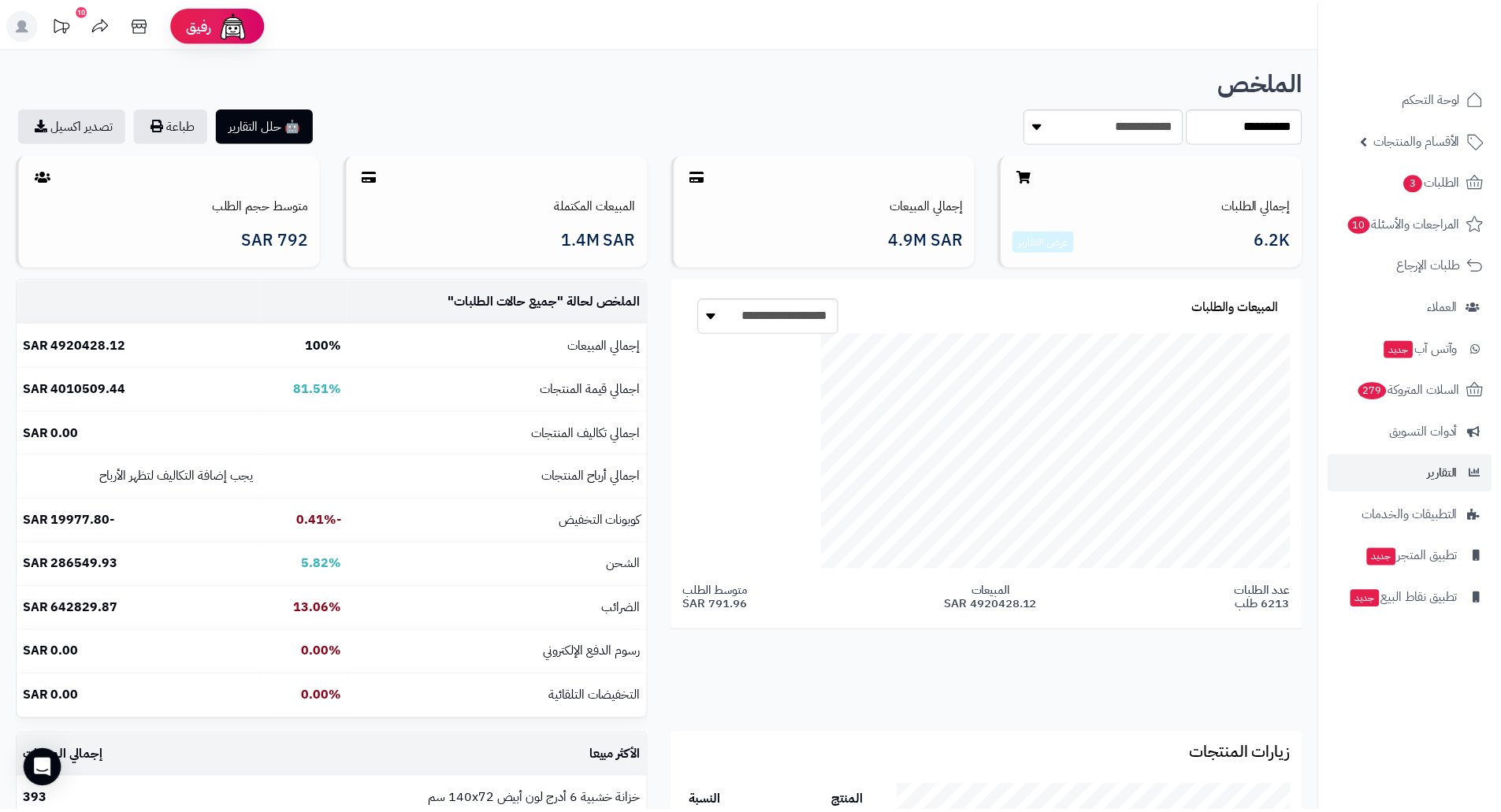
scroll to position [218, 428]
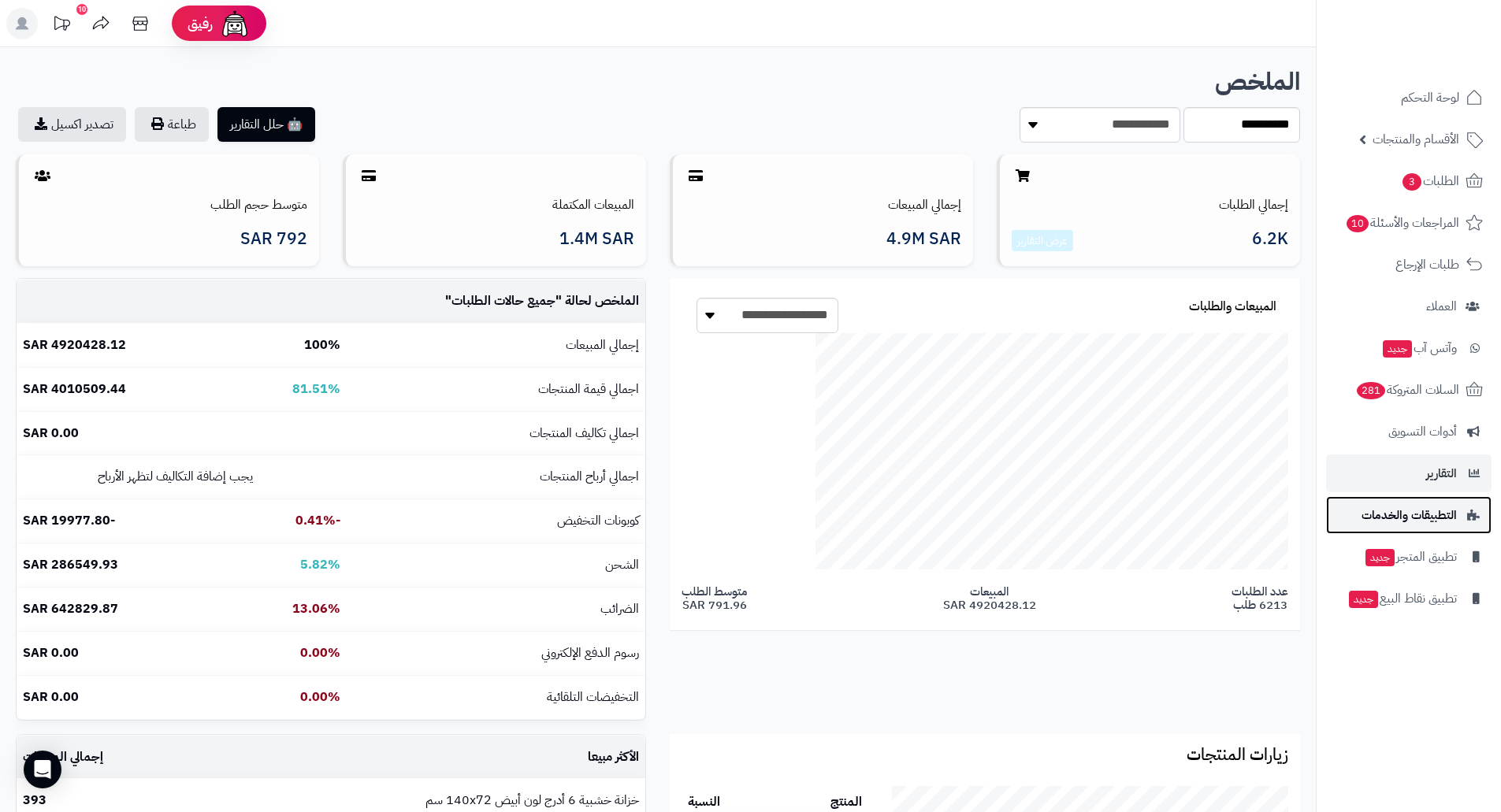
click at [1441, 511] on span "التطبيقات والخدمات" at bounding box center [1409, 515] width 96 height 22
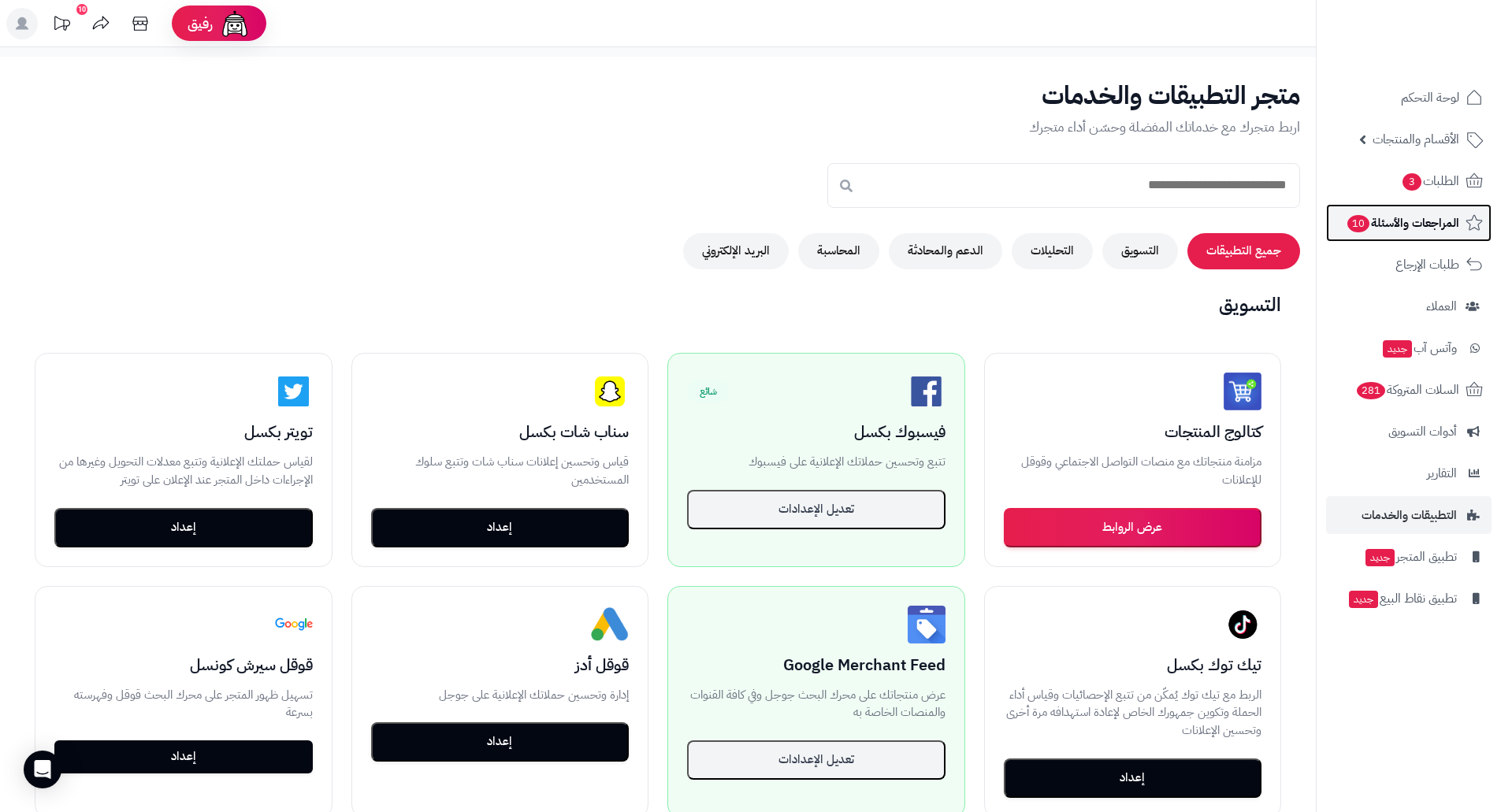
click at [1444, 222] on span "المراجعات والأسئلة 10" at bounding box center [1403, 223] width 114 height 22
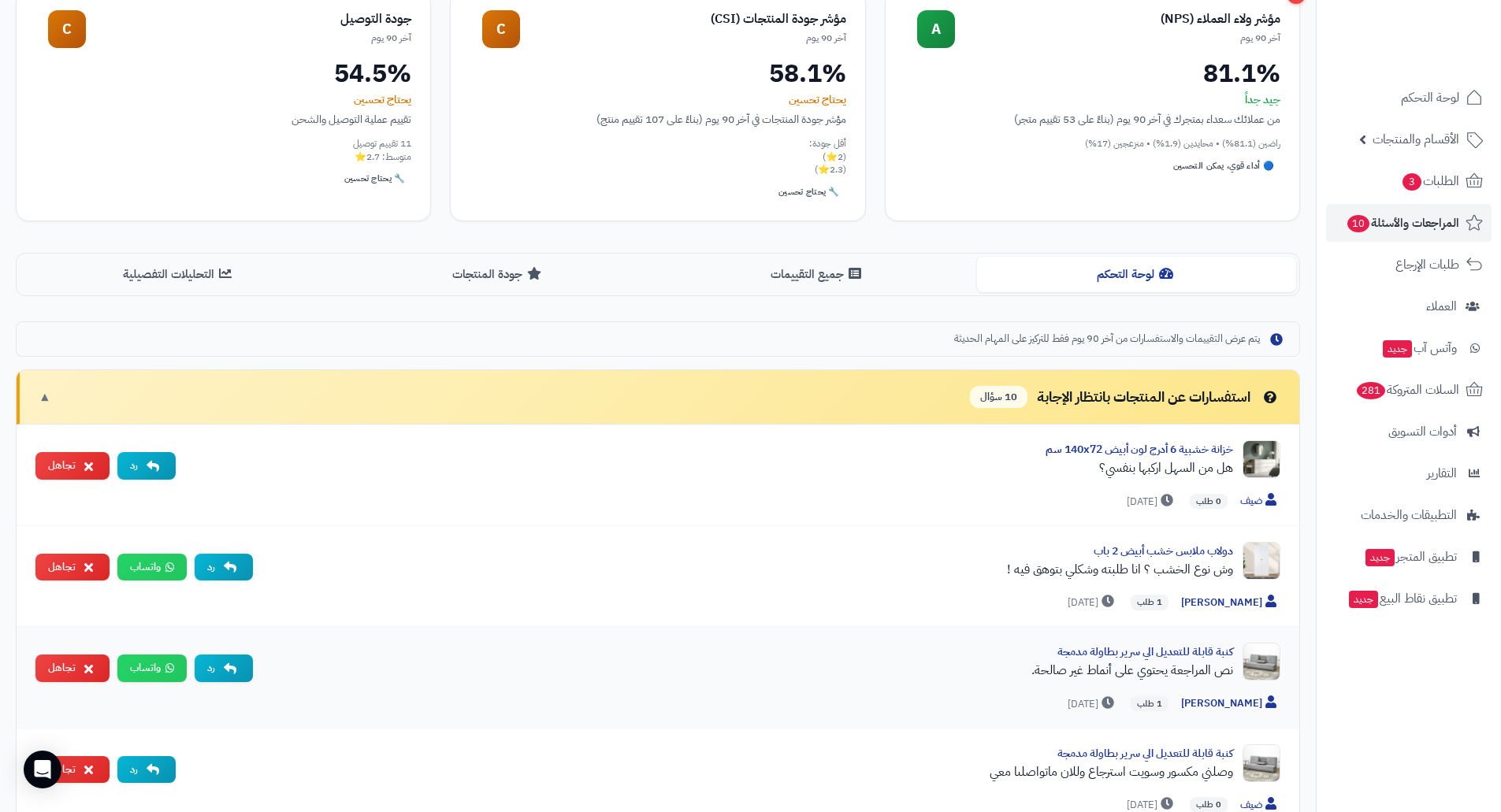
scroll to position [236, 0]
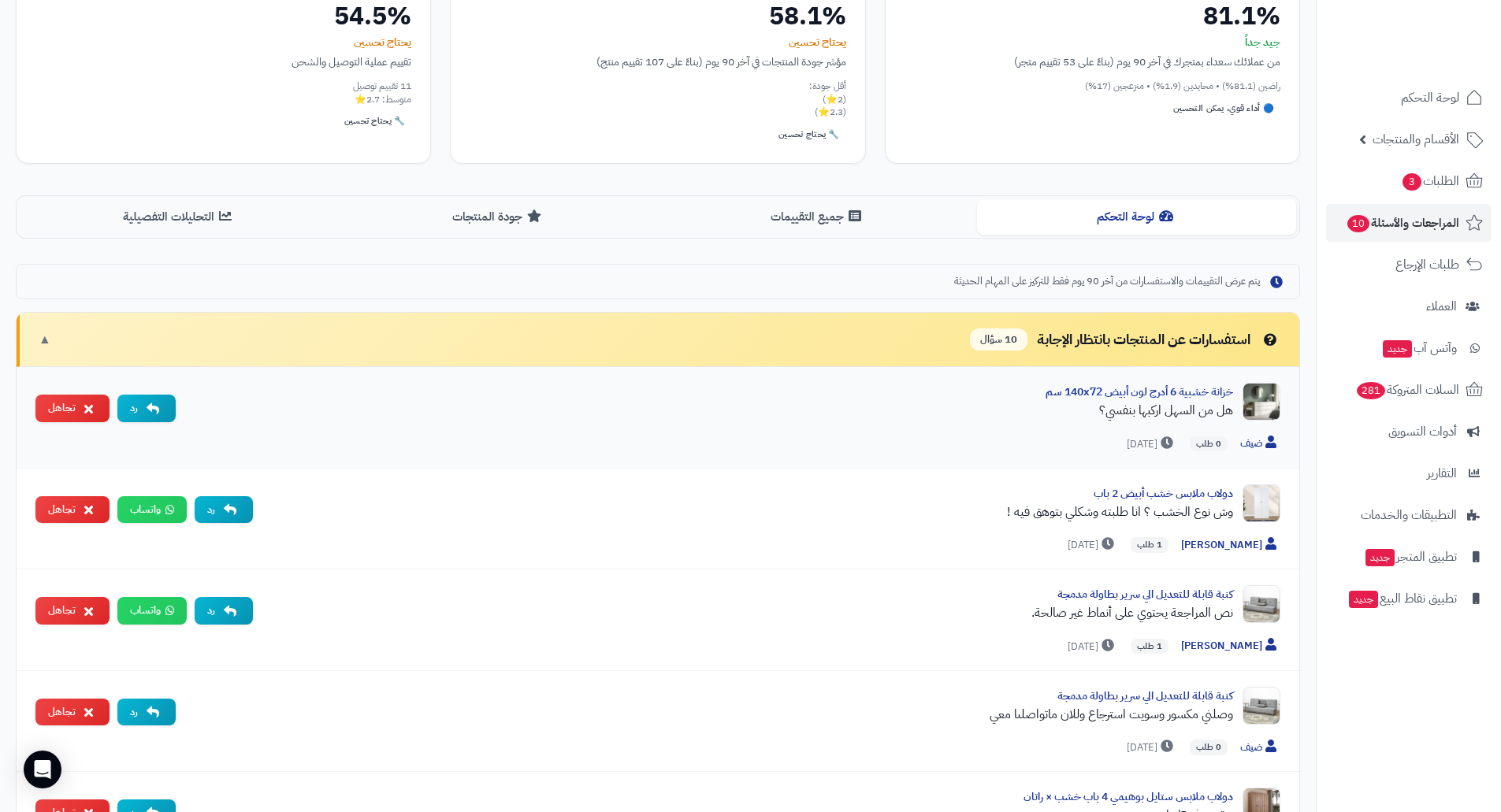
click at [1197, 409] on div "هل من السهل اركبها بنفسي؟" at bounding box center [711, 410] width 1044 height 19
click at [1260, 495] on img at bounding box center [1261, 504] width 38 height 38
click at [1184, 492] on link "دولاب ملابس خشب أبيض 2 باب" at bounding box center [1163, 494] width 139 height 16
click at [1188, 492] on link "دولاب ملابس خشب أبيض 2 باب" at bounding box center [1163, 494] width 139 height 16
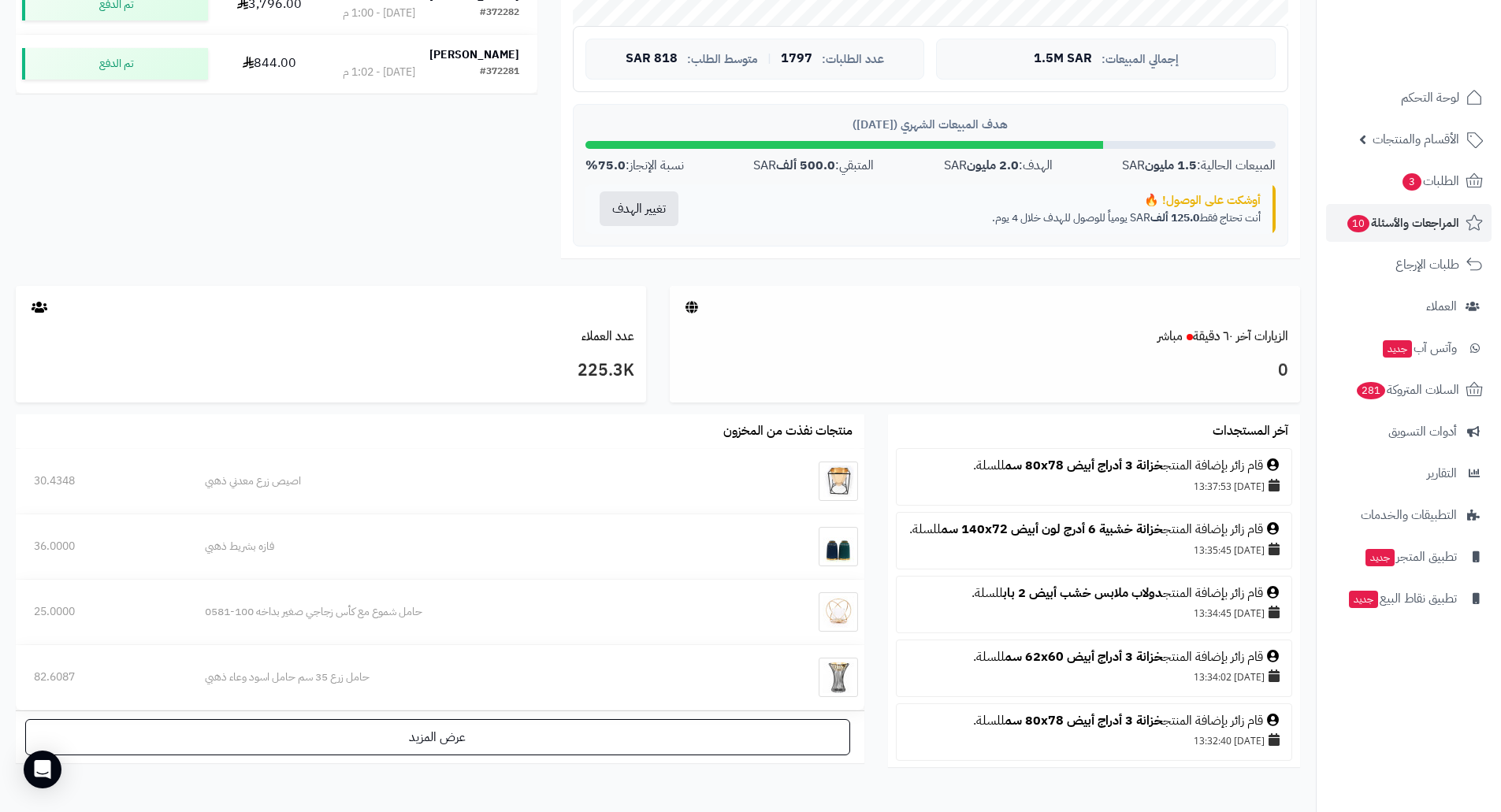
scroll to position [664, 0]
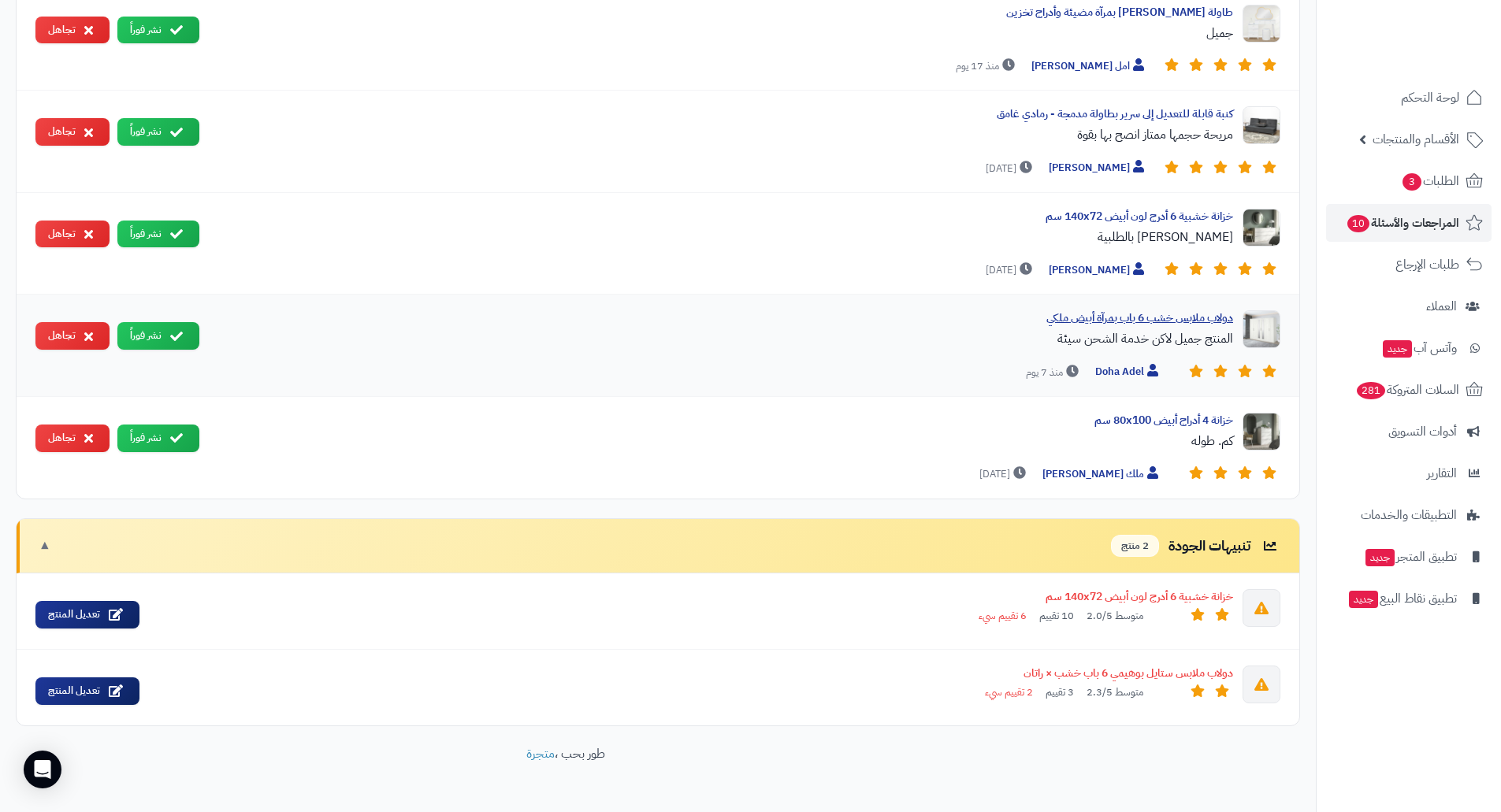
scroll to position [2476, 0]
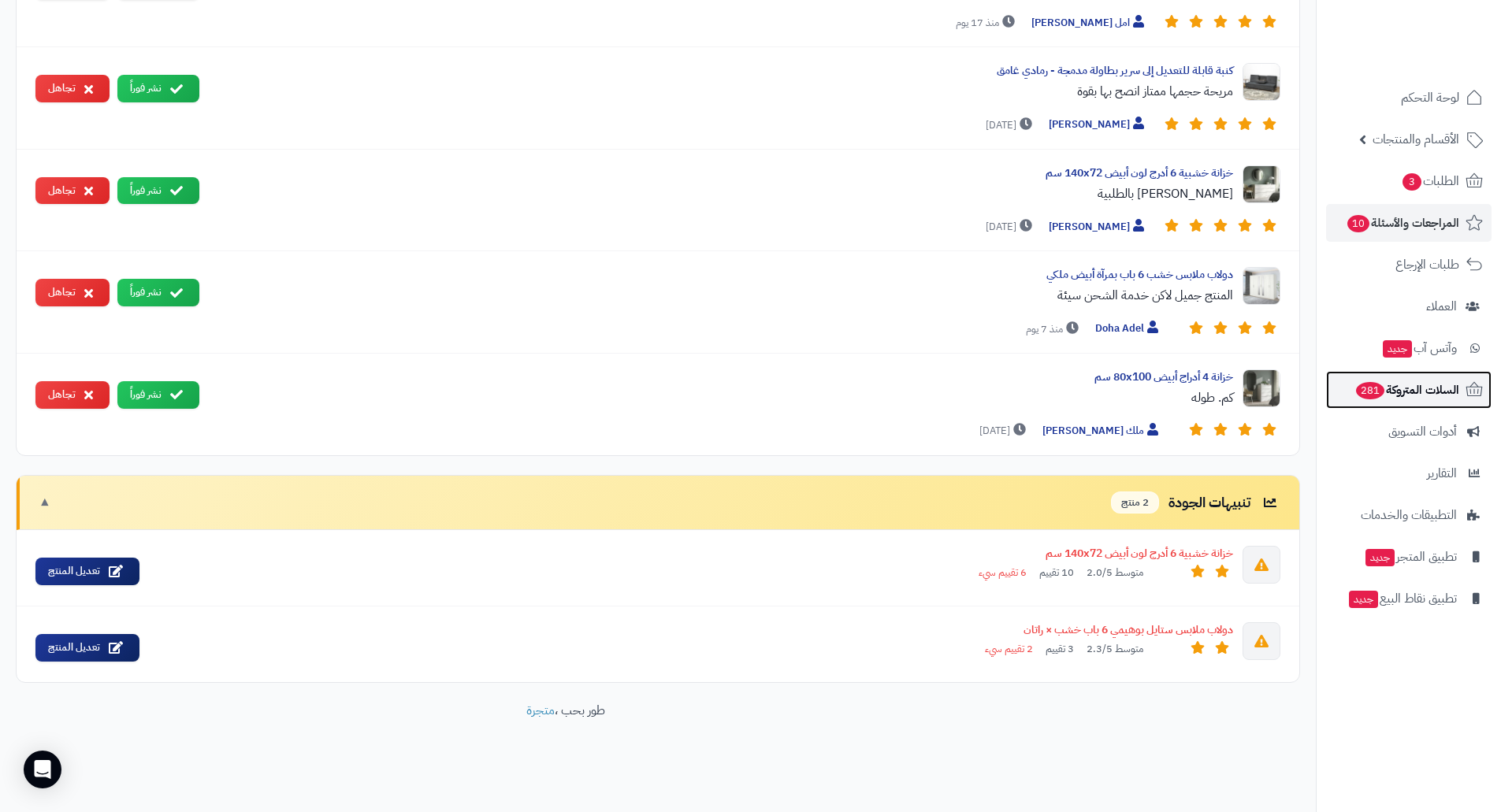
click at [1398, 385] on span "السلات المتروكة 281" at bounding box center [1406, 390] width 105 height 22
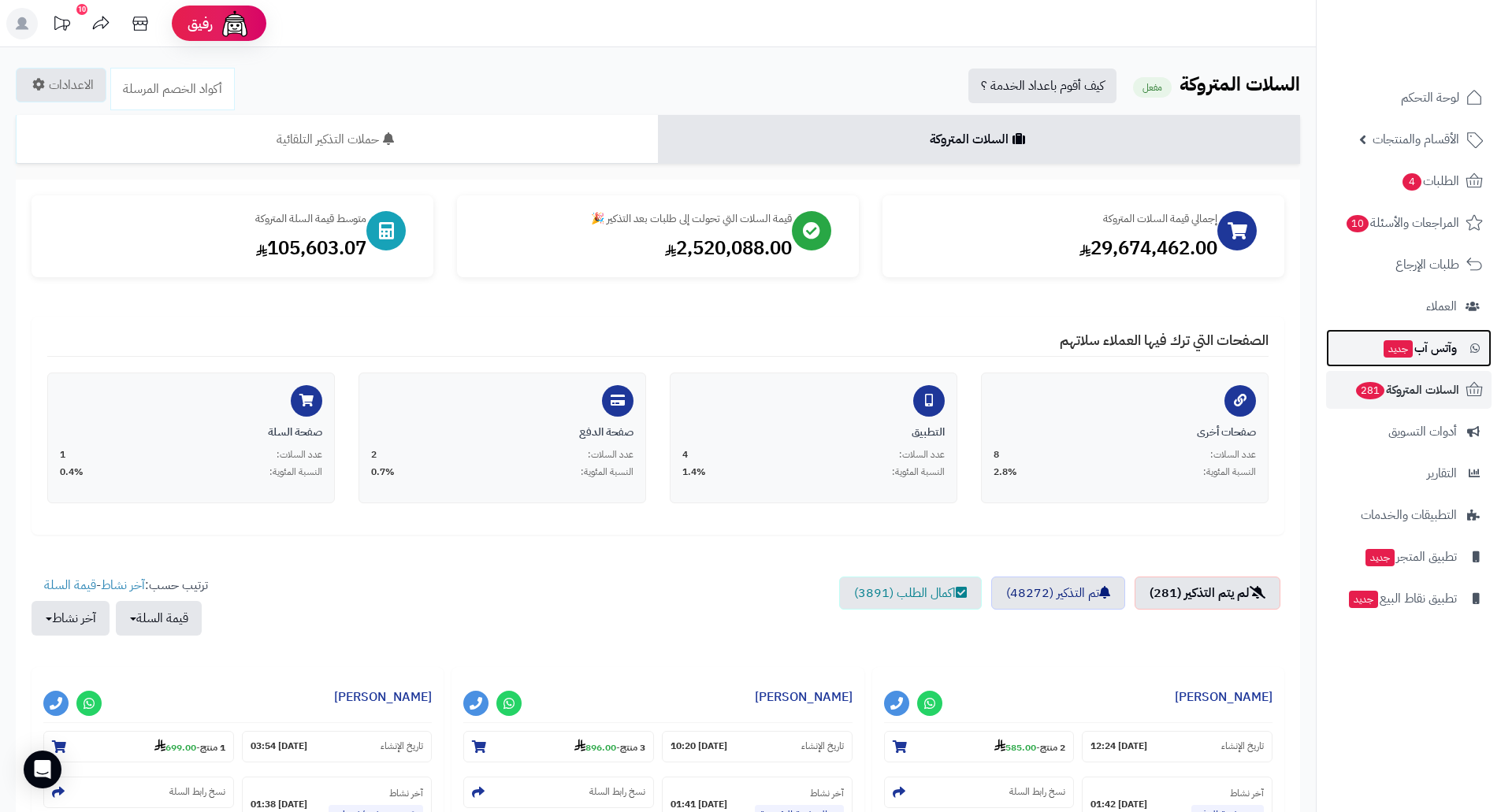
click at [1430, 346] on span "وآتس آب جديد" at bounding box center [1420, 348] width 75 height 22
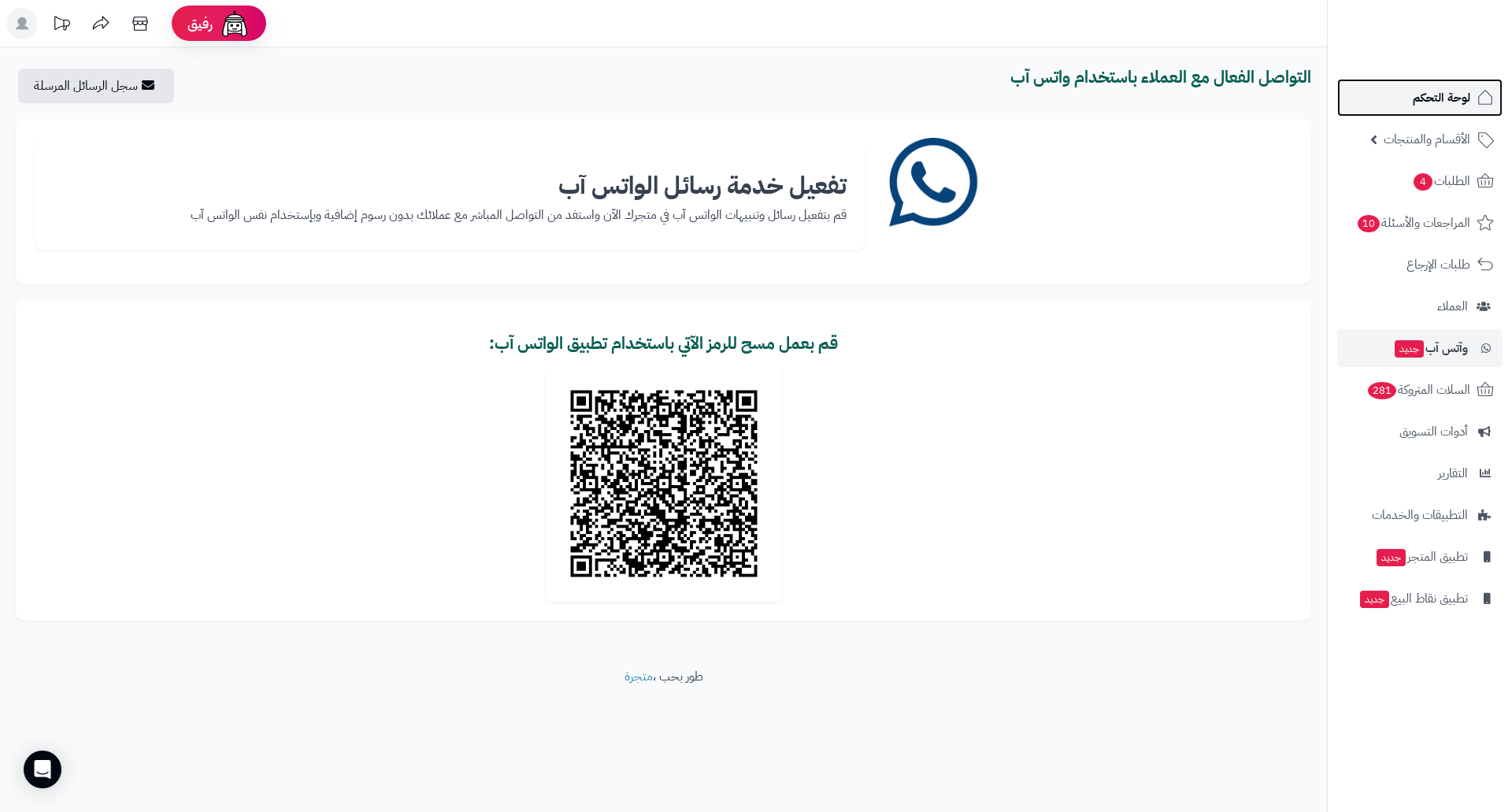
click at [1438, 87] on span "لوحة التحكم" at bounding box center [1441, 98] width 57 height 22
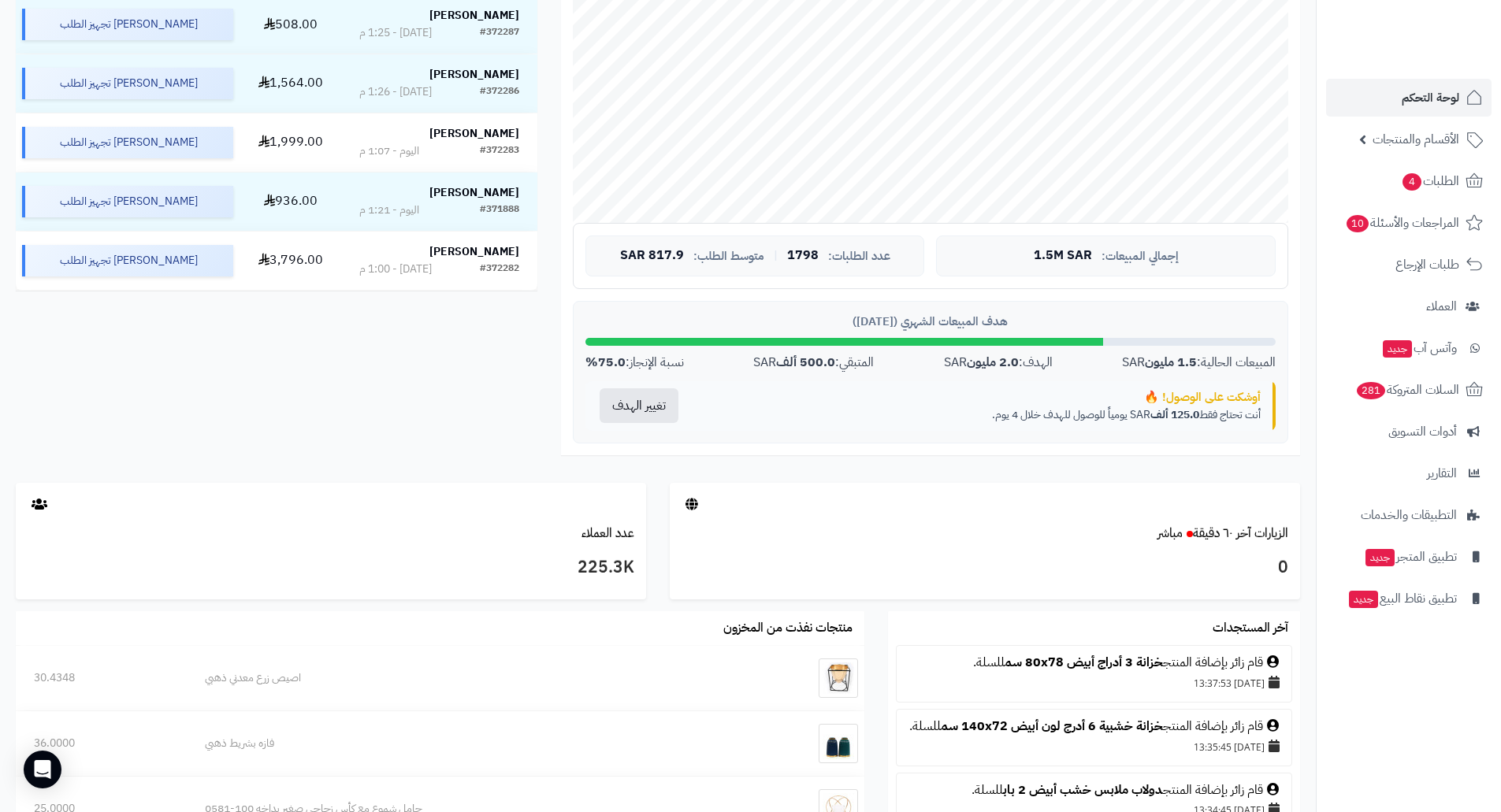
scroll to position [113, 0]
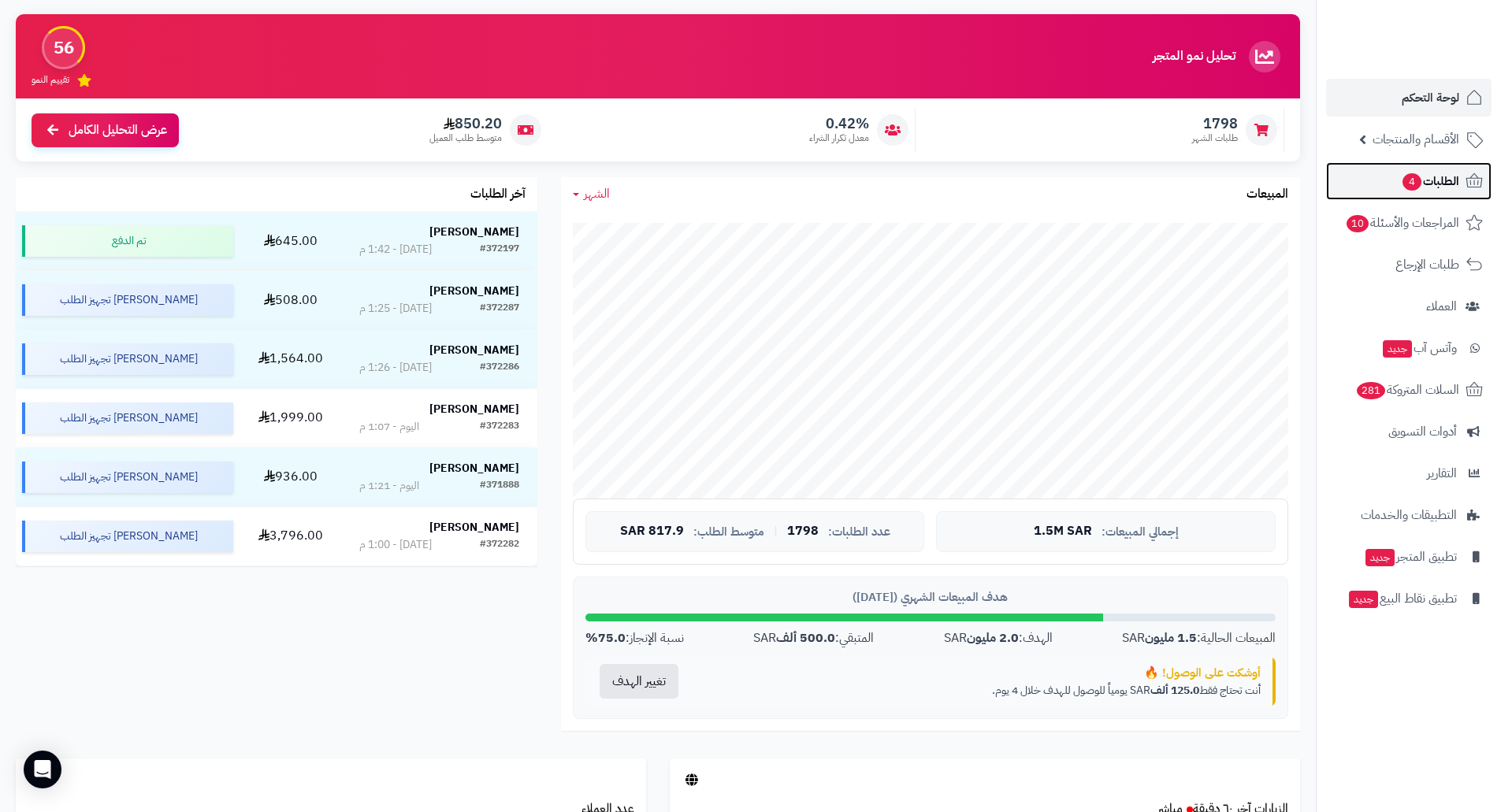
click at [1429, 187] on span "الطلبات 4" at bounding box center [1430, 181] width 58 height 22
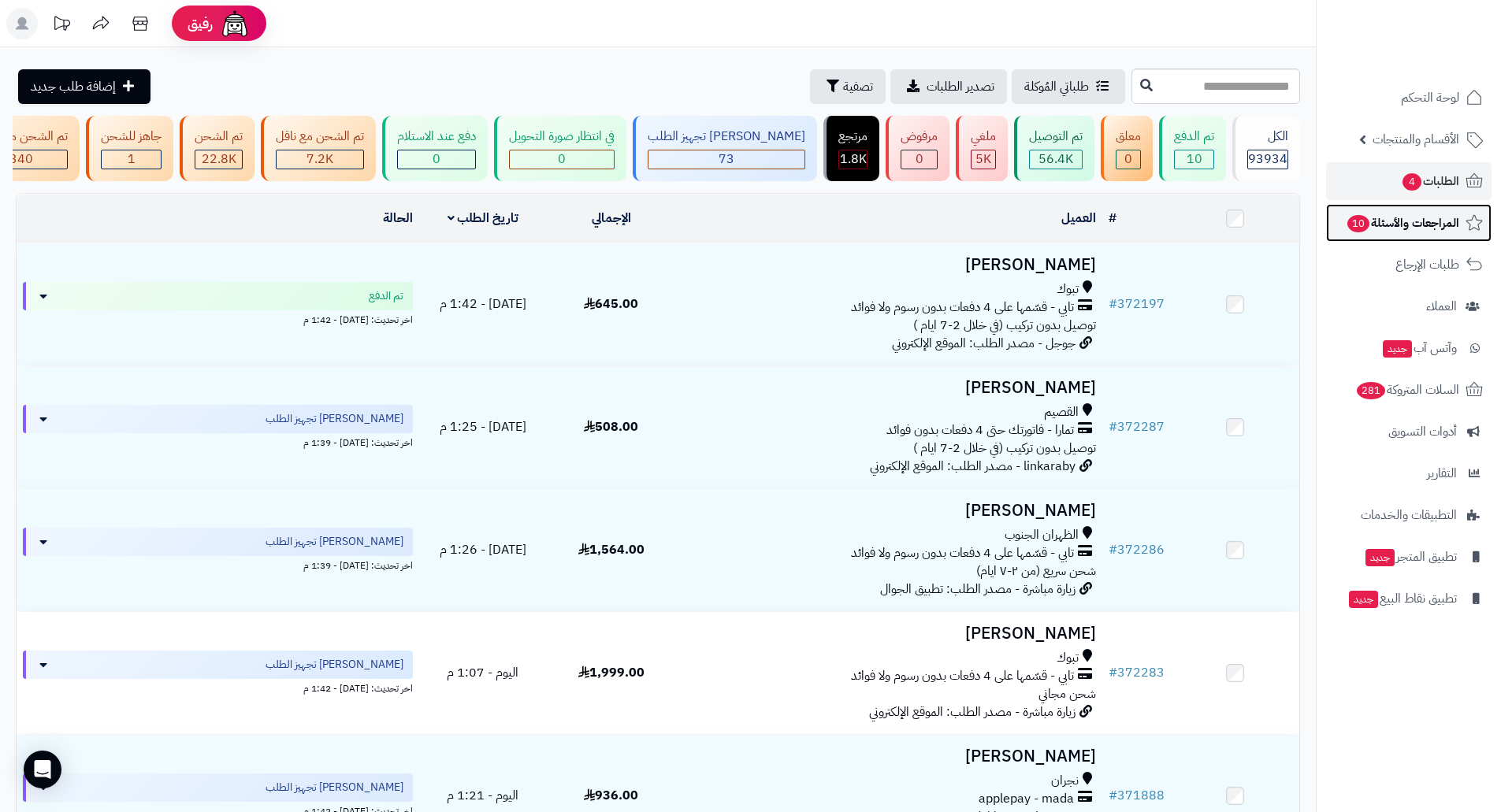
click at [1388, 221] on span "المراجعات والأسئلة 10" at bounding box center [1403, 223] width 114 height 22
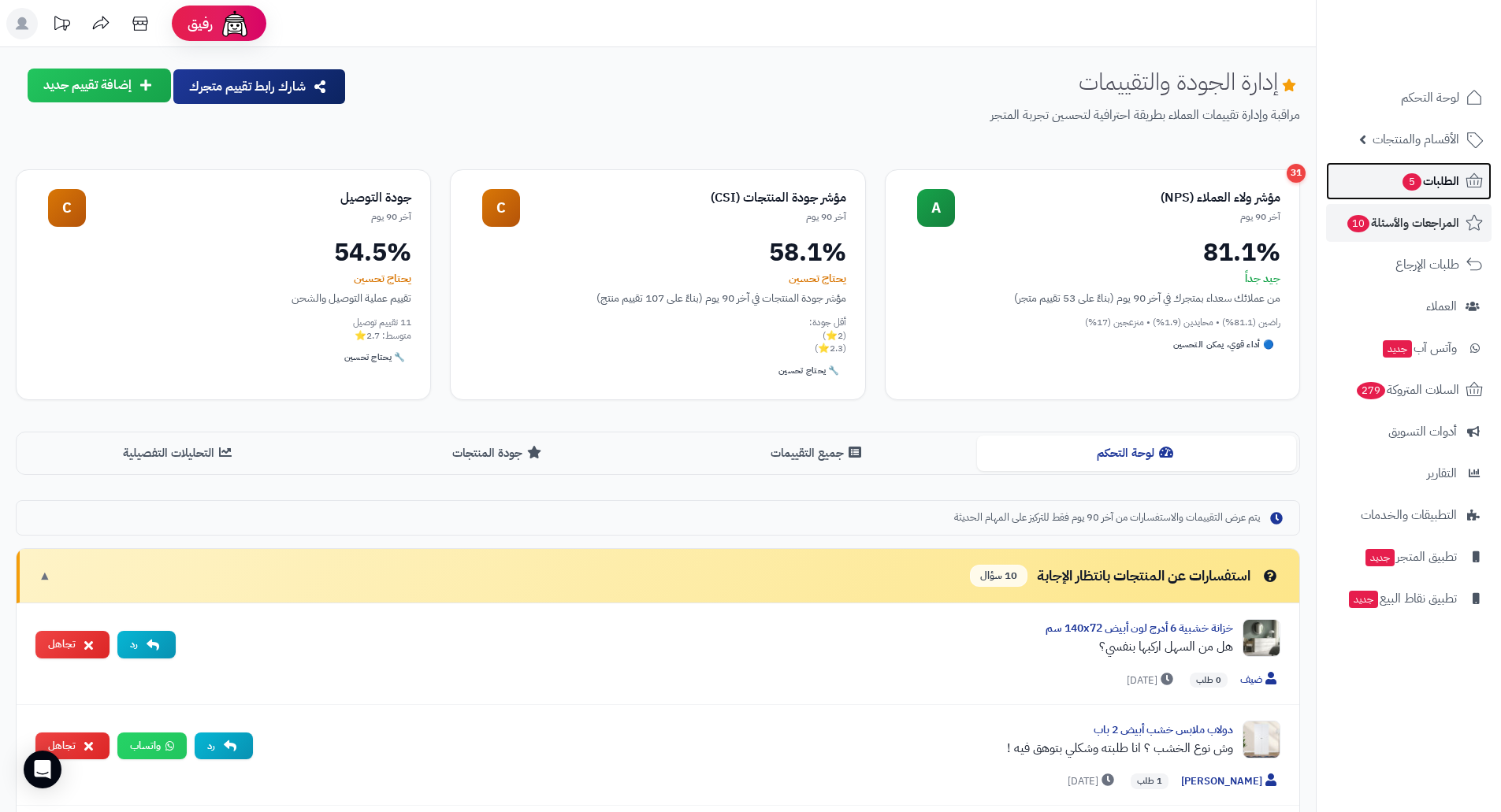
click at [1405, 184] on span "5" at bounding box center [1412, 181] width 19 height 17
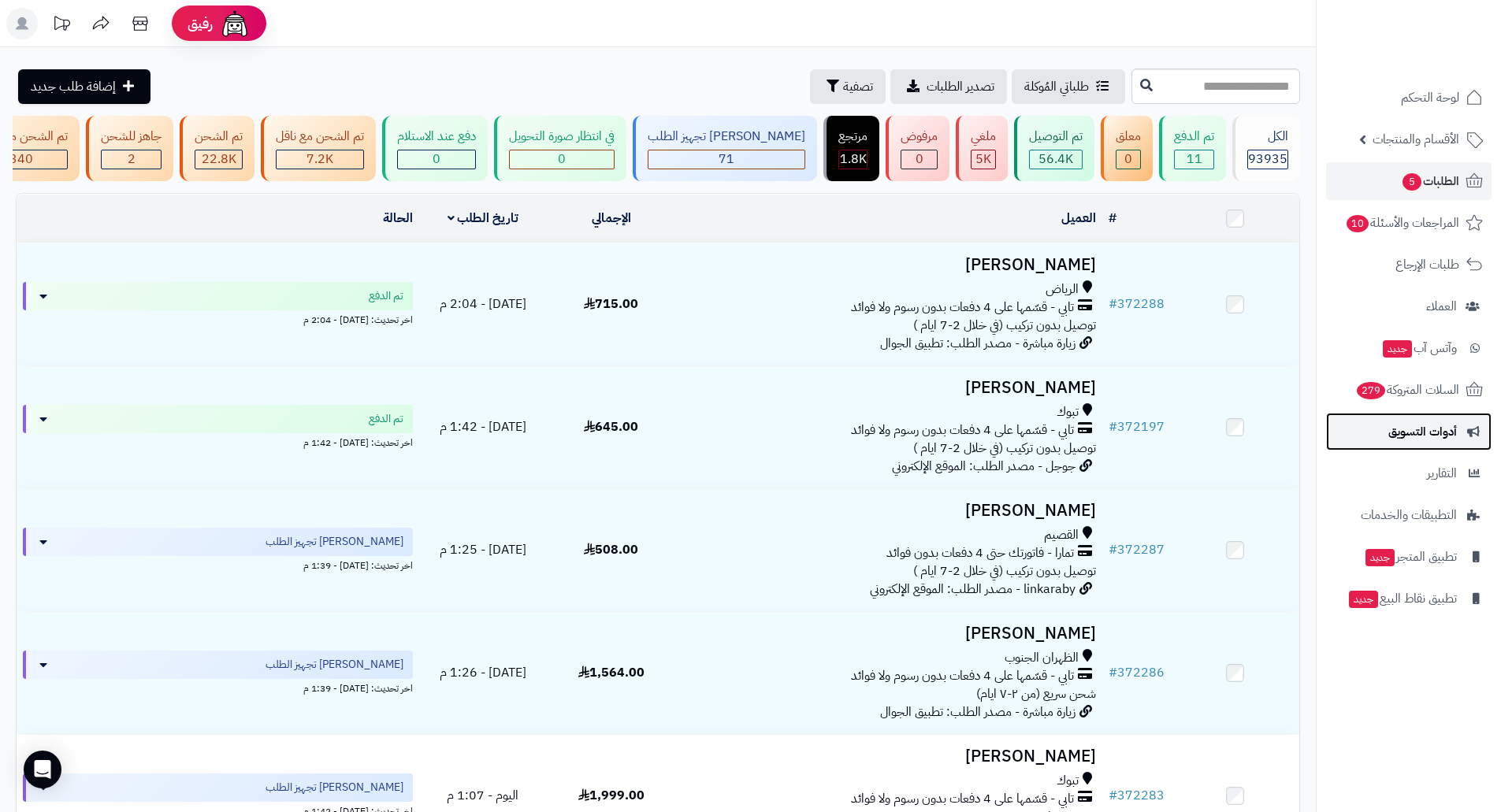
click at [1423, 433] on span "أدوات التسويق" at bounding box center [1422, 432] width 68 height 22
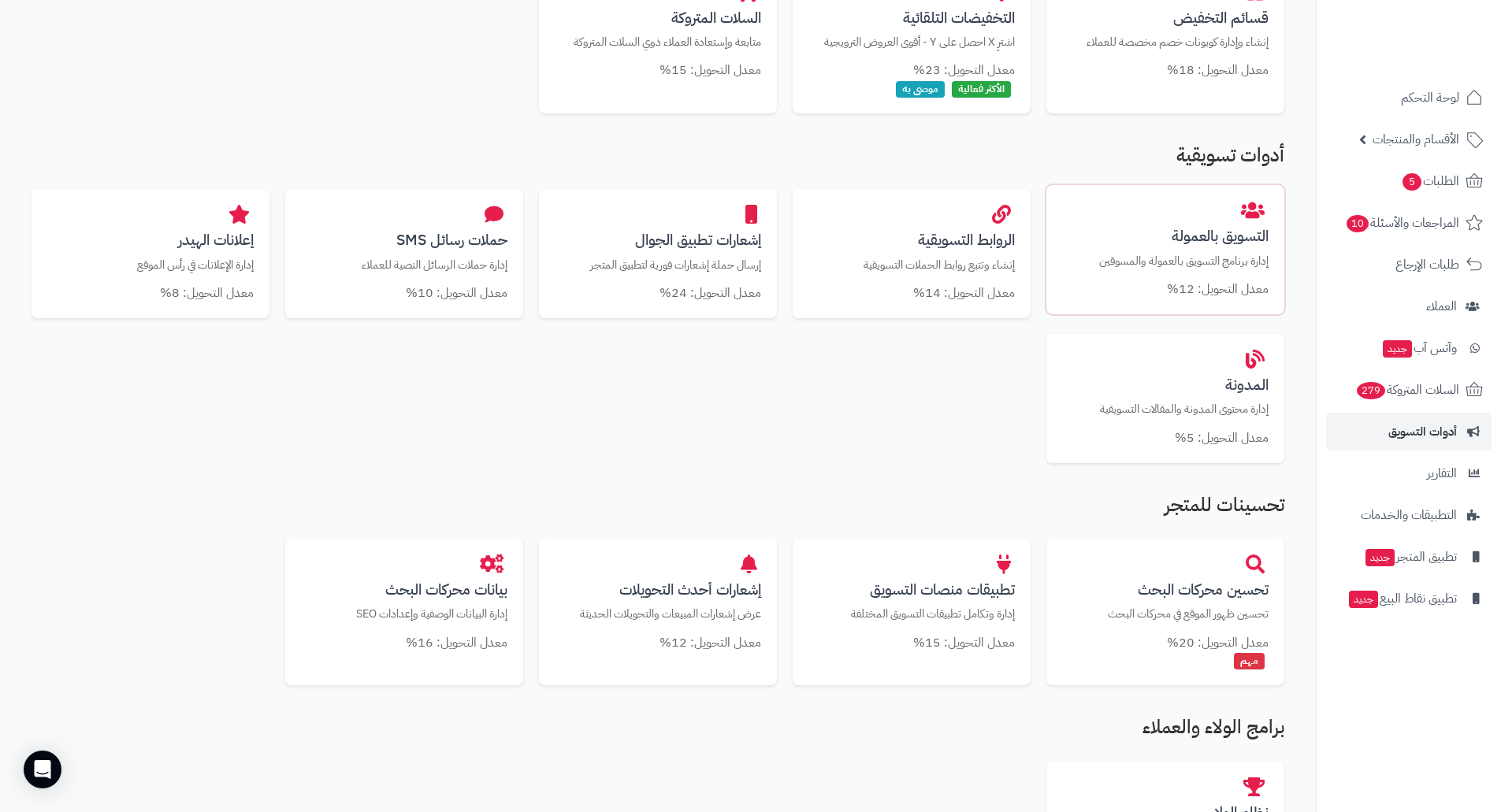
scroll to position [473, 0]
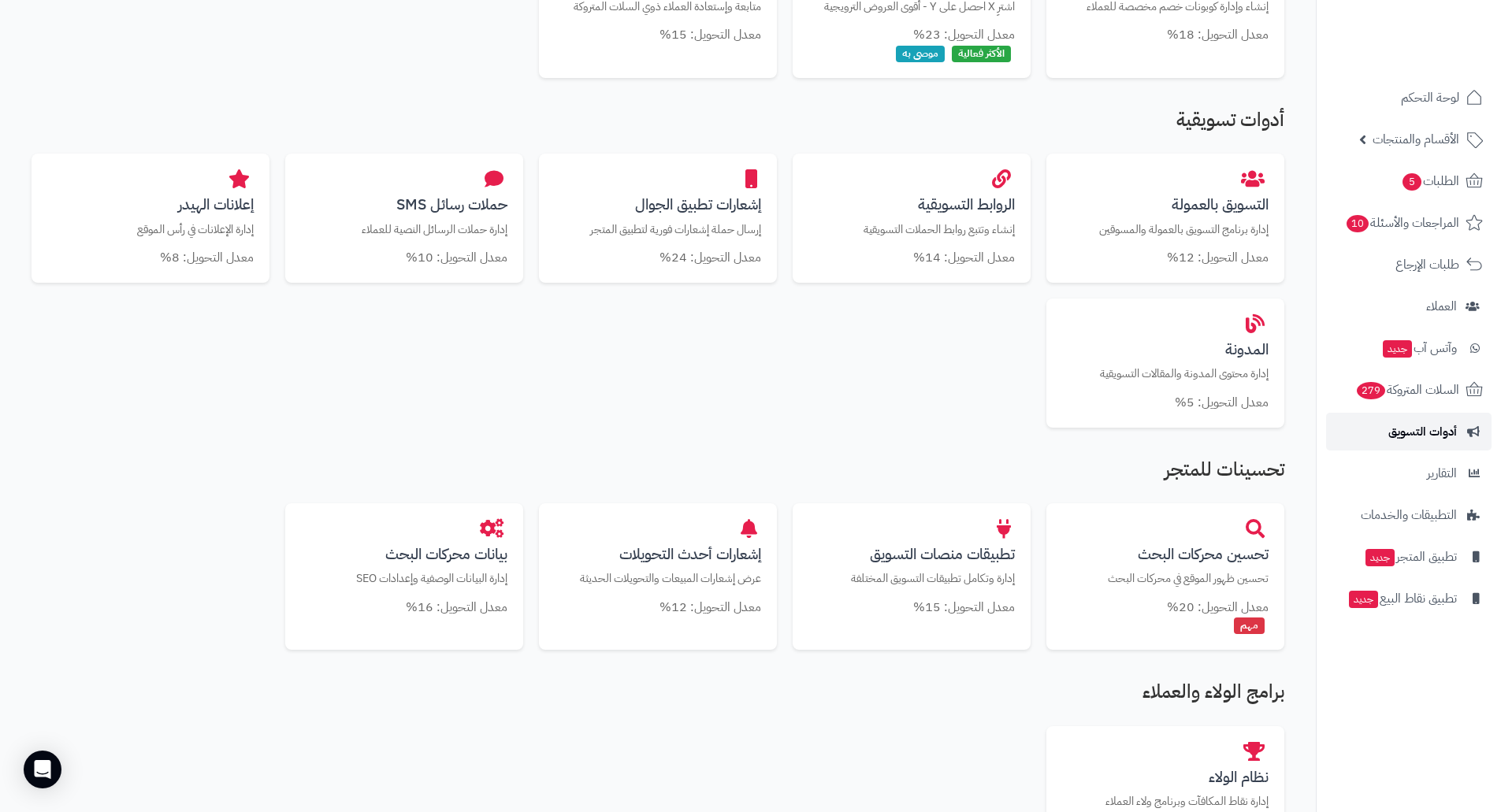
click at [1437, 431] on span "أدوات التسويق" at bounding box center [1422, 432] width 68 height 22
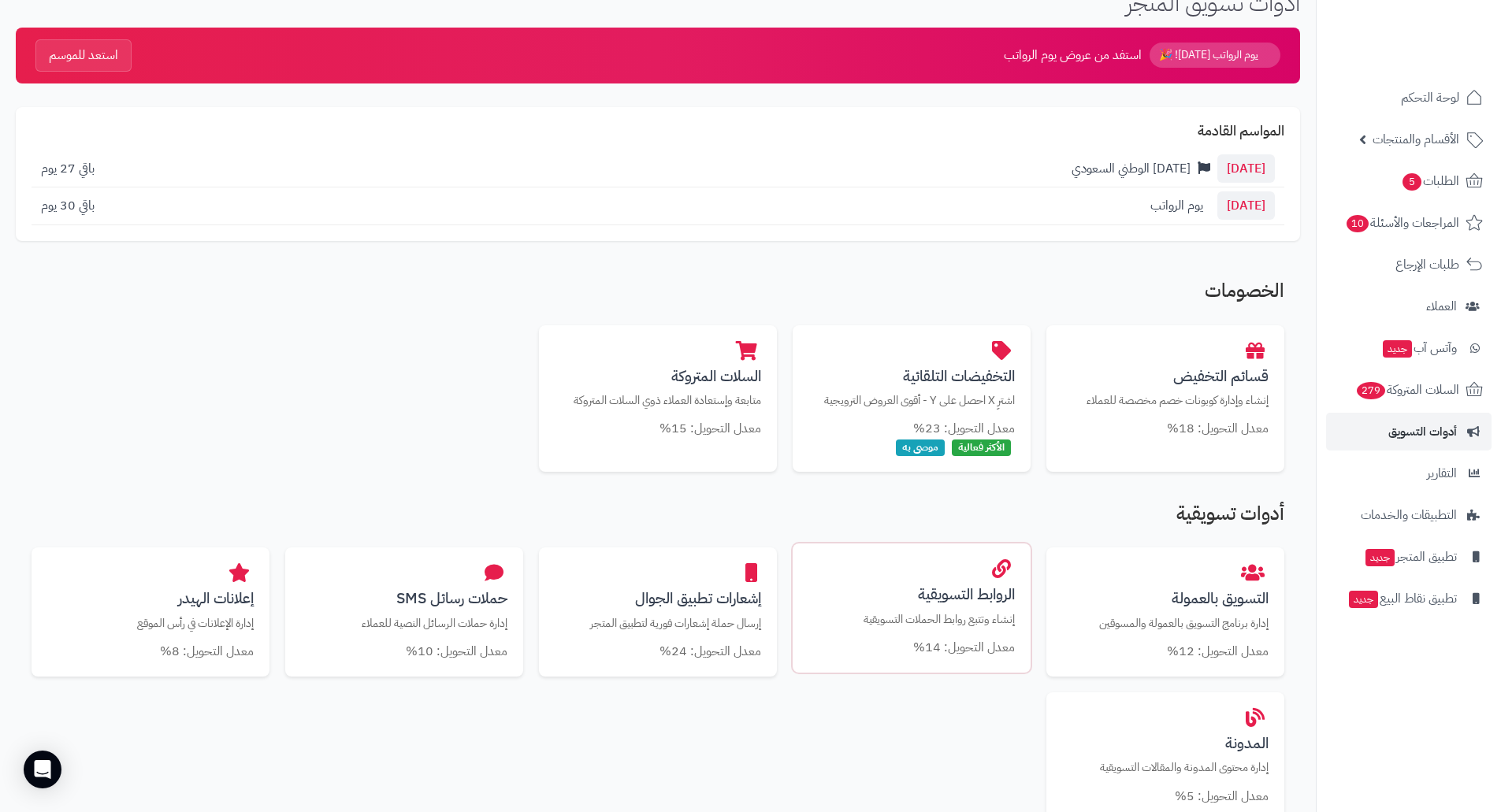
scroll to position [315, 0]
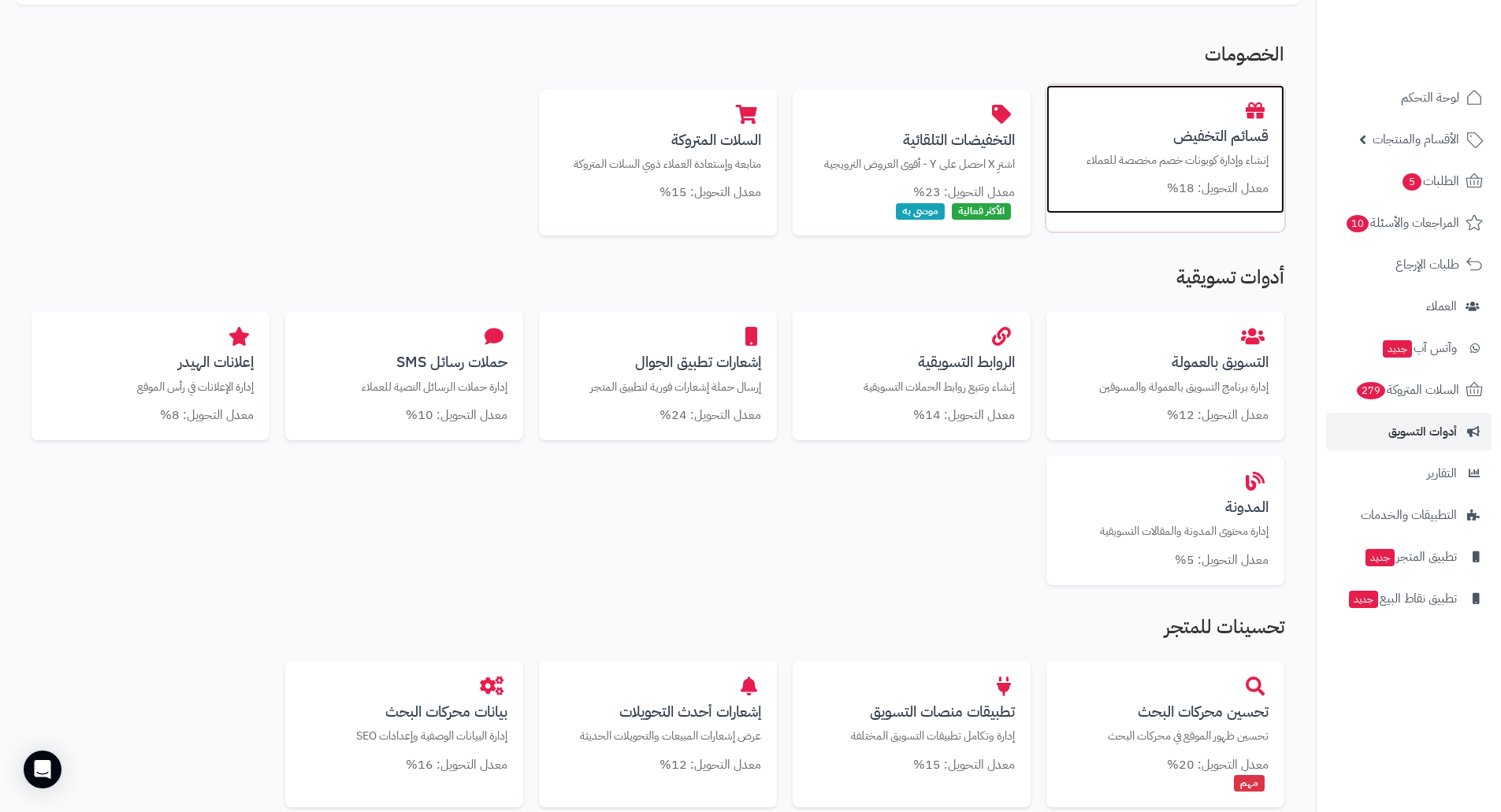
click at [1208, 140] on h3 "قسائم التخفيض" at bounding box center [1165, 136] width 207 height 16
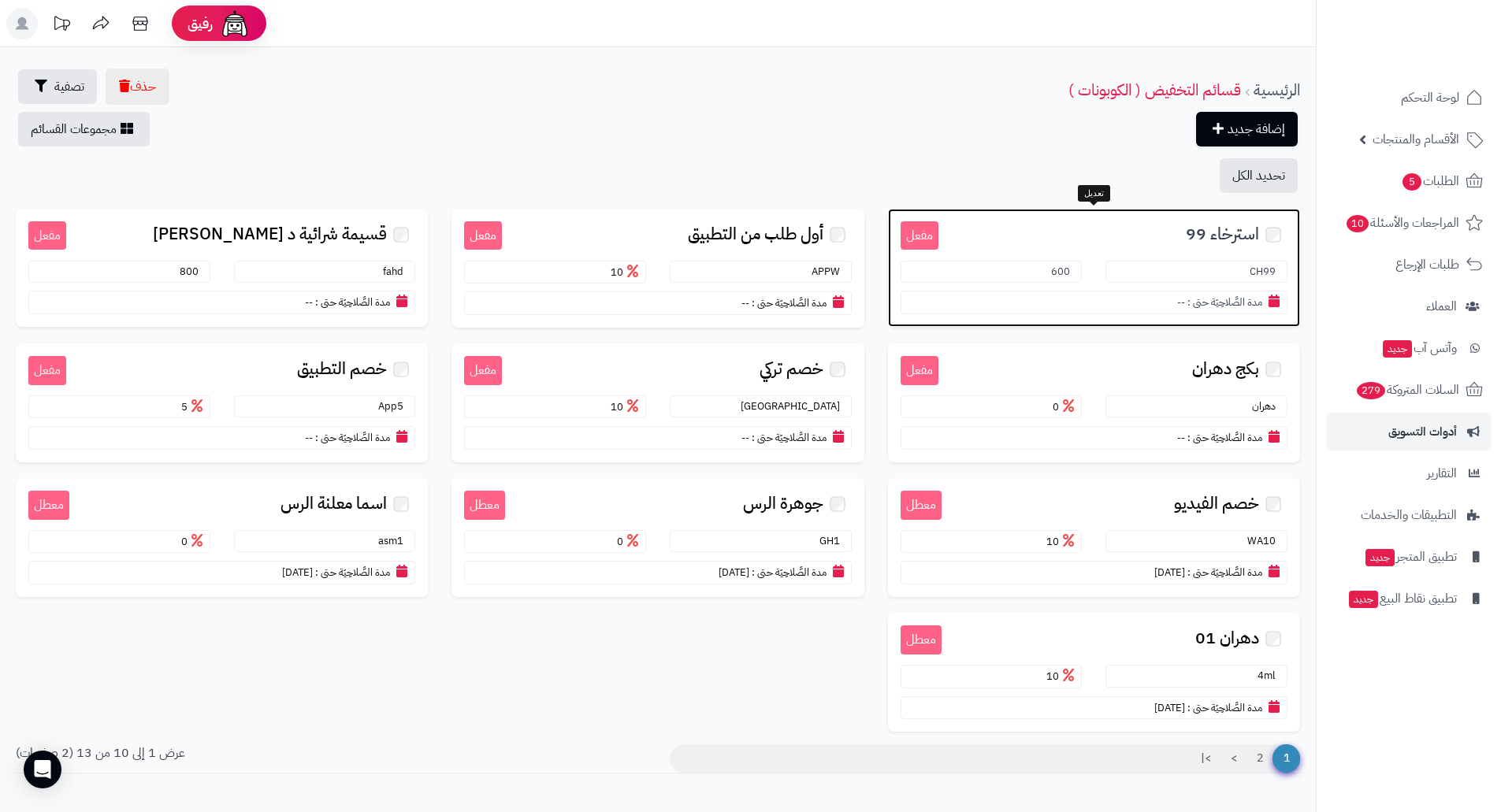
click at [1199, 301] on small "مدة الصَّلاحِيَة حتى :" at bounding box center [1225, 302] width 75 height 15
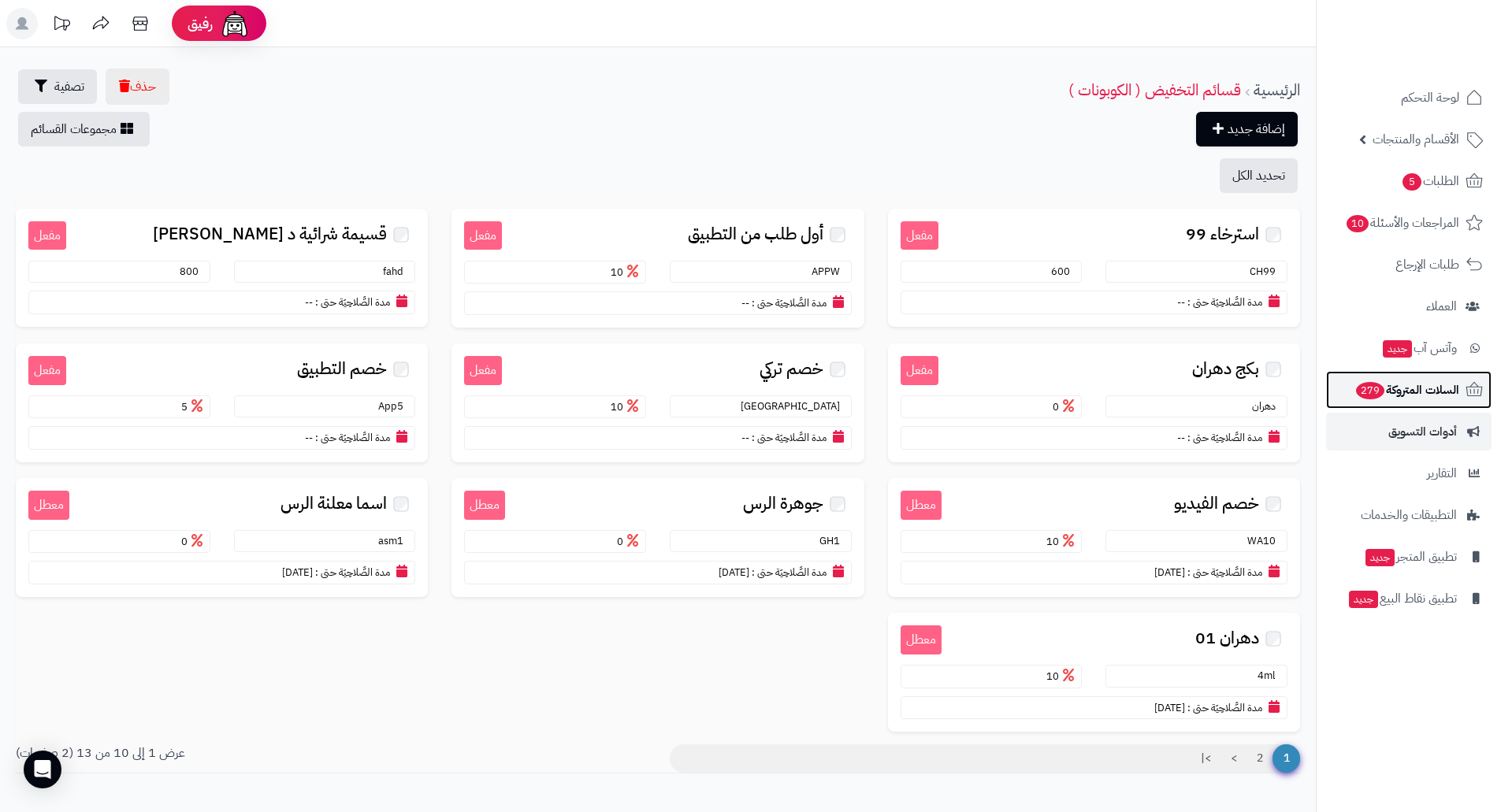
click at [1427, 395] on span "السلات المتروكة 279" at bounding box center [1406, 390] width 105 height 22
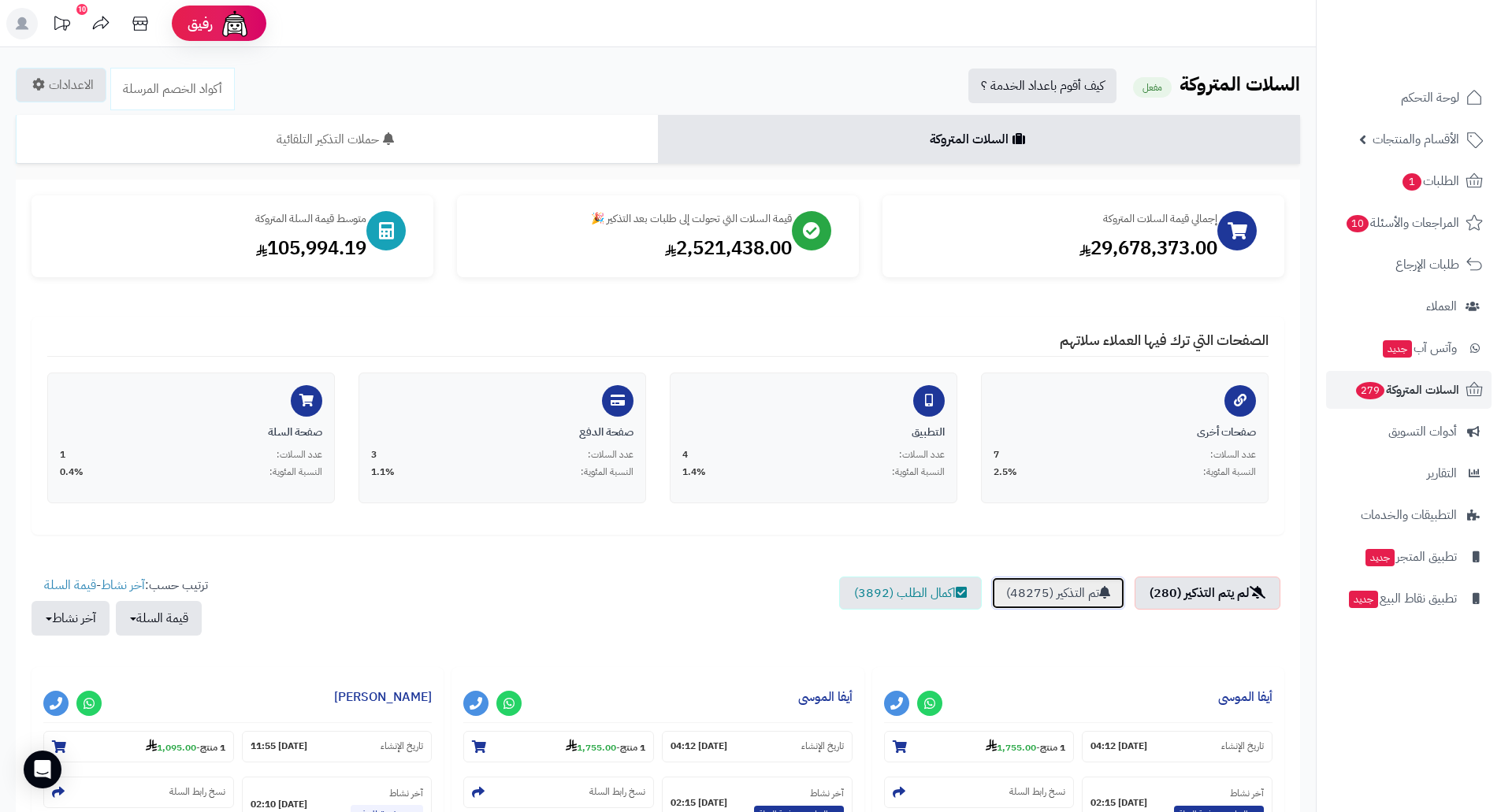
click at [1074, 589] on link "تم التذكير (48275)" at bounding box center [1058, 593] width 134 height 33
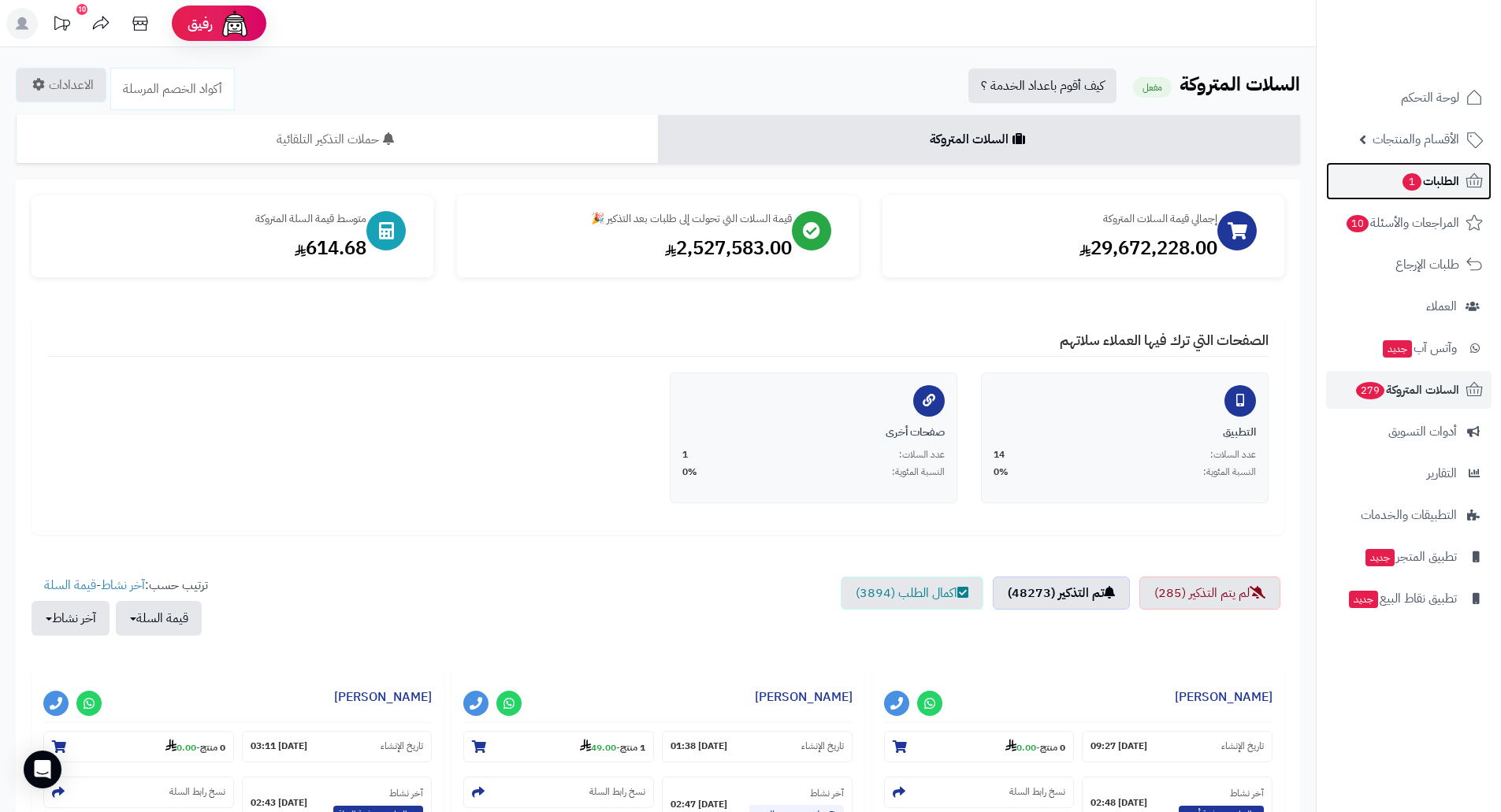
click at [1438, 178] on span "الطلبات 1" at bounding box center [1430, 181] width 58 height 22
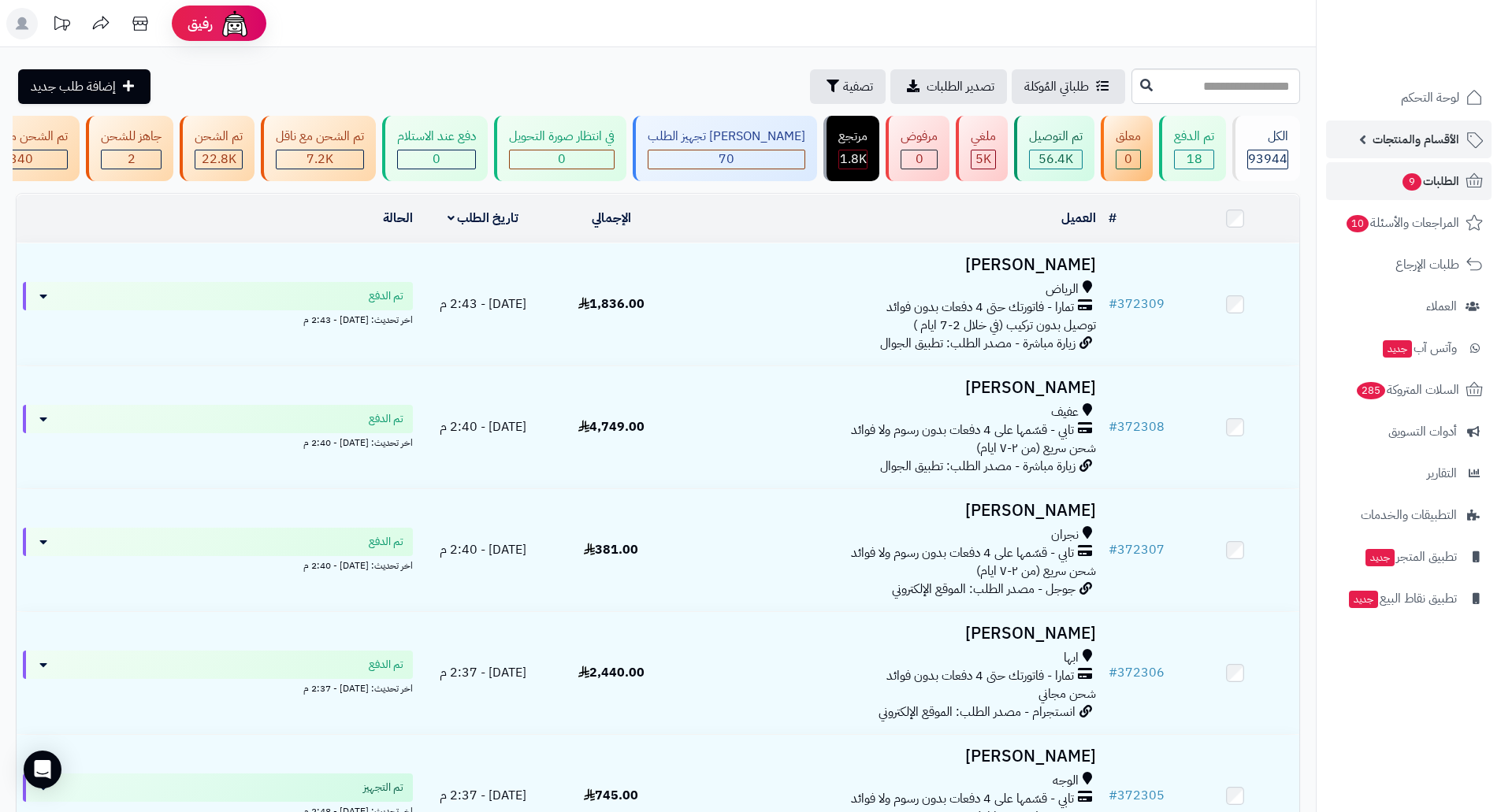
click at [1389, 141] on span "الأقسام والمنتجات" at bounding box center [1415, 139] width 87 height 22
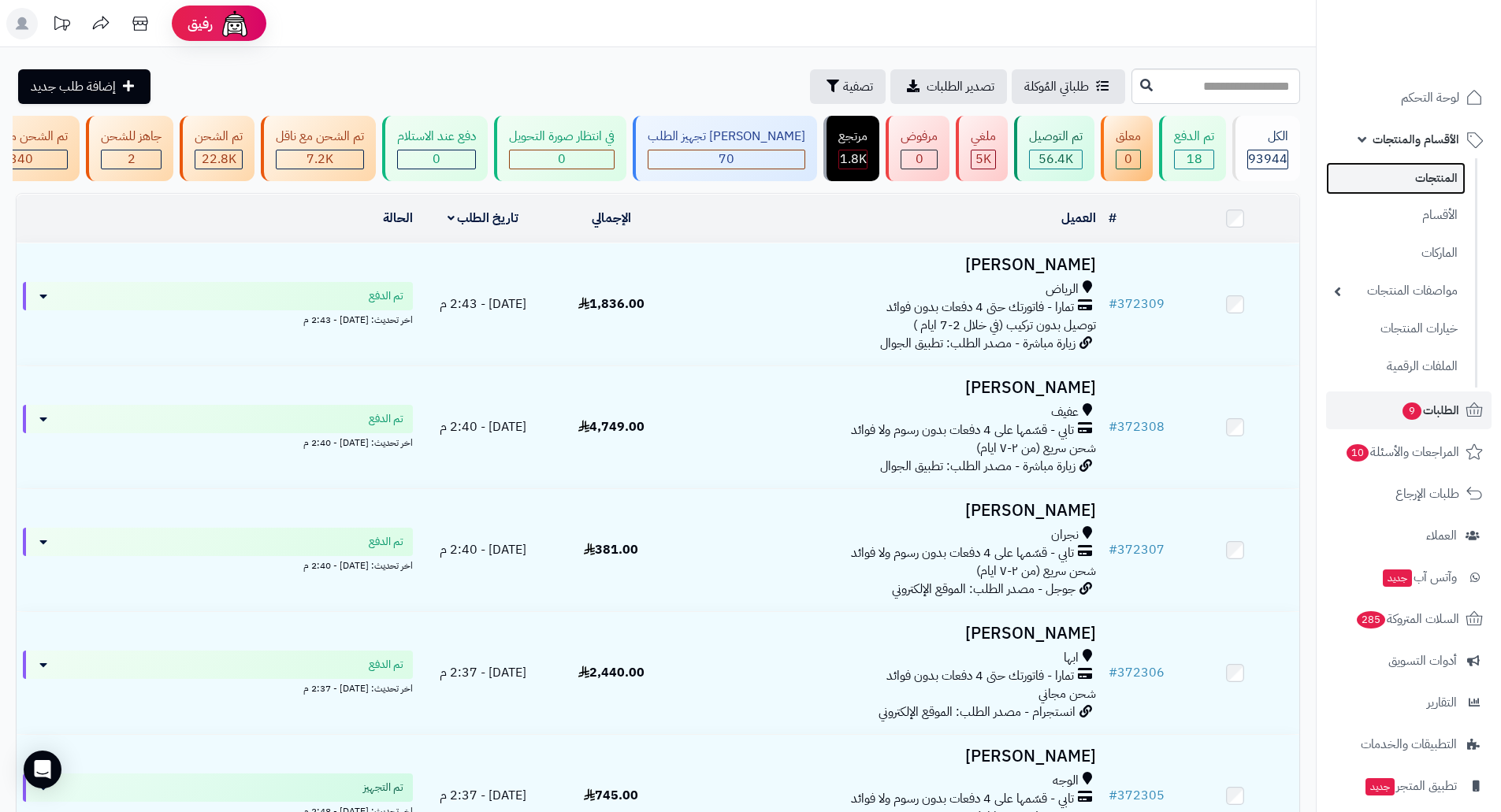
click at [1434, 176] on link "المنتجات" at bounding box center [1395, 178] width 139 height 32
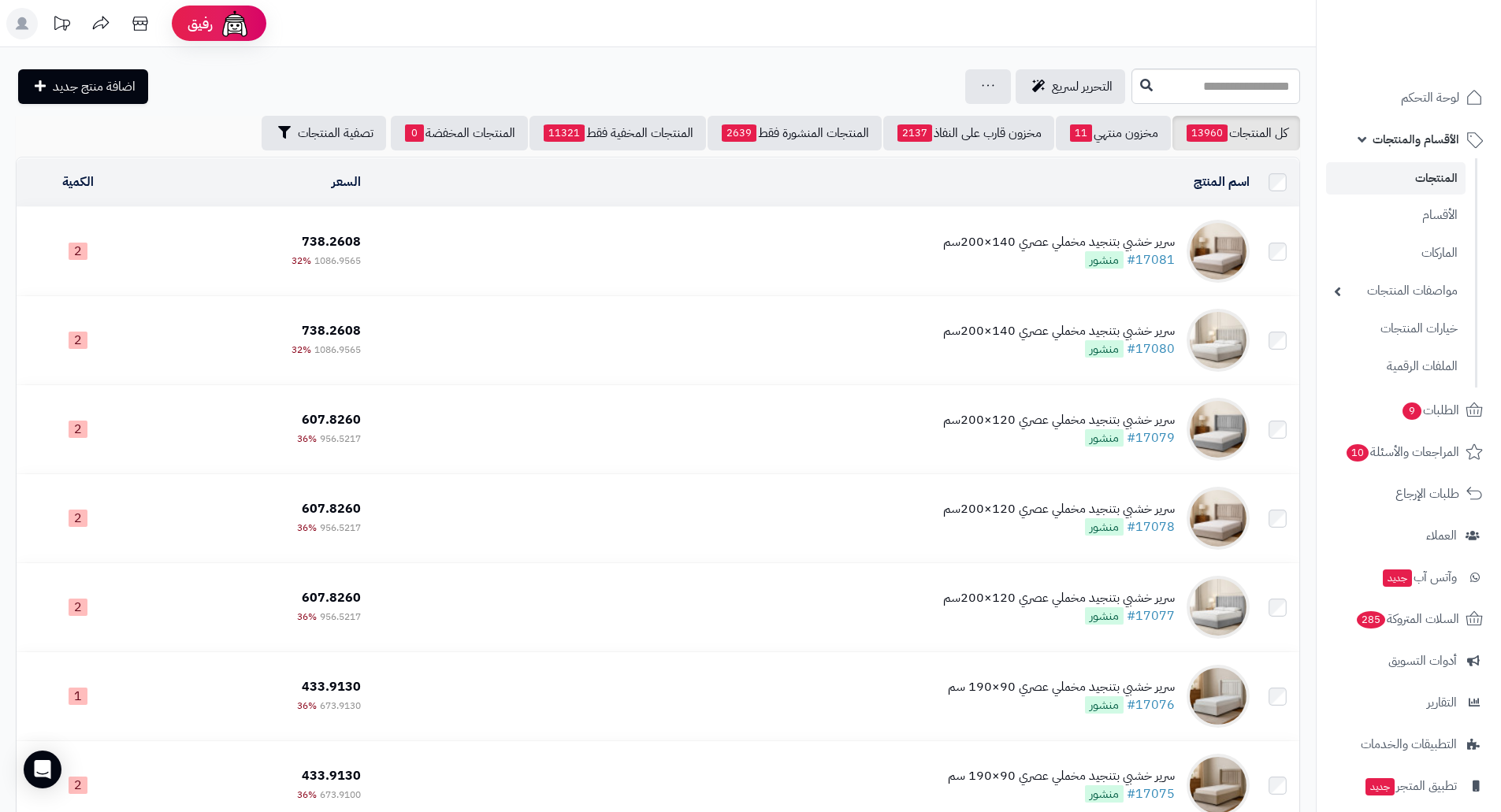
click at [75, 247] on span "2" at bounding box center [77, 251] width 19 height 17
click at [1202, 82] on input "text" at bounding box center [1216, 86] width 169 height 36
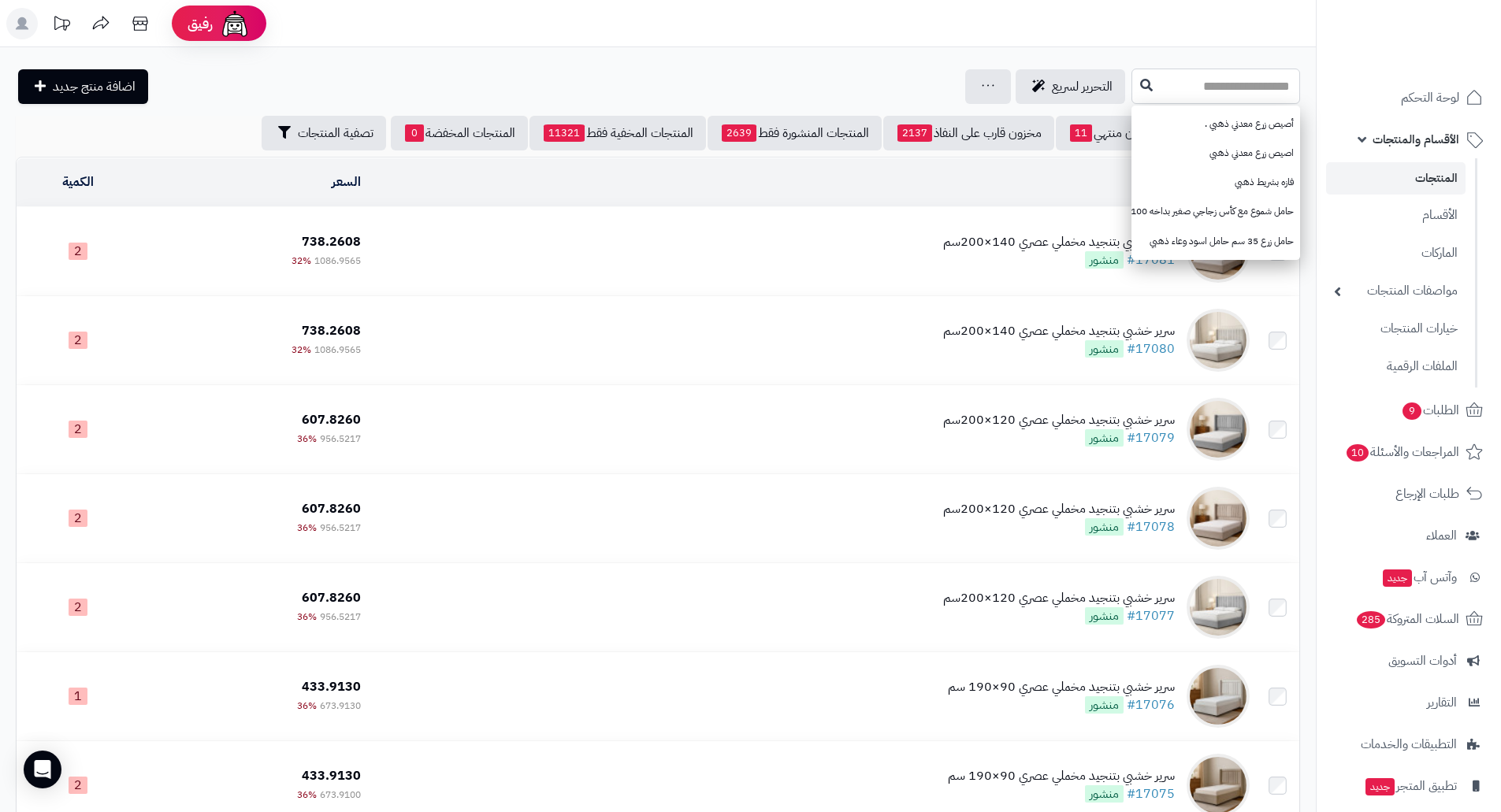
click at [1198, 90] on input "text" at bounding box center [1216, 86] width 169 height 36
click at [1167, 85] on input "text" at bounding box center [1216, 86] width 169 height 36
paste input "**********"
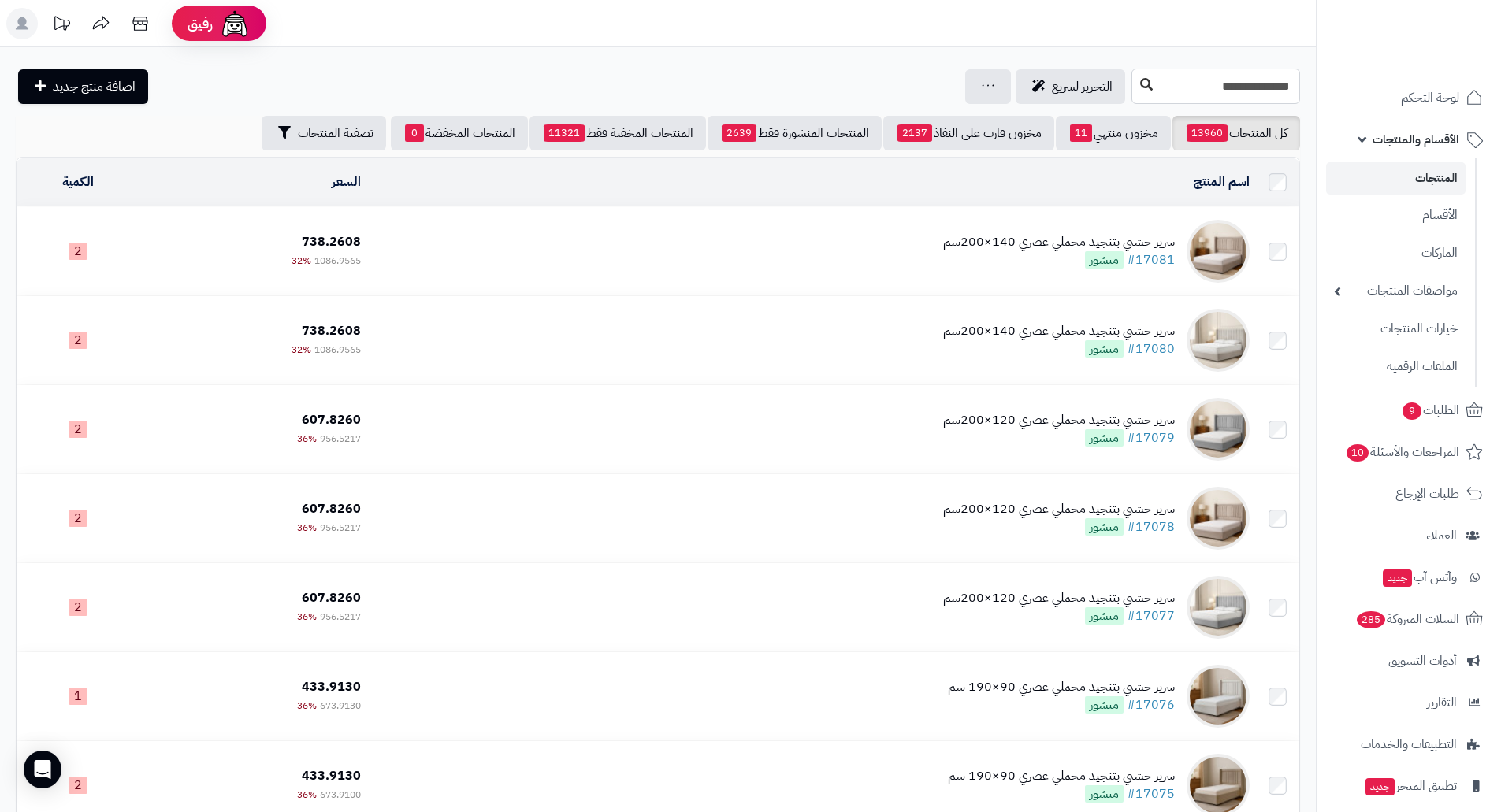
type input "**********"
click at [1135, 87] on button at bounding box center [1146, 85] width 24 height 30
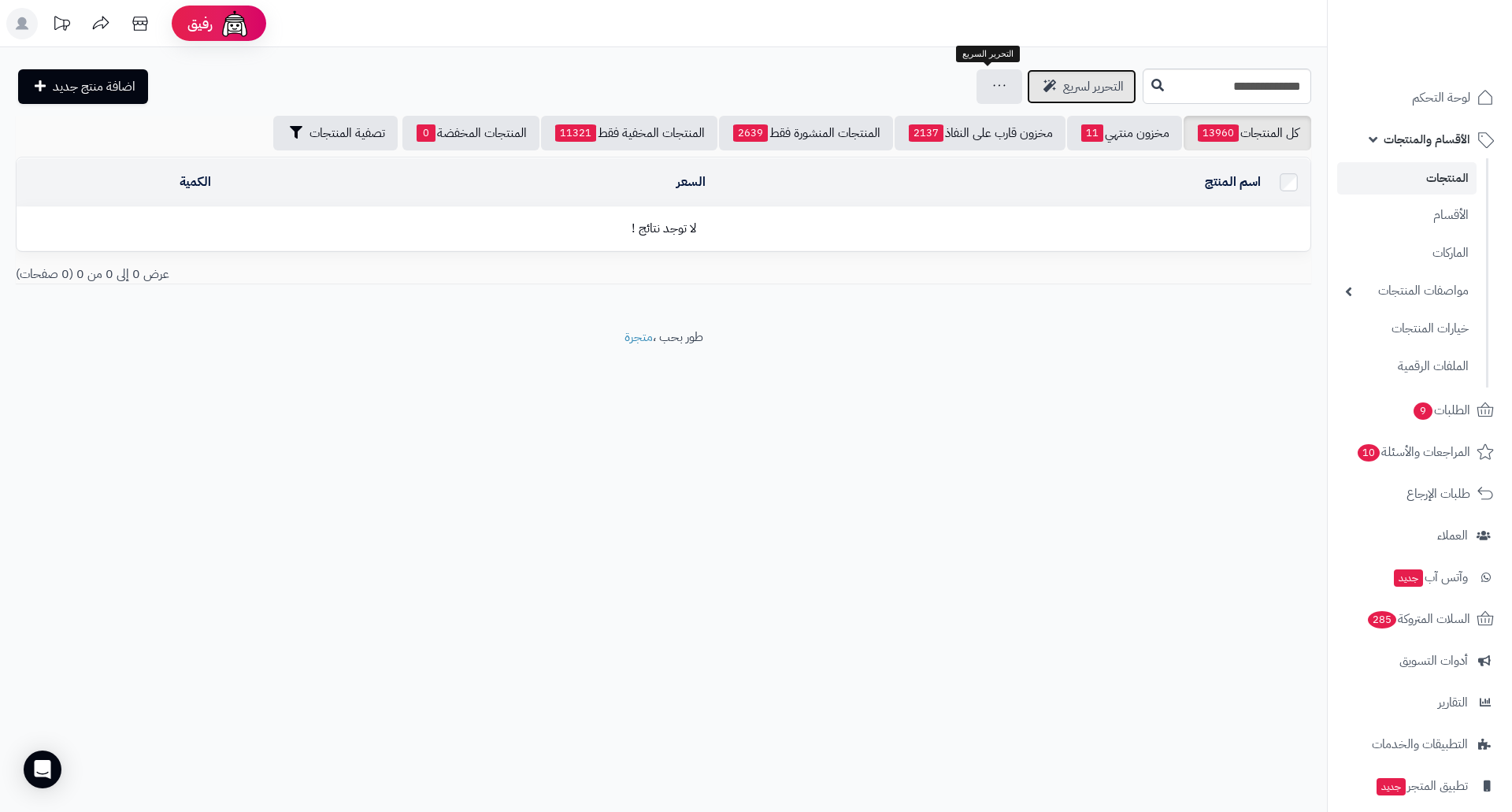
click at [1063, 87] on span "التحرير لسريع" at bounding box center [1093, 87] width 61 height 19
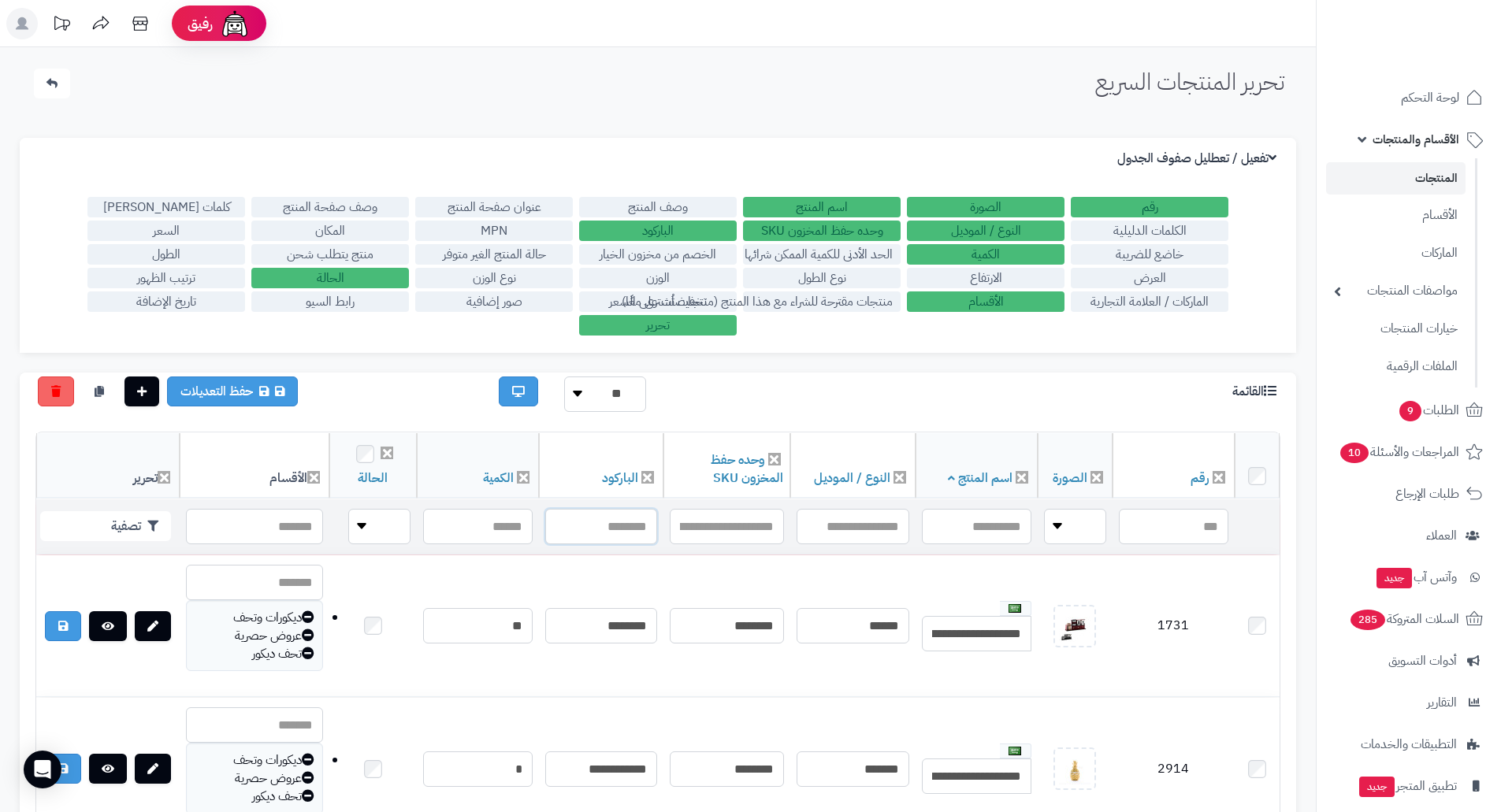
click at [583, 517] on input "text" at bounding box center [601, 527] width 112 height 36
paste input "**********"
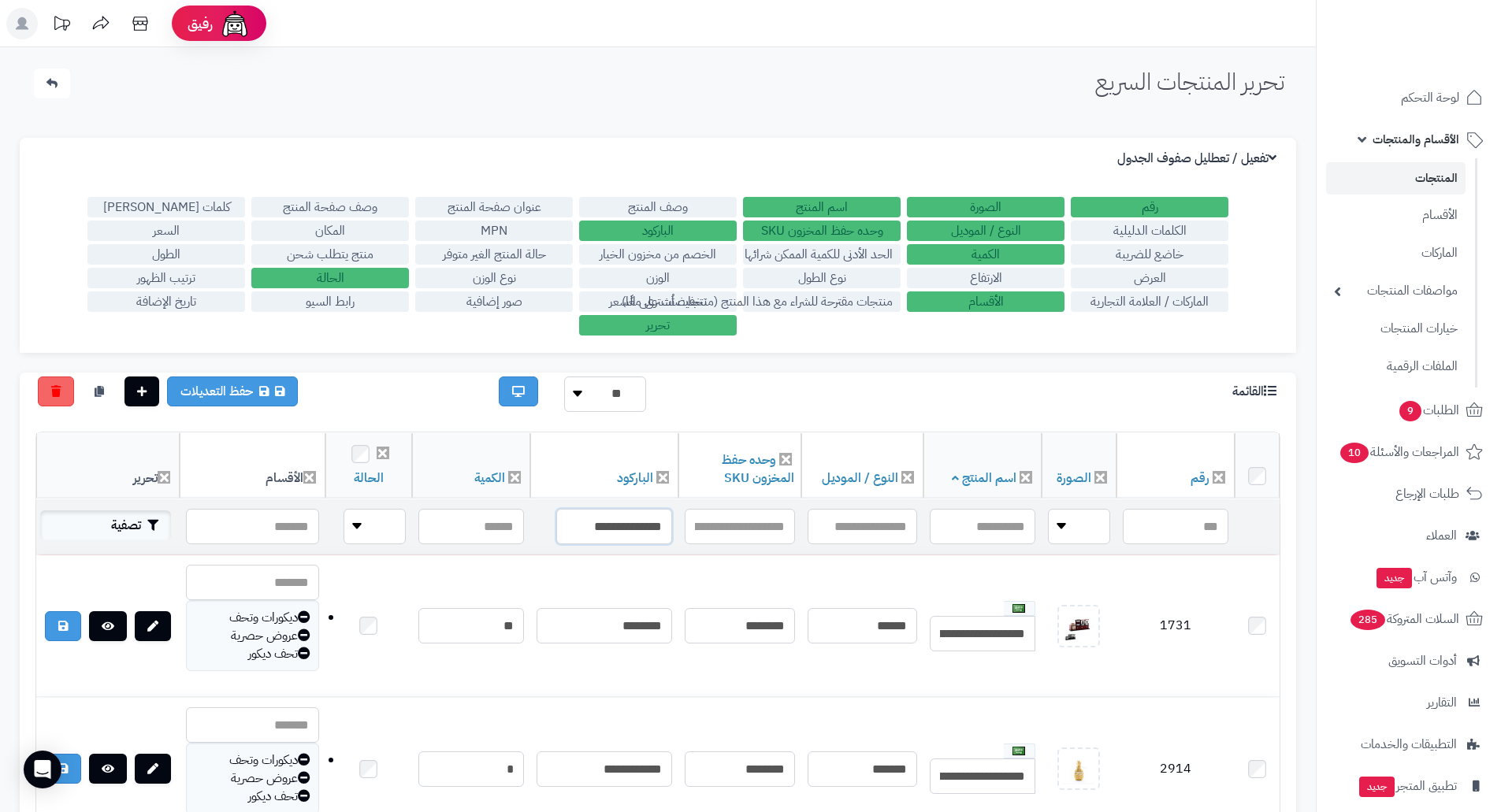
type input "**********"
click at [125, 519] on button "تصفية" at bounding box center [106, 525] width 131 height 30
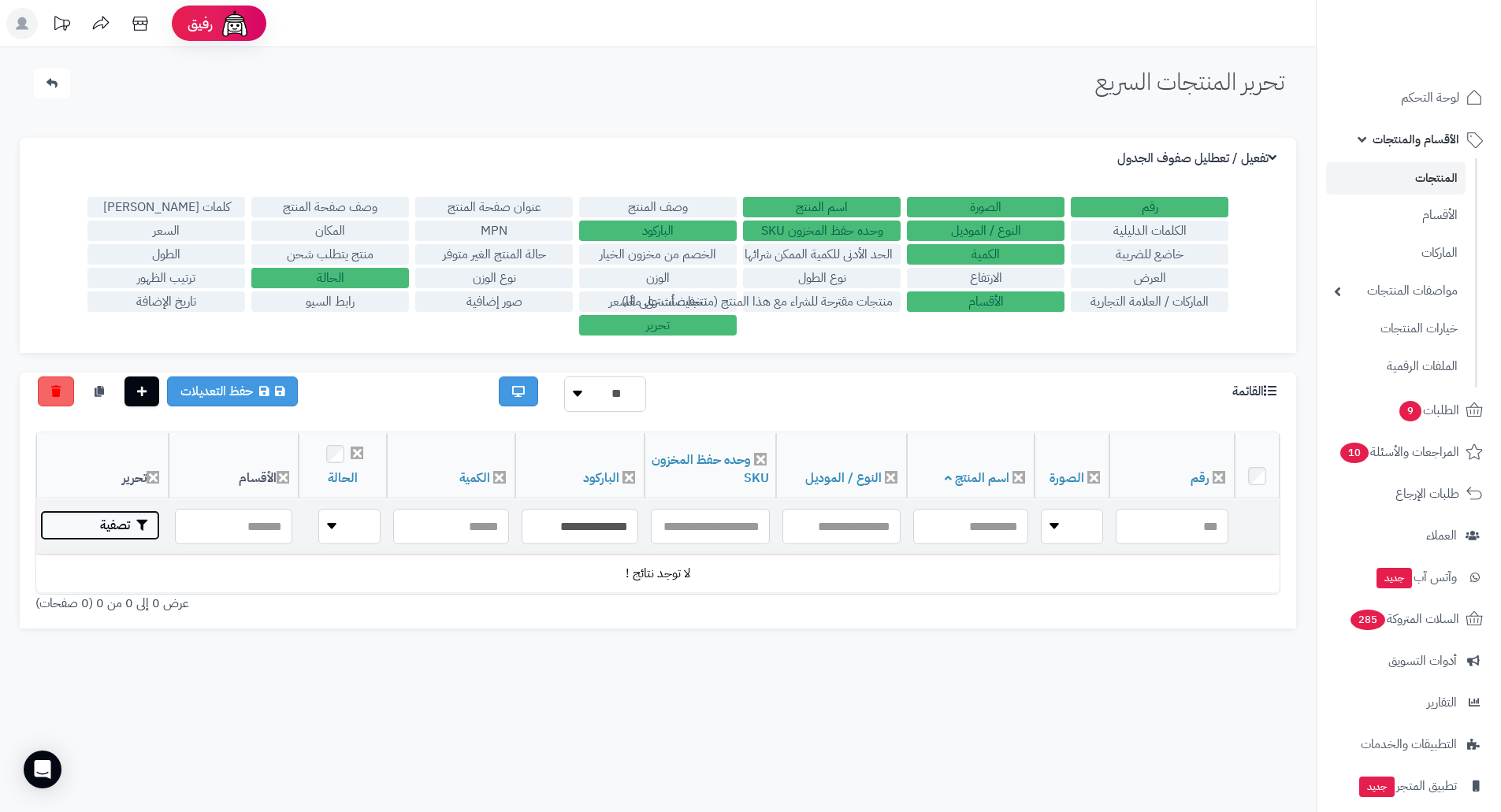
click at [114, 515] on button "تصفية" at bounding box center [99, 525] width 119 height 30
click at [563, 525] on input "**********" at bounding box center [580, 527] width 117 height 36
paste input "**********"
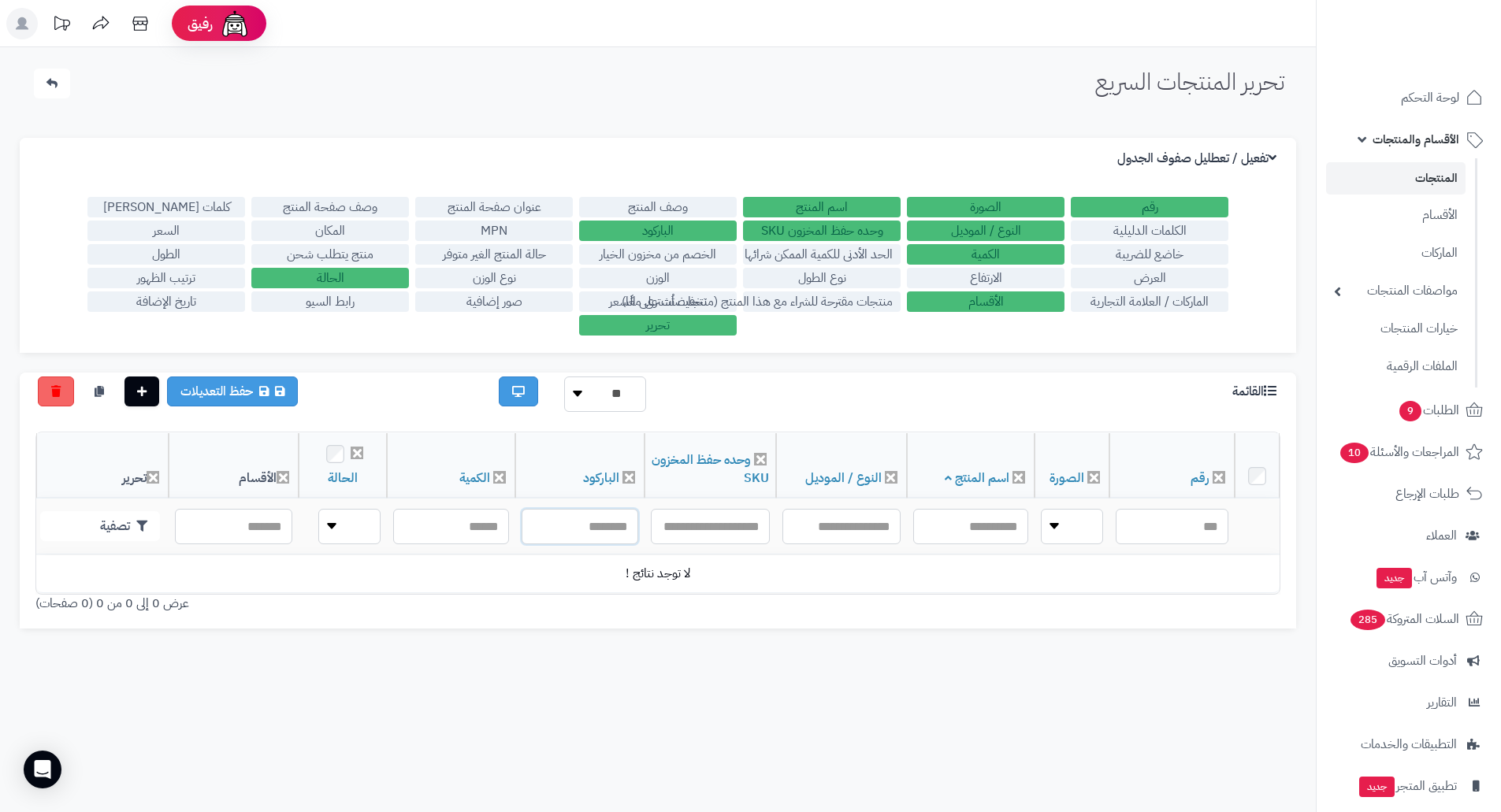
type input "**********"
click at [101, 524] on button "تصفية" at bounding box center [99, 525] width 119 height 30
drag, startPoint x: 216, startPoint y: 639, endPoint x: 838, endPoint y: 213, distance: 753.9
click at [237, 628] on div "الإعدادات نسخ الميتا من اسم المنتج نسخ الموديل من اسم المنتج تفعيل / تعطليل صفو…" at bounding box center [658, 384] width 1277 height 530
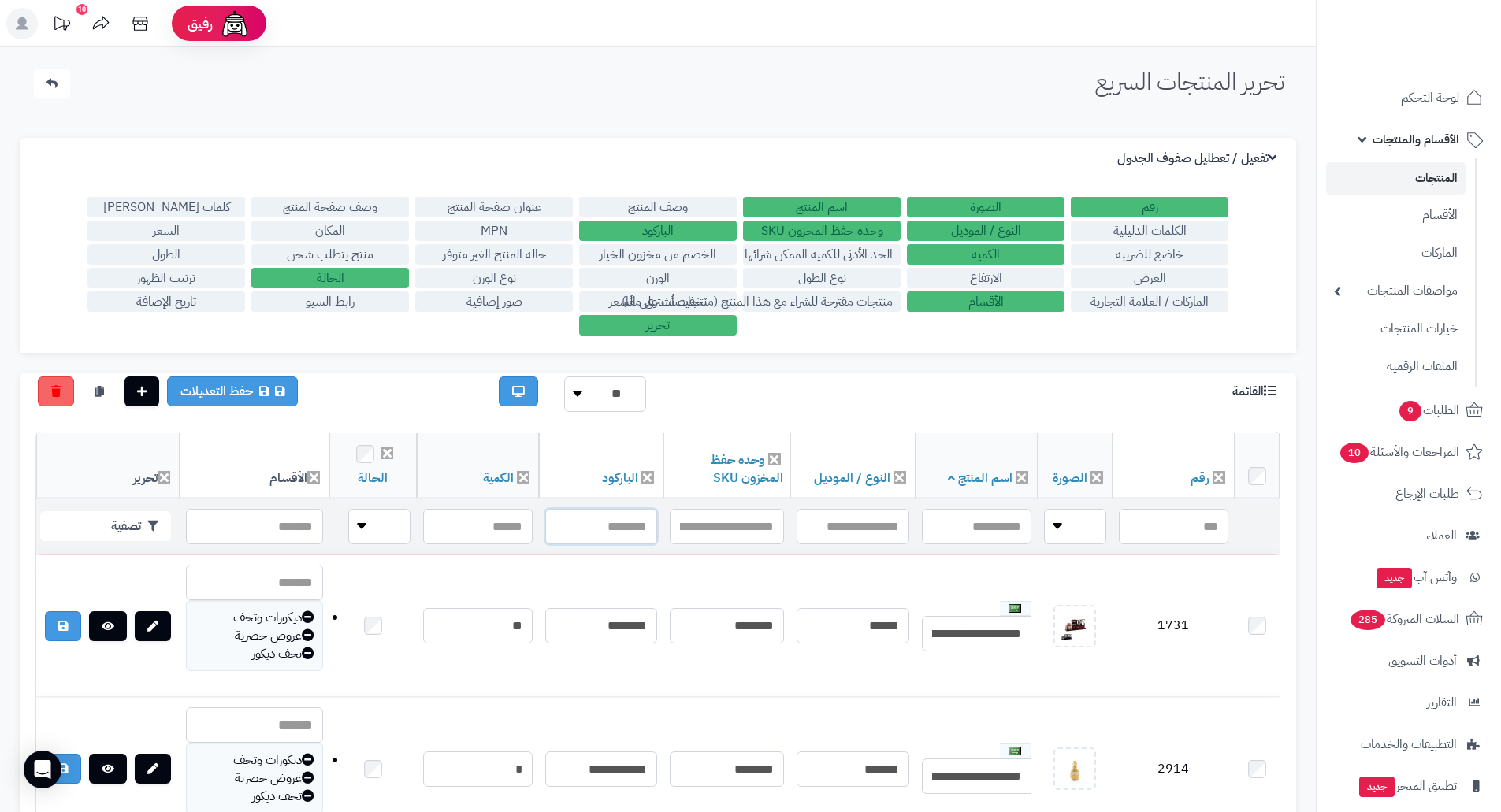
click at [597, 536] on input "text" at bounding box center [601, 527] width 112 height 36
click at [601, 519] on input "text" at bounding box center [601, 527] width 112 height 36
